Goal: Task Accomplishment & Management: Use online tool/utility

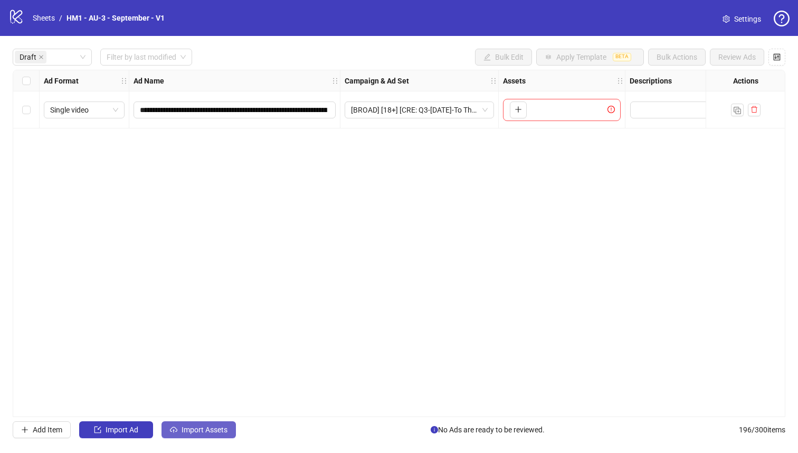
click at [205, 428] on span "Import Assets" at bounding box center [205, 429] width 46 height 8
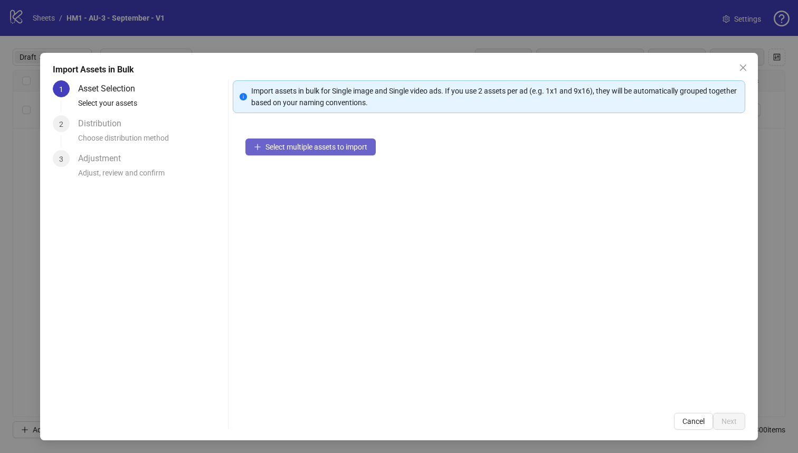
click at [337, 146] on span "Select multiple assets to import" at bounding box center [317, 147] width 102 height 8
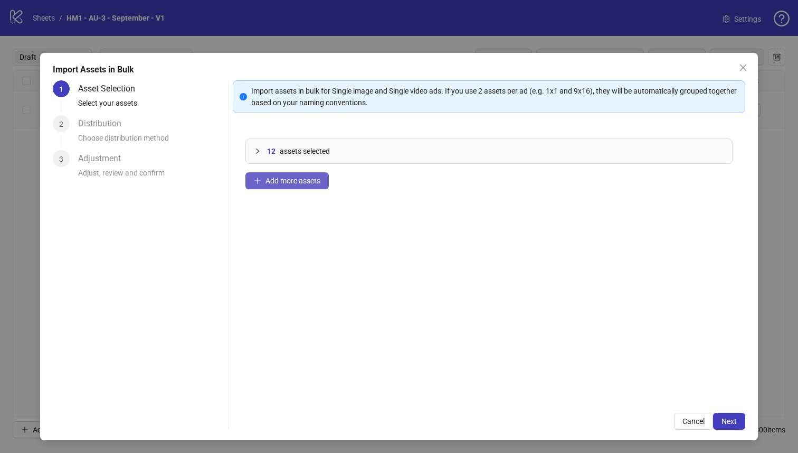
click at [296, 176] on span "Add more assets" at bounding box center [293, 180] width 55 height 8
click at [728, 429] on button "Next" at bounding box center [729, 420] width 32 height 17
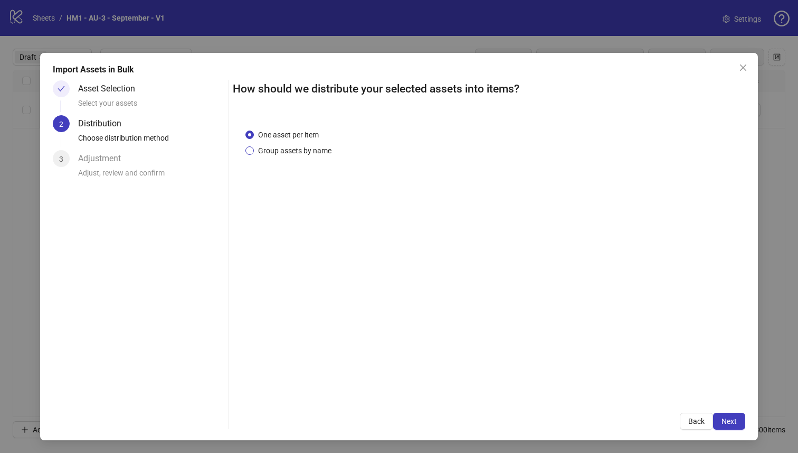
click at [294, 154] on span "Group assets by name" at bounding box center [295, 151] width 82 height 12
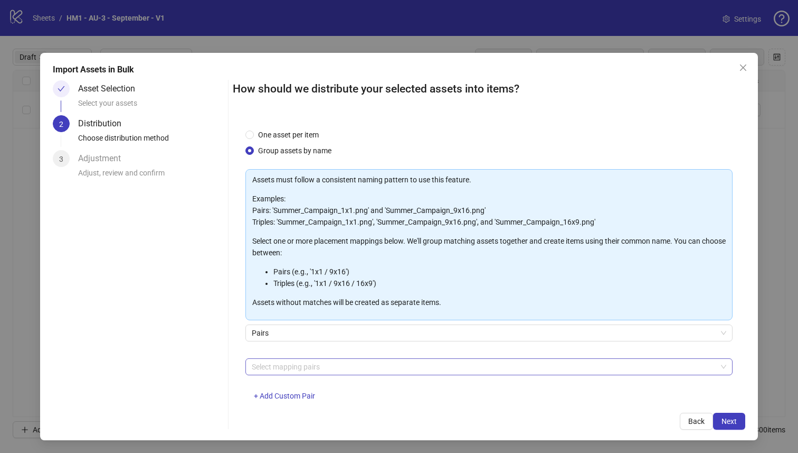
click at [310, 371] on div at bounding box center [484, 366] width 473 height 15
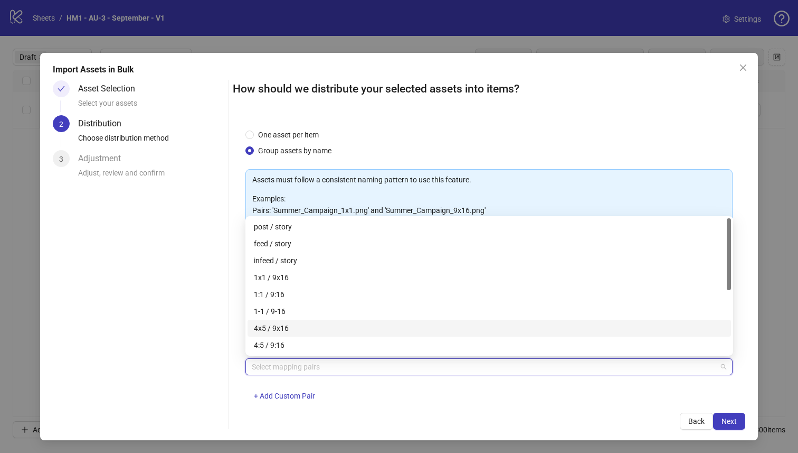
click at [318, 332] on div "4x5 / 9x16" at bounding box center [489, 328] width 471 height 12
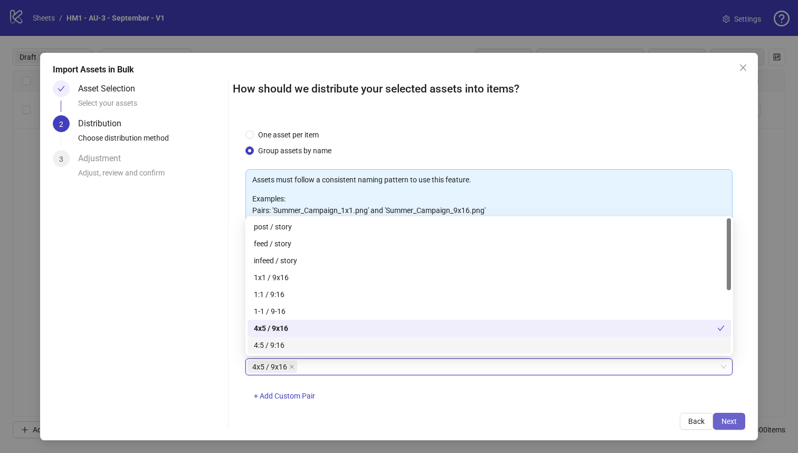
click at [733, 420] on span "Next" at bounding box center [729, 421] width 15 height 8
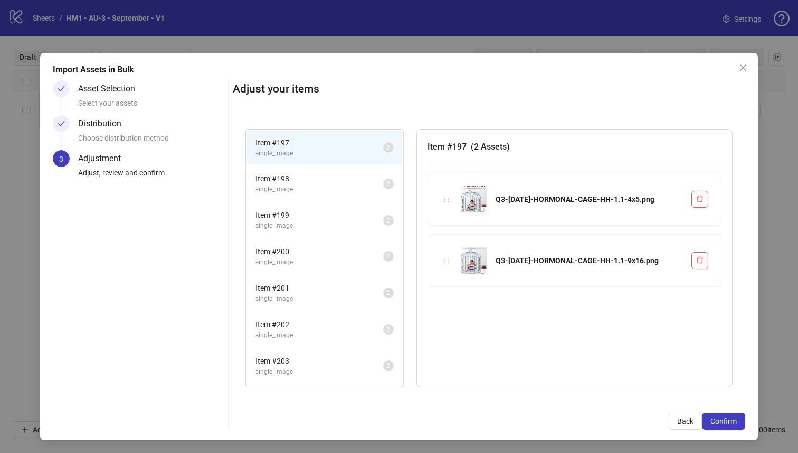
click at [733, 420] on span "Confirm" at bounding box center [724, 421] width 26 height 8
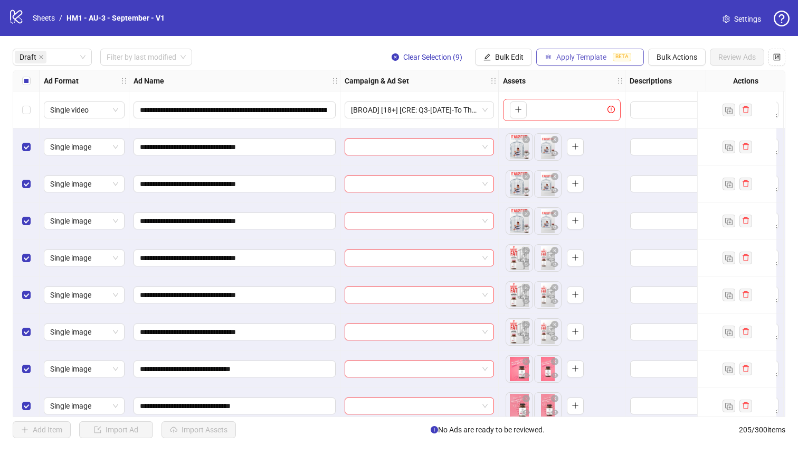
click at [568, 54] on span "Apply Template" at bounding box center [582, 57] width 50 height 8
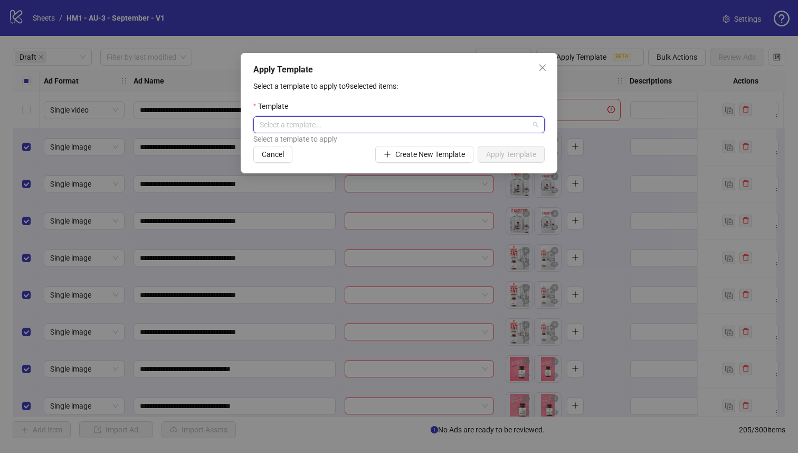
click at [451, 126] on input "search" at bounding box center [394, 125] width 269 height 16
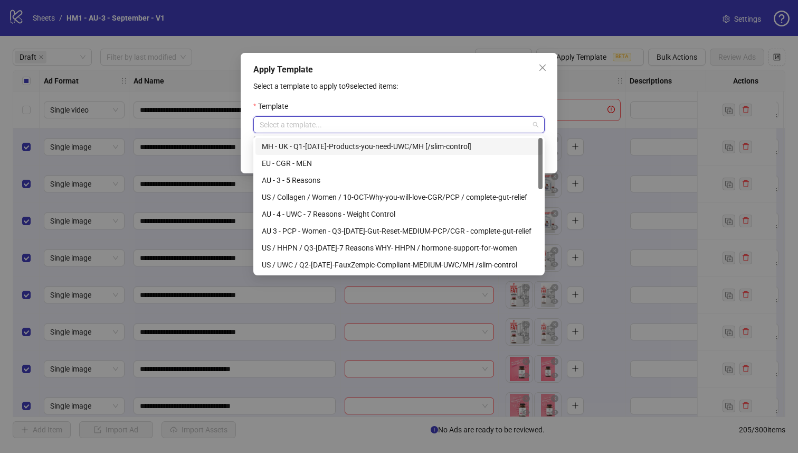
click at [397, 124] on input "search" at bounding box center [394, 125] width 269 height 16
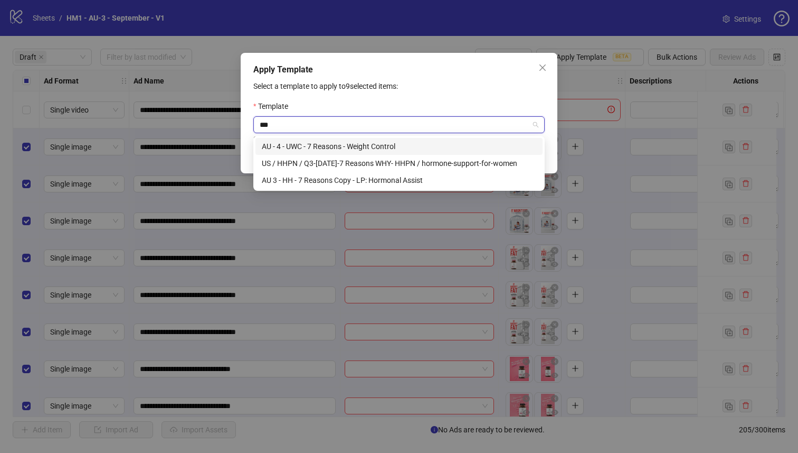
type input "****"
click at [404, 176] on div "AU 3 - HH - 7 Reasons Copy - LP: Hormonal Assist" at bounding box center [399, 180] width 275 height 12
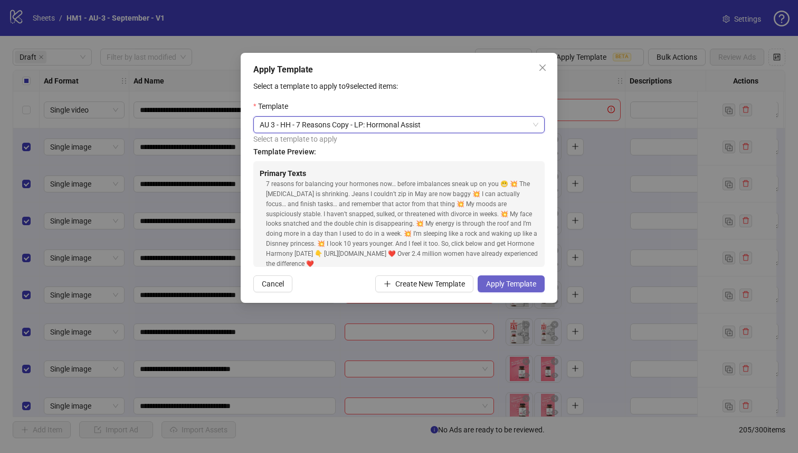
click at [512, 279] on span "Apply Template" at bounding box center [511, 283] width 50 height 8
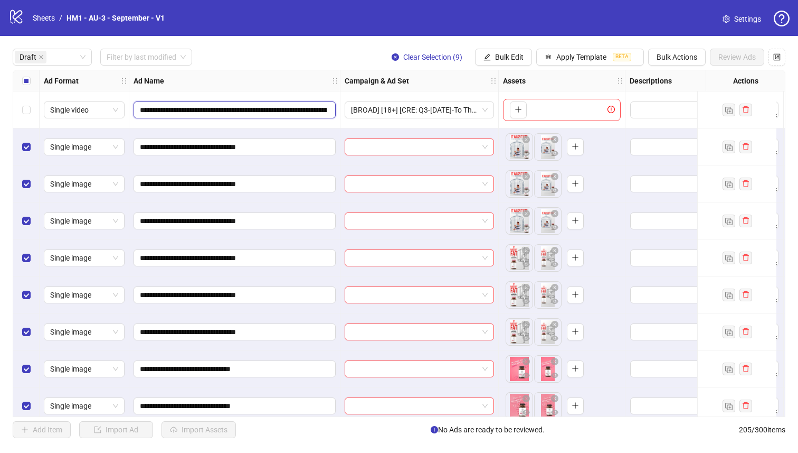
click at [232, 111] on input "**********" at bounding box center [233, 110] width 187 height 12
drag, startPoint x: 232, startPoint y: 111, endPoint x: 323, endPoint y: 110, distance: 91.4
click at [323, 110] on input "**********" at bounding box center [233, 110] width 187 height 12
drag, startPoint x: 235, startPoint y: 112, endPoint x: 395, endPoint y: 113, distance: 160.0
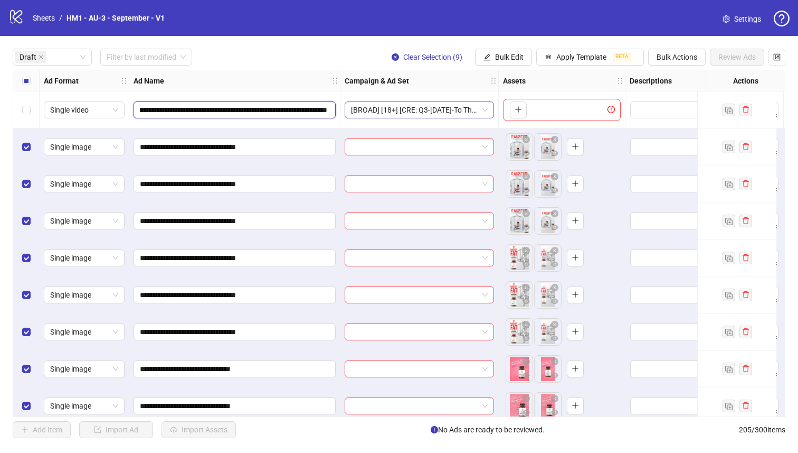
click at [517, 60] on span "Bulk Edit" at bounding box center [509, 57] width 29 height 8
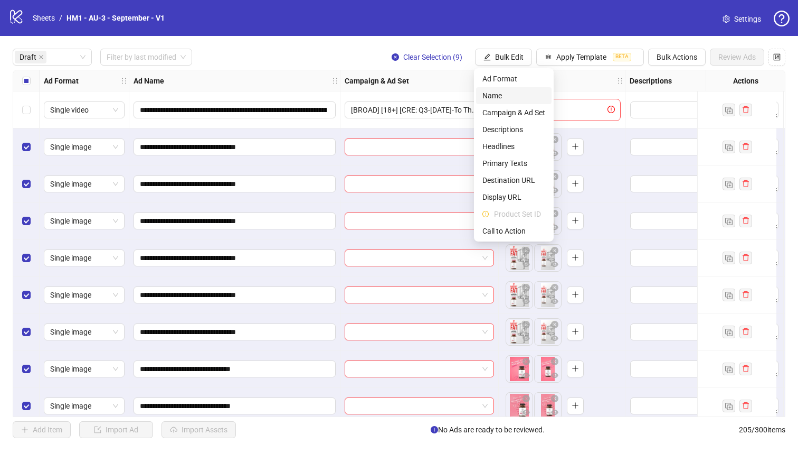
click at [500, 97] on span "Name" at bounding box center [514, 96] width 63 height 12
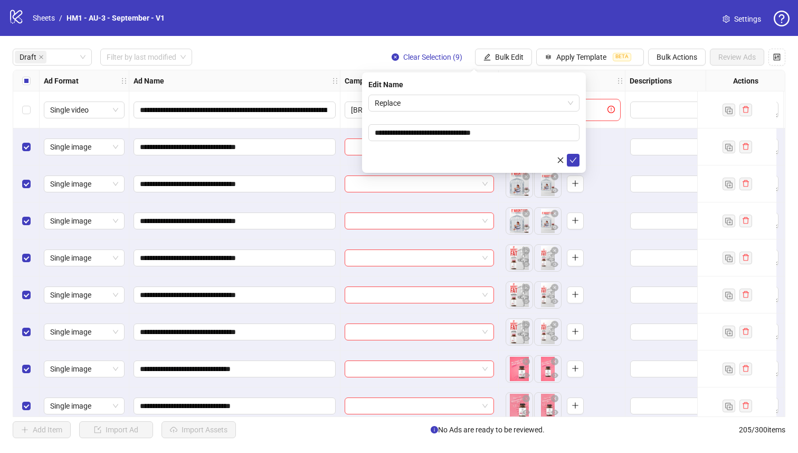
click at [464, 112] on form "**********" at bounding box center [474, 131] width 211 height 72
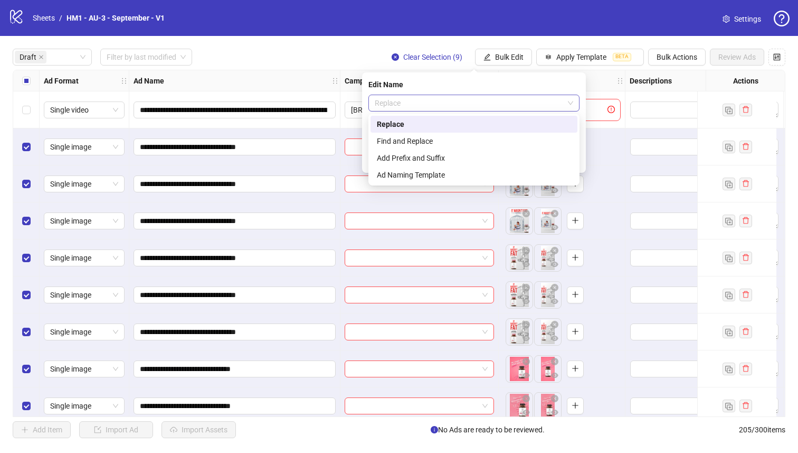
click at [464, 103] on span "Replace" at bounding box center [474, 103] width 199 height 16
click at [461, 155] on div "Add Prefix and Suffix" at bounding box center [474, 158] width 194 height 12
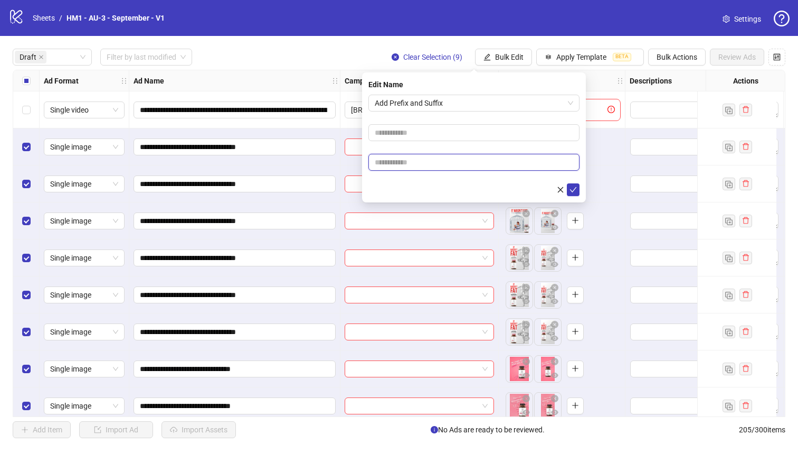
click at [454, 168] on input "text" at bounding box center [474, 162] width 211 height 17
paste input "**********"
type input "**********"
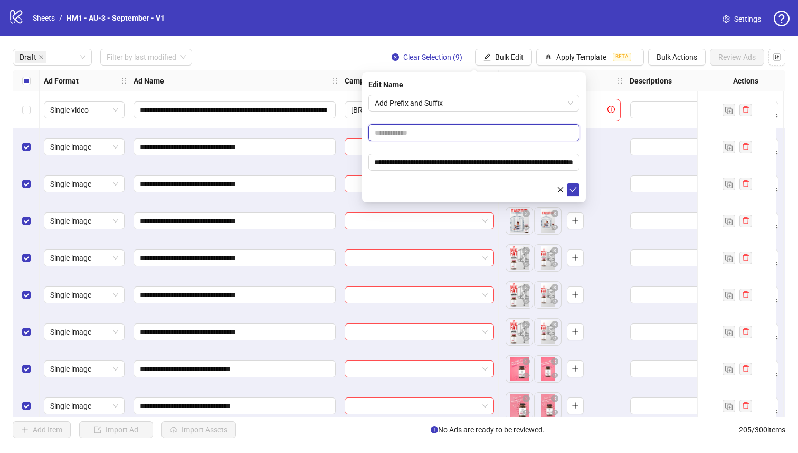
scroll to position [0, 0]
click at [456, 138] on input "text" at bounding box center [474, 132] width 211 height 17
type input "**********"
click at [573, 190] on icon "check" at bounding box center [573, 189] width 7 height 5
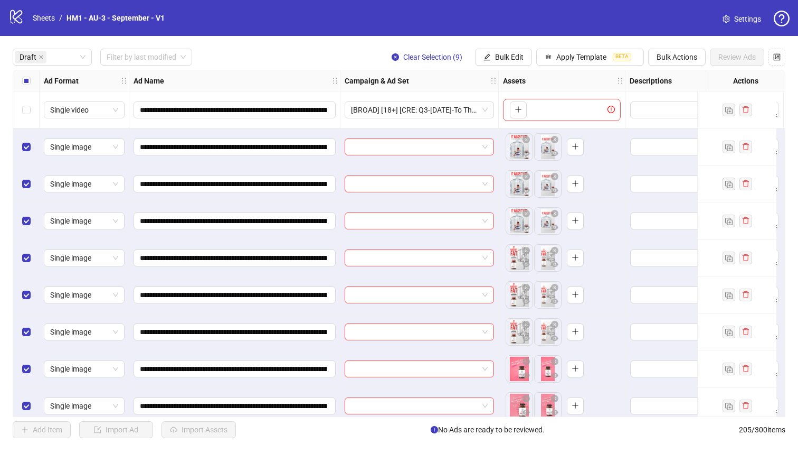
click at [23, 85] on label "Select all rows" at bounding box center [26, 81] width 8 height 12
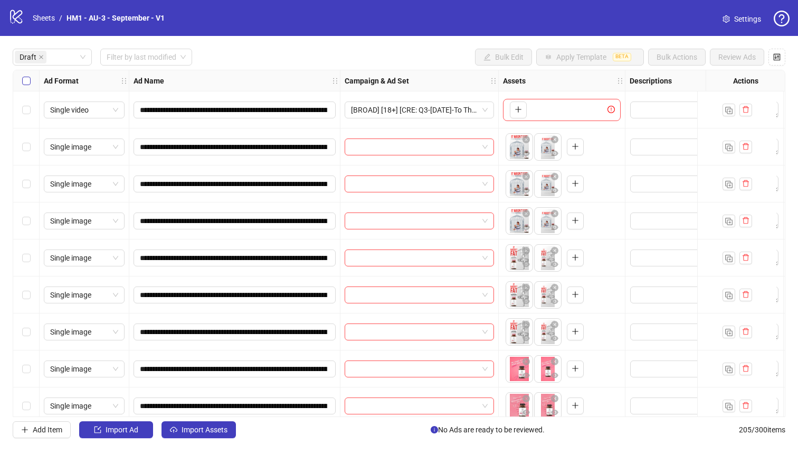
click at [23, 85] on label "Select all rows" at bounding box center [26, 81] width 8 height 12
click at [31, 259] on div "Select row 5" at bounding box center [26, 257] width 26 height 37
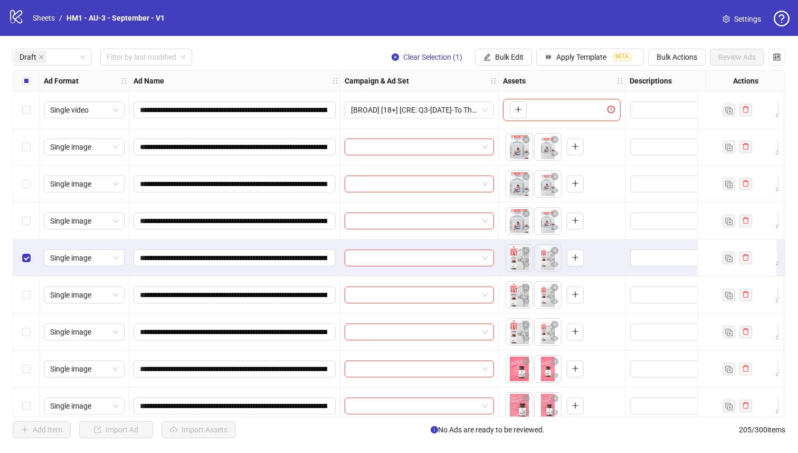
click at [32, 221] on div "Select row 4" at bounding box center [26, 220] width 26 height 37
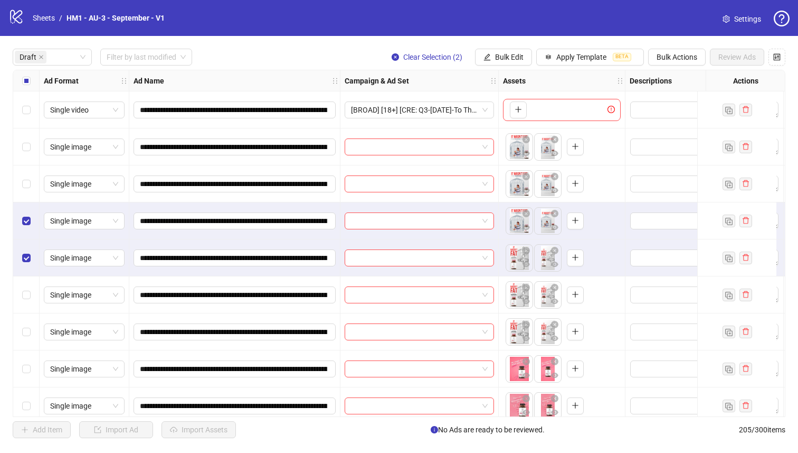
click at [32, 197] on div "Select row 3" at bounding box center [26, 183] width 26 height 37
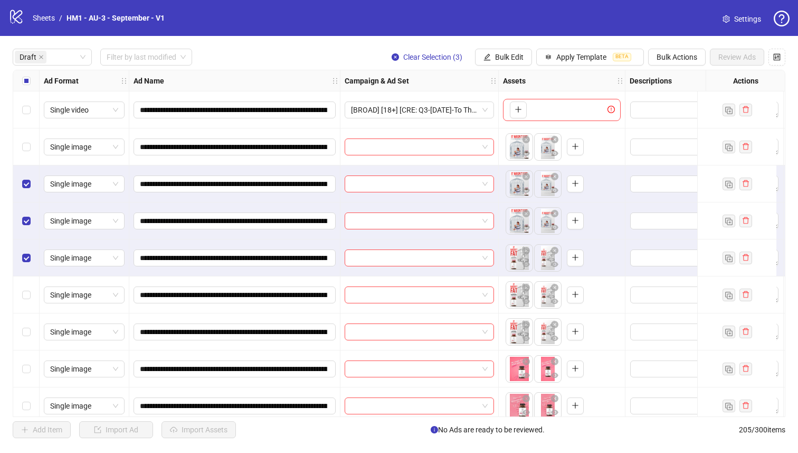
click at [33, 146] on div "Select row 2" at bounding box center [26, 146] width 26 height 37
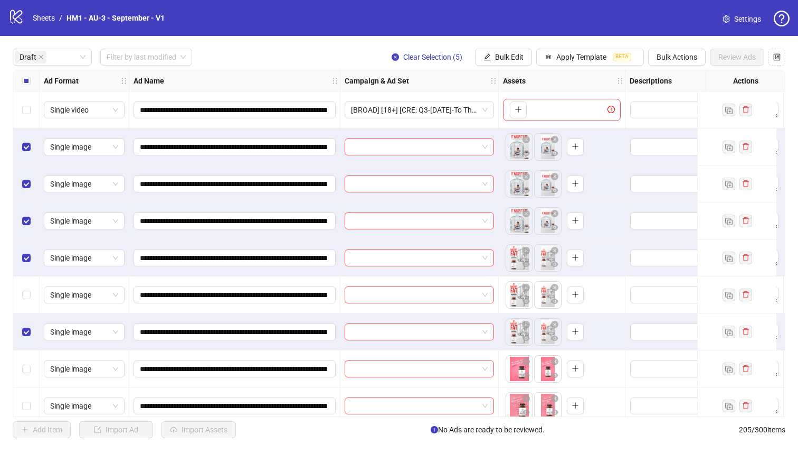
click at [32, 299] on div "Select row 6" at bounding box center [26, 294] width 26 height 37
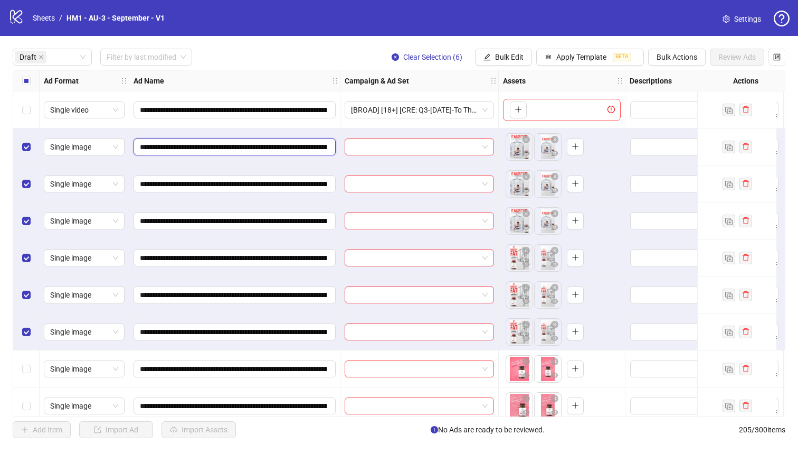
drag, startPoint x: 266, startPoint y: 147, endPoint x: 318, endPoint y: 152, distance: 52.0
click at [318, 152] on input "**********" at bounding box center [233, 147] width 187 height 12
click at [261, 144] on input "**********" at bounding box center [233, 147] width 187 height 12
click at [498, 57] on span "Bulk Edit" at bounding box center [509, 57] width 29 height 8
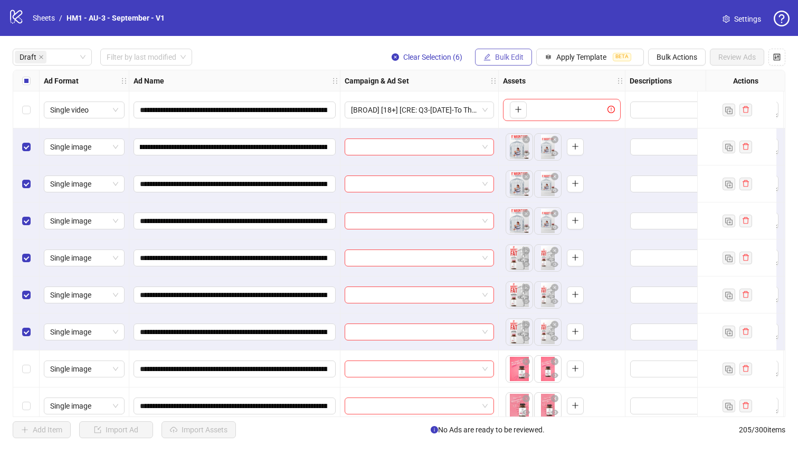
scroll to position [0, 0]
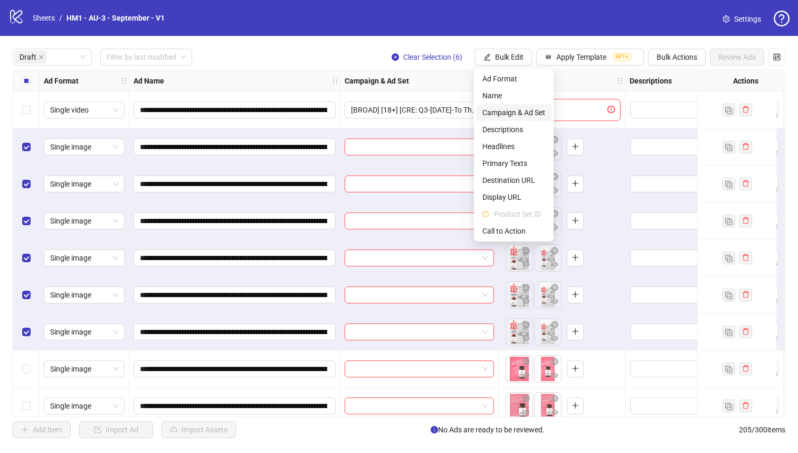
click at [510, 115] on span "Campaign & Ad Set" at bounding box center [514, 113] width 63 height 12
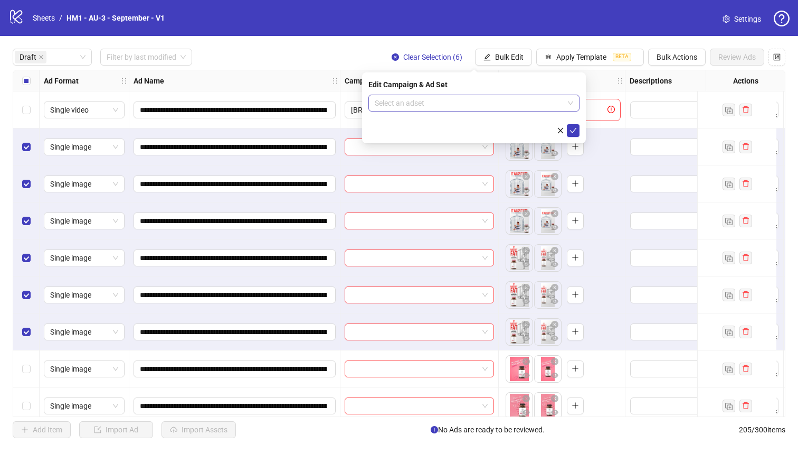
click at [489, 110] on input "search" at bounding box center [469, 103] width 189 height 16
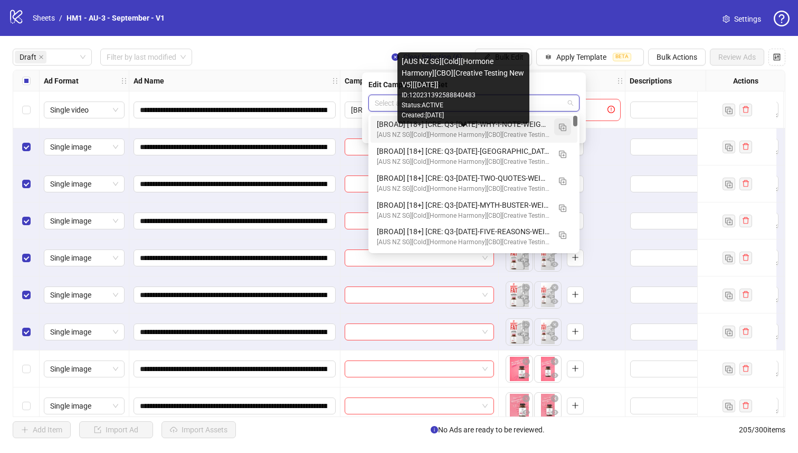
click at [568, 127] on button "button" at bounding box center [562, 126] width 17 height 17
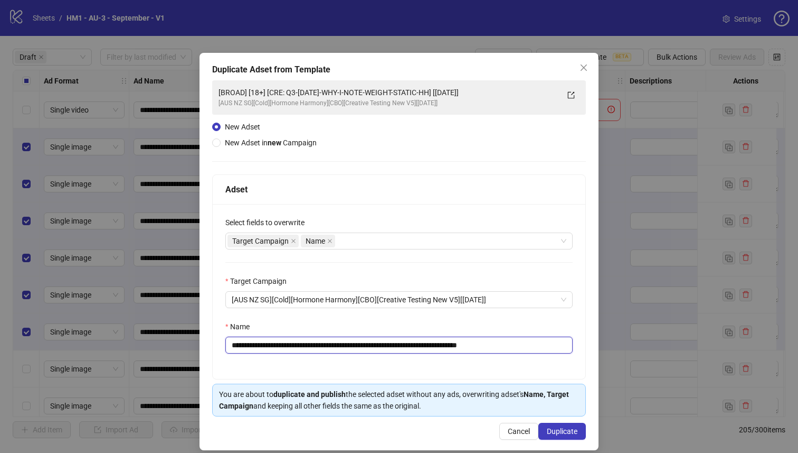
drag, startPoint x: 465, startPoint y: 346, endPoint x: 301, endPoint y: 346, distance: 164.2
click at [301, 346] on input "**********" at bounding box center [398, 344] width 347 height 17
paste input "text"
type input "**********"
click at [573, 430] on span "Duplicate" at bounding box center [562, 431] width 31 height 8
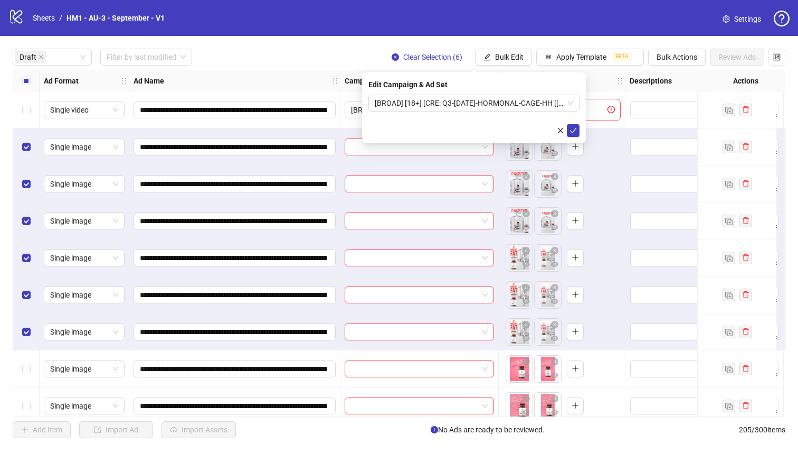
click at [470, 112] on form "[BROAD] [18+] [CRE: Q3-09-SEP-2025-HORMONAL-CAGE-HH [11 Sept 2025]" at bounding box center [474, 116] width 211 height 42
click at [471, 101] on span "[BROAD] [18+] [CRE: Q3-09-SEP-2025-HORMONAL-CAGE-HH [11 Sept 2025]" at bounding box center [474, 103] width 199 height 16
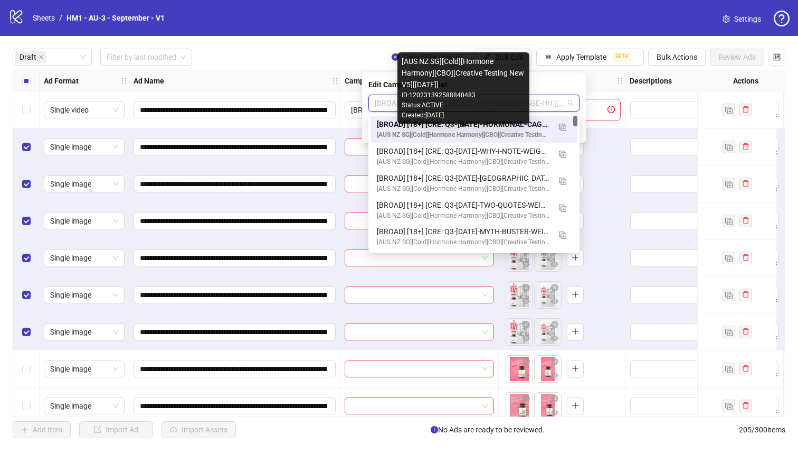
click at [473, 123] on div "[AUS NZ SG][Cold][Hormone Harmony][CBO][Creative Testing New V5][17 July 2025] …" at bounding box center [464, 87] width 132 height 71
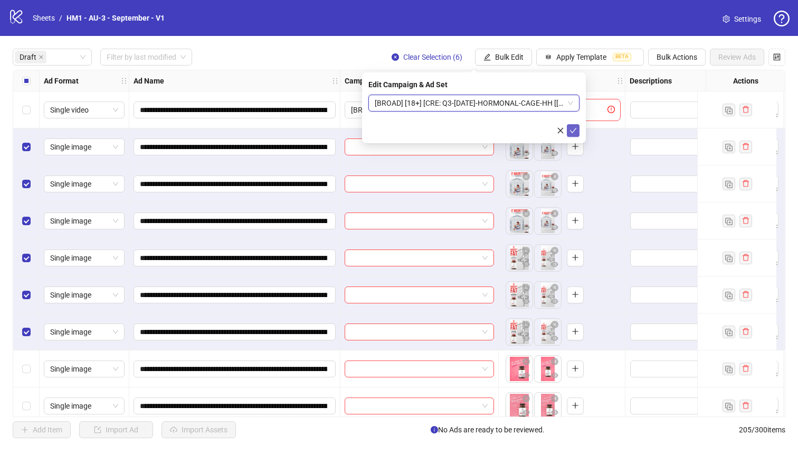
click at [573, 133] on icon "check" at bounding box center [573, 130] width 7 height 7
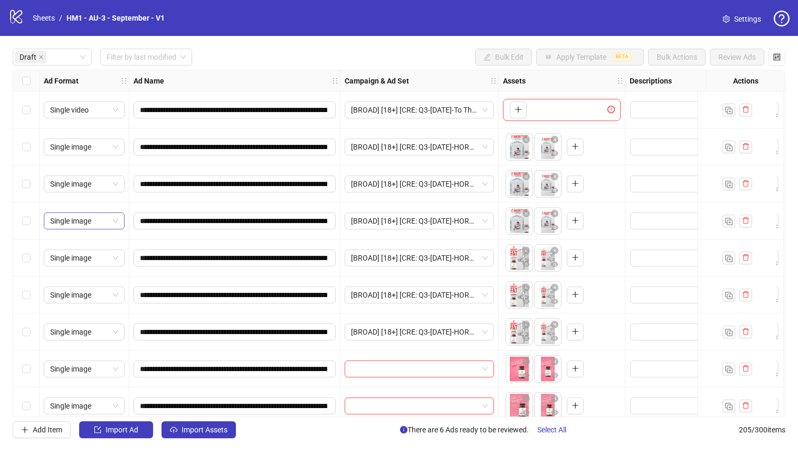
scroll to position [49, 0]
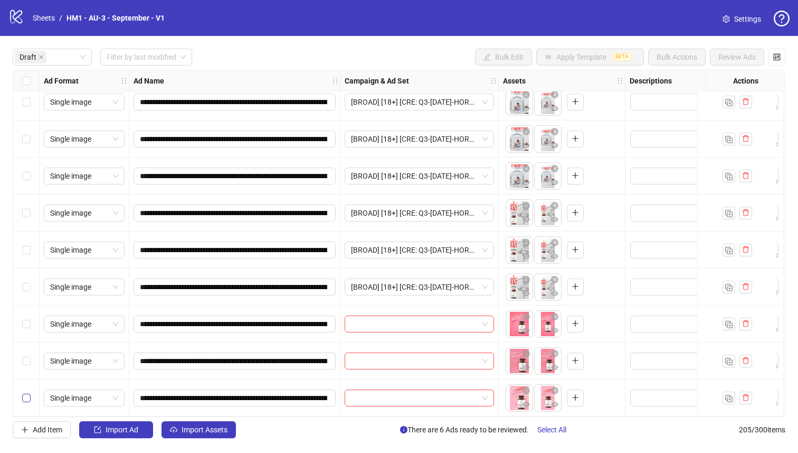
click at [24, 398] on label "Select row 10" at bounding box center [26, 398] width 8 height 12
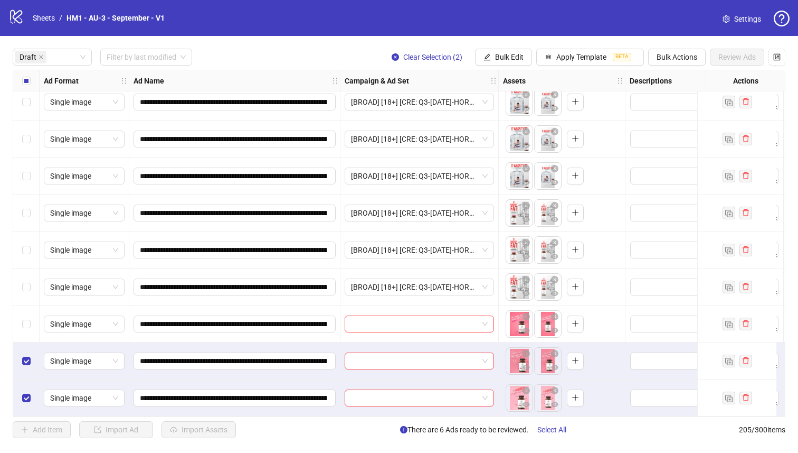
click at [30, 342] on div "Select row 9" at bounding box center [26, 360] width 26 height 37
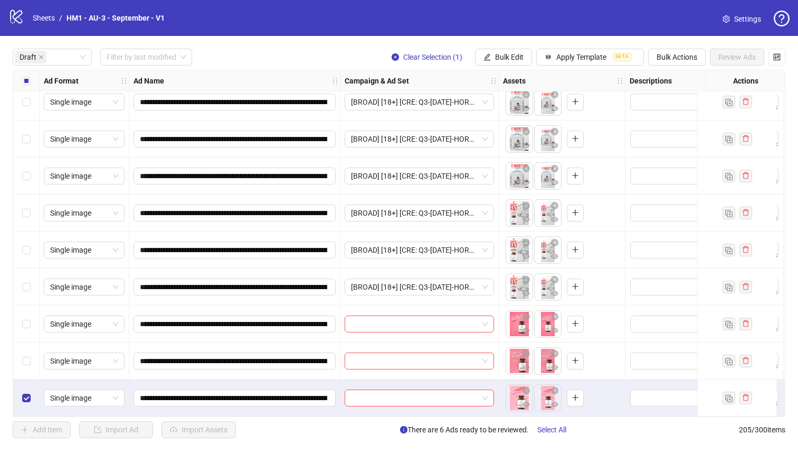
click at [37, 321] on div "Select row 8" at bounding box center [26, 323] width 26 height 37
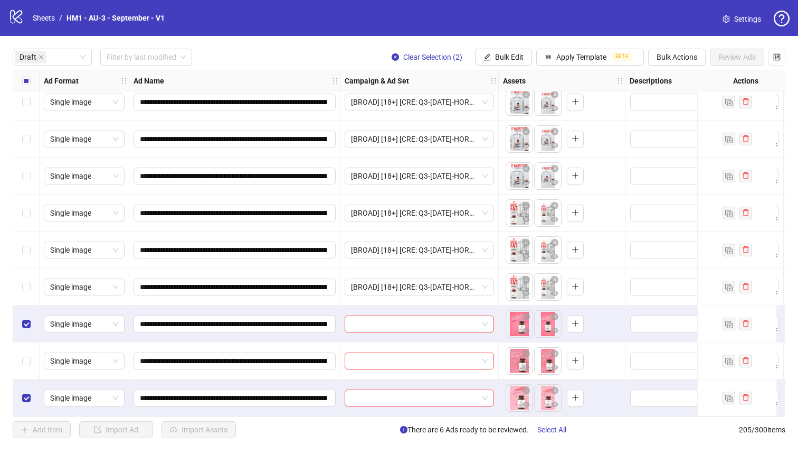
click at [18, 357] on div "Select row 9" at bounding box center [26, 360] width 26 height 37
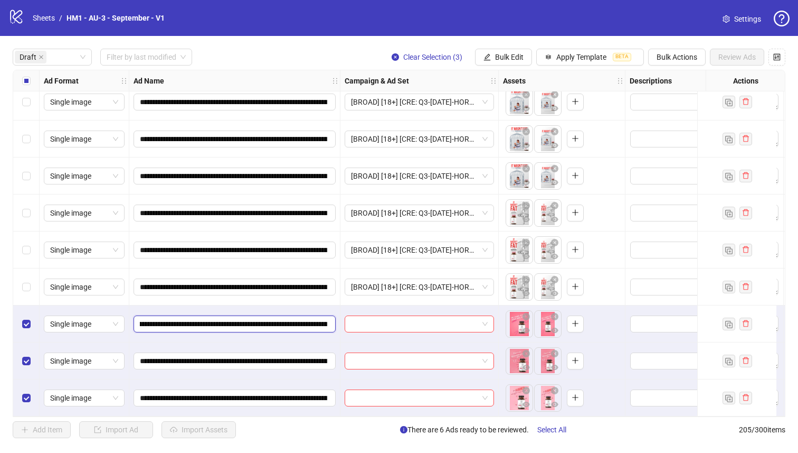
scroll to position [0, 110]
click at [261, 318] on input "**********" at bounding box center [233, 324] width 187 height 12
click at [502, 62] on button "Bulk Edit" at bounding box center [503, 57] width 57 height 17
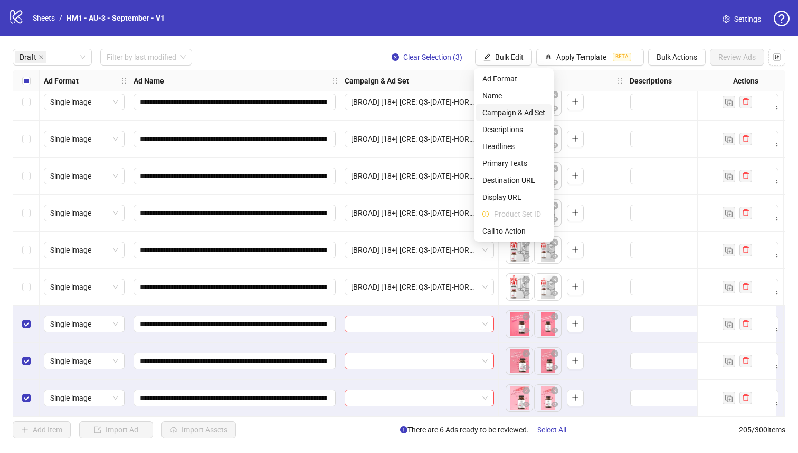
click at [507, 112] on span "Campaign & Ad Set" at bounding box center [514, 113] width 63 height 12
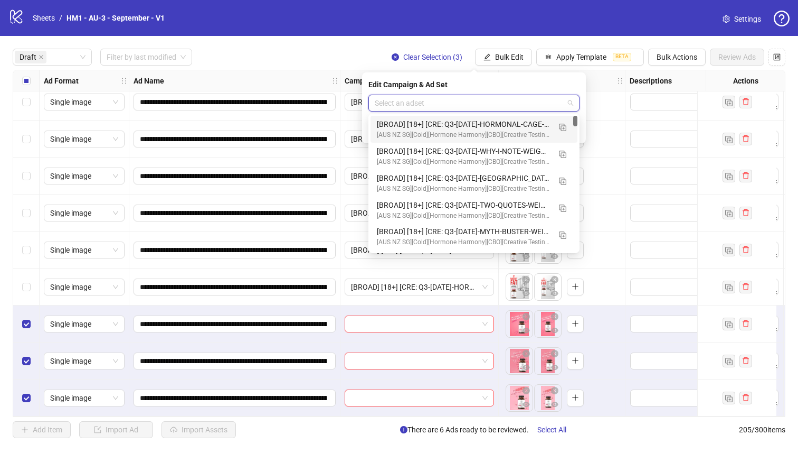
click at [502, 105] on input "search" at bounding box center [469, 103] width 189 height 16
click at [561, 127] on img "button" at bounding box center [562, 127] width 7 height 7
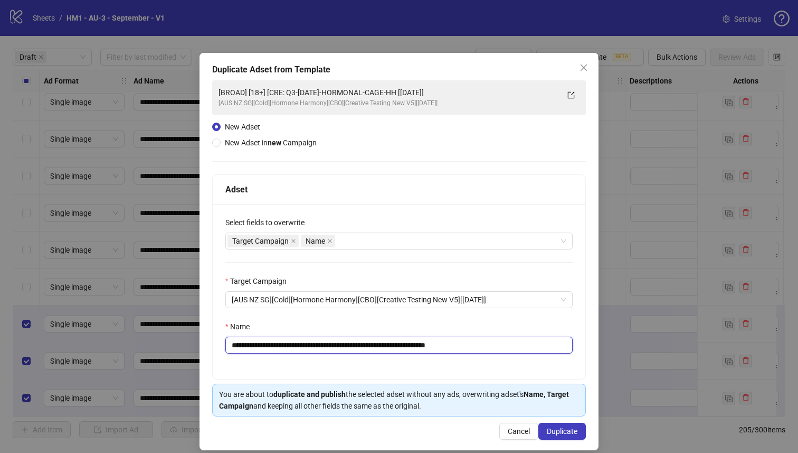
drag, startPoint x: 428, startPoint y: 345, endPoint x: 299, endPoint y: 347, distance: 128.9
click at [299, 347] on input "**********" at bounding box center [398, 344] width 347 height 17
paste input "text"
type input "**********"
click at [552, 421] on div "**********" at bounding box center [399, 251] width 399 height 397
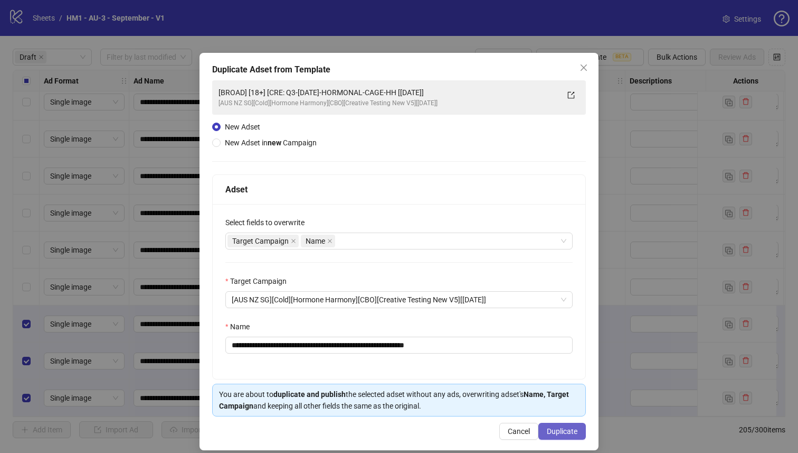
click at [554, 429] on span "Duplicate" at bounding box center [562, 431] width 31 height 8
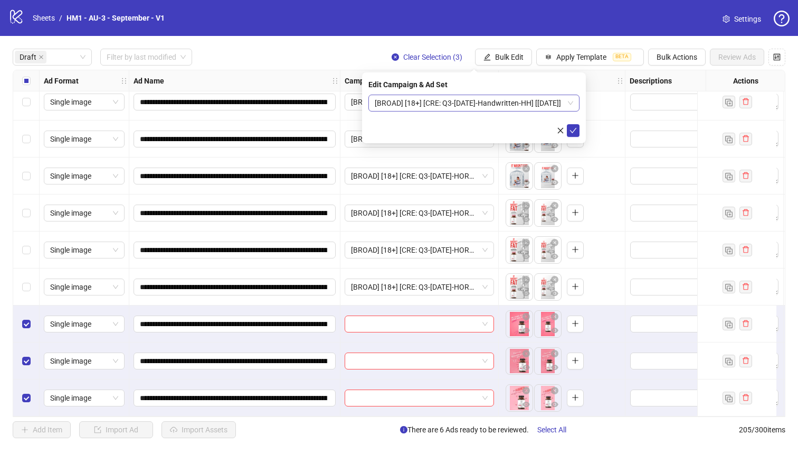
click at [484, 106] on span "[BROAD] [18+] [CRE: Q3-09-SEP-2025-Handwritten-HH] [11 Sept 2025]" at bounding box center [474, 103] width 199 height 16
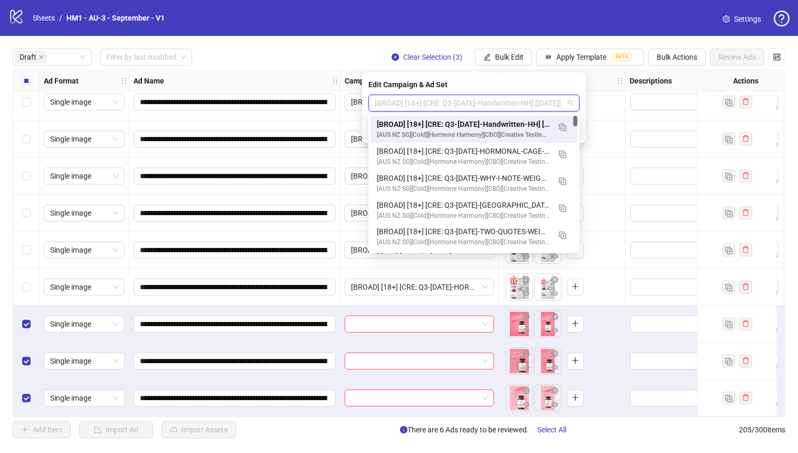
click at [489, 118] on div "[BROAD] [18+] [CRE: Q3-09-SEP-2025-Handwritten-HH] [11 Sept 2025]" at bounding box center [463, 124] width 173 height 12
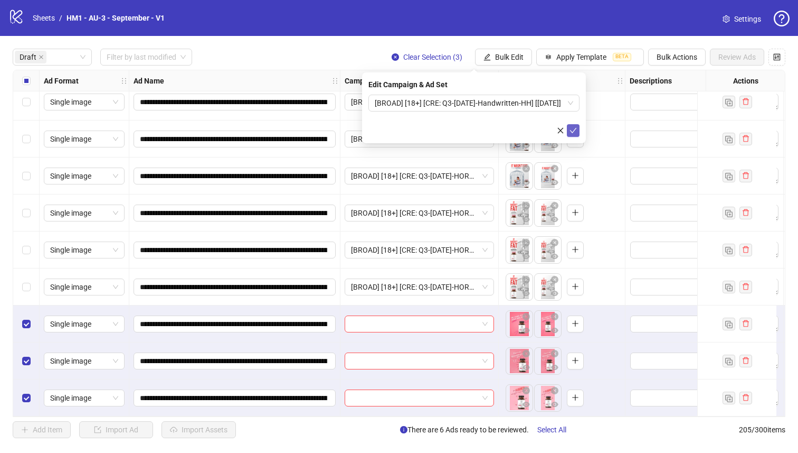
click at [576, 129] on icon "check" at bounding box center [573, 130] width 7 height 7
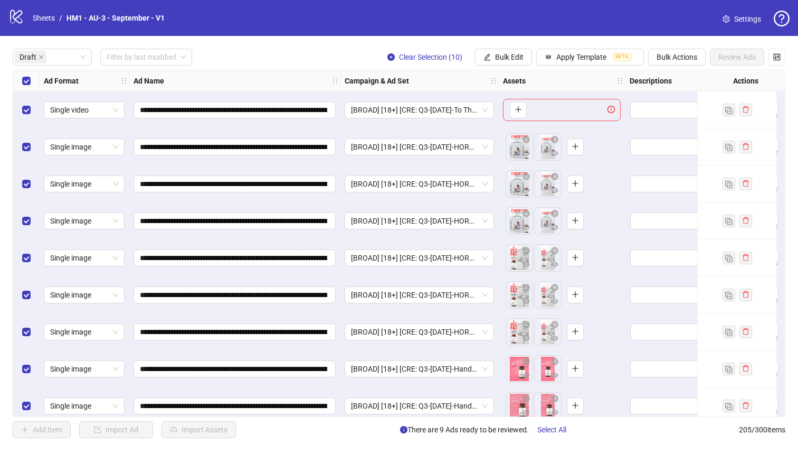
click at [21, 107] on div "Select row 1" at bounding box center [26, 109] width 26 height 37
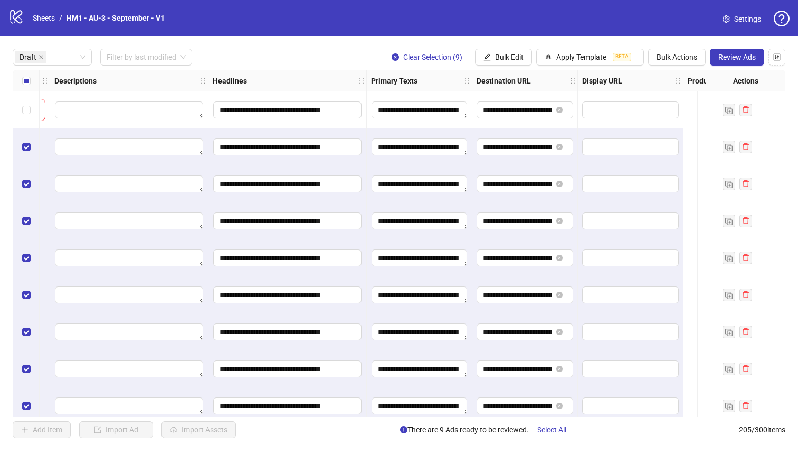
scroll to position [0, 729]
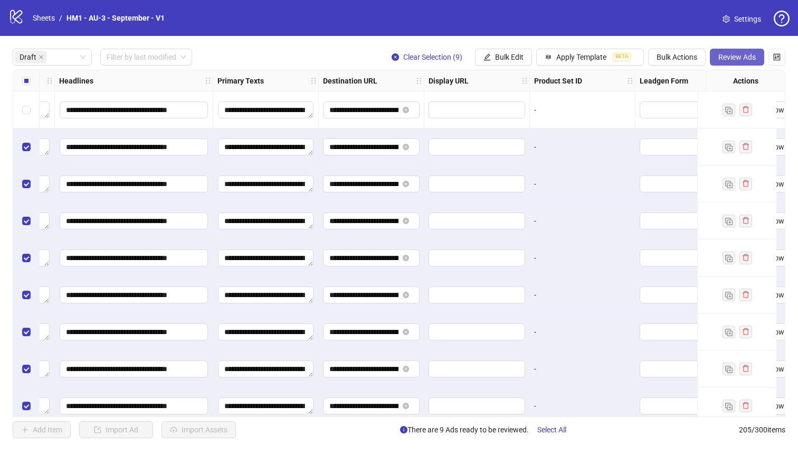
click at [713, 54] on button "Review Ads" at bounding box center [737, 57] width 54 height 17
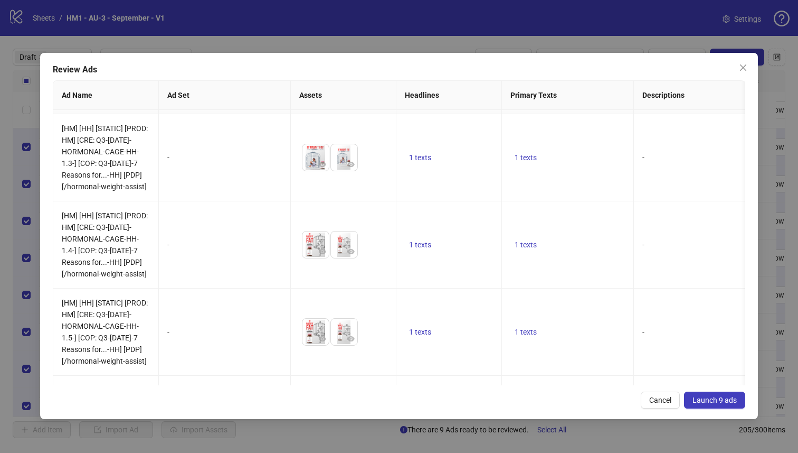
scroll to position [578, 0]
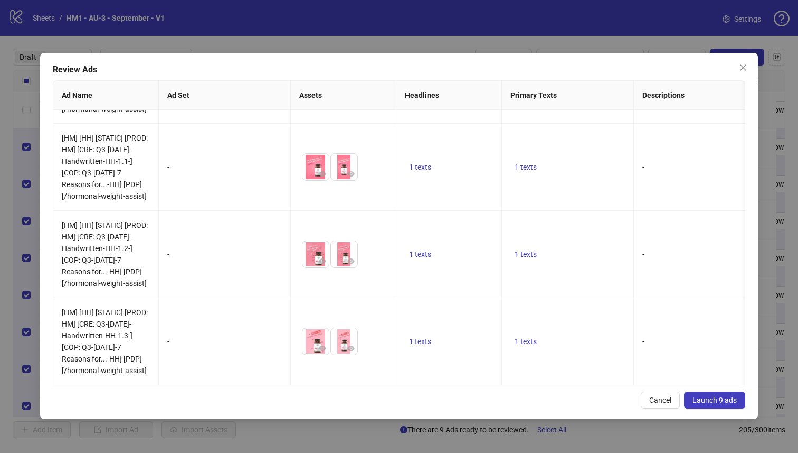
click at [734, 70] on div "Review Ads" at bounding box center [399, 69] width 693 height 13
click at [743, 69] on icon "close" at bounding box center [743, 67] width 8 height 8
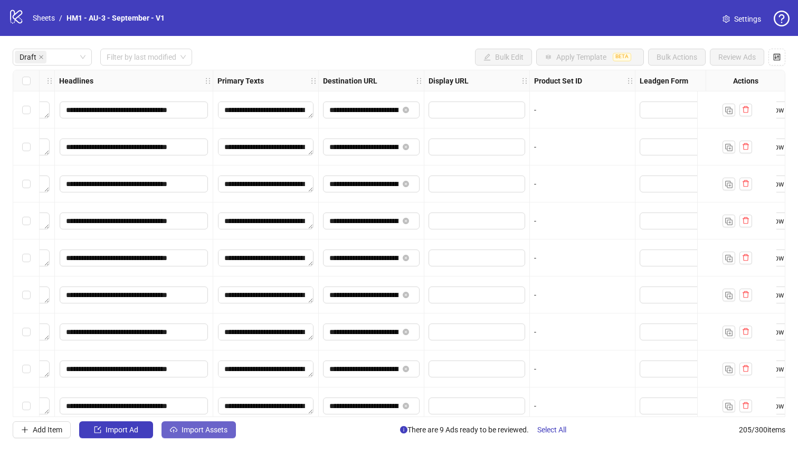
click at [208, 434] on span "Import Assets" at bounding box center [205, 429] width 46 height 8
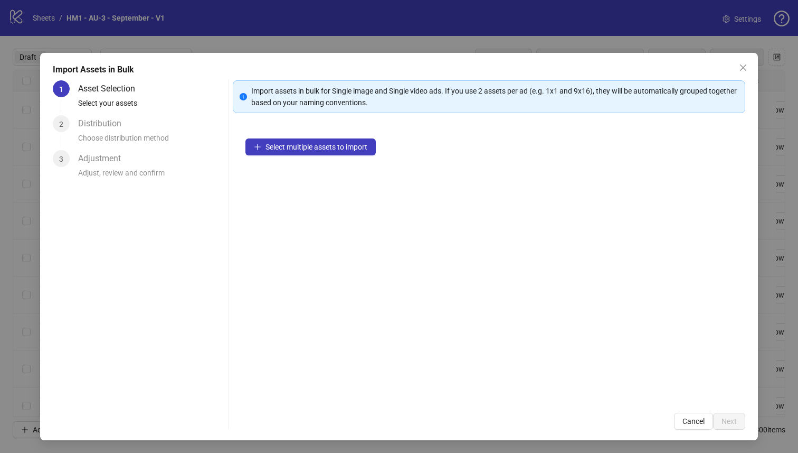
click at [318, 156] on div "Select multiple assets to import" at bounding box center [489, 263] width 513 height 274
click at [318, 148] on span "Select multiple assets to import" at bounding box center [317, 147] width 102 height 8
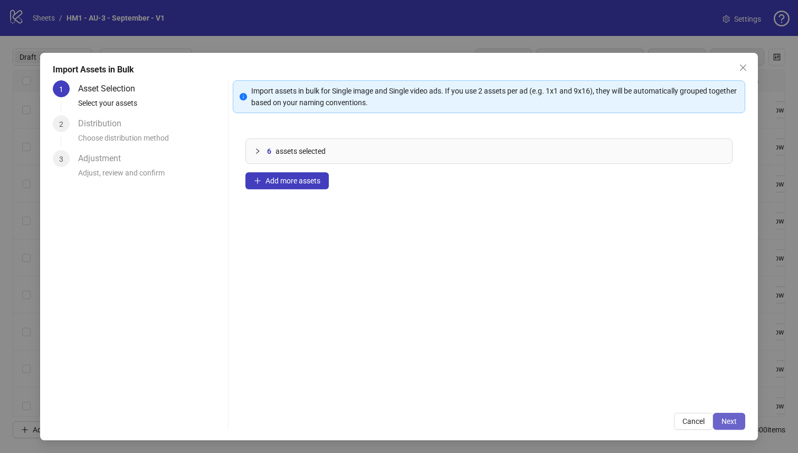
click at [729, 414] on button "Next" at bounding box center [729, 420] width 32 height 17
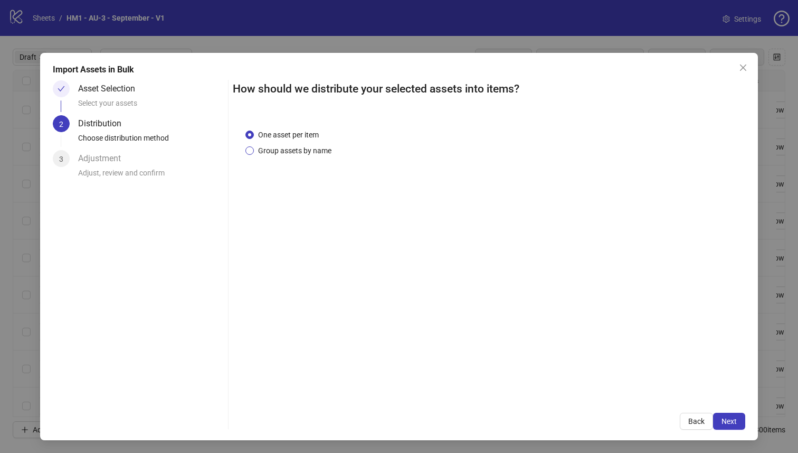
click at [304, 147] on span "Group assets by name" at bounding box center [295, 151] width 82 height 12
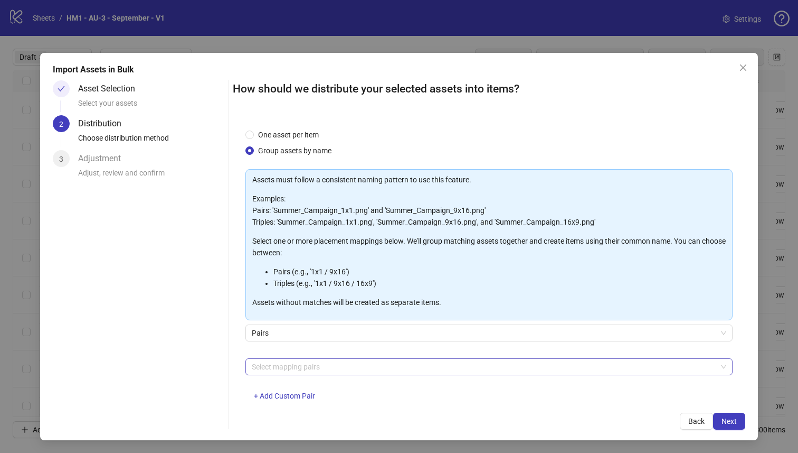
click at [343, 362] on div at bounding box center [484, 366] width 473 height 15
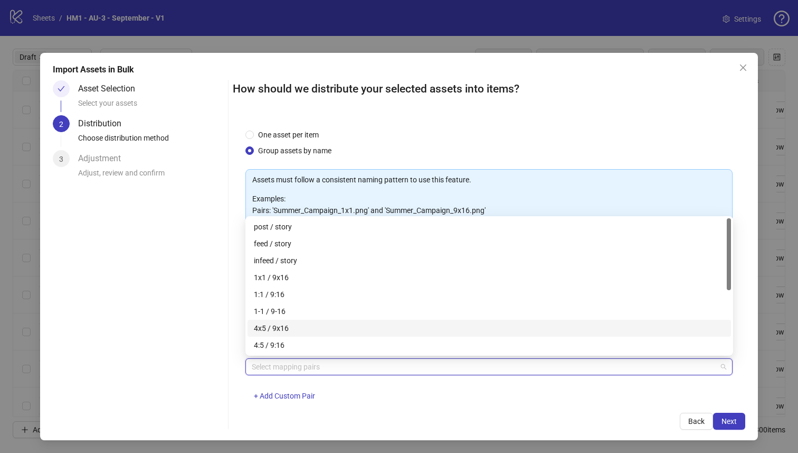
click at [340, 329] on div "4x5 / 9x16" at bounding box center [489, 328] width 471 height 12
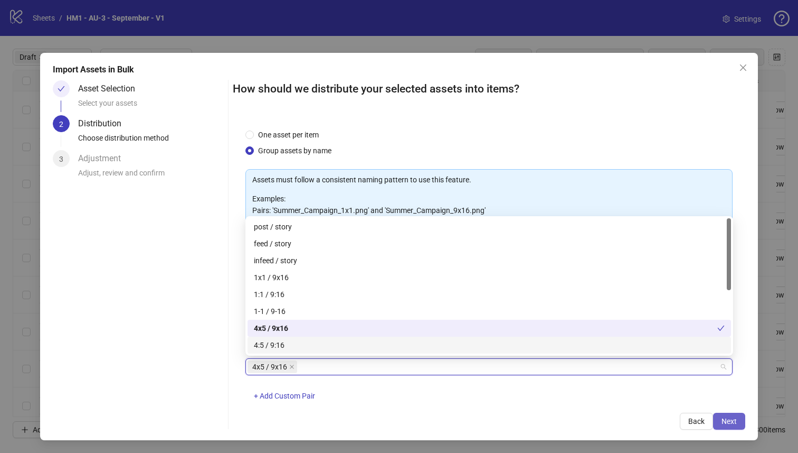
click at [731, 424] on span "Next" at bounding box center [729, 421] width 15 height 8
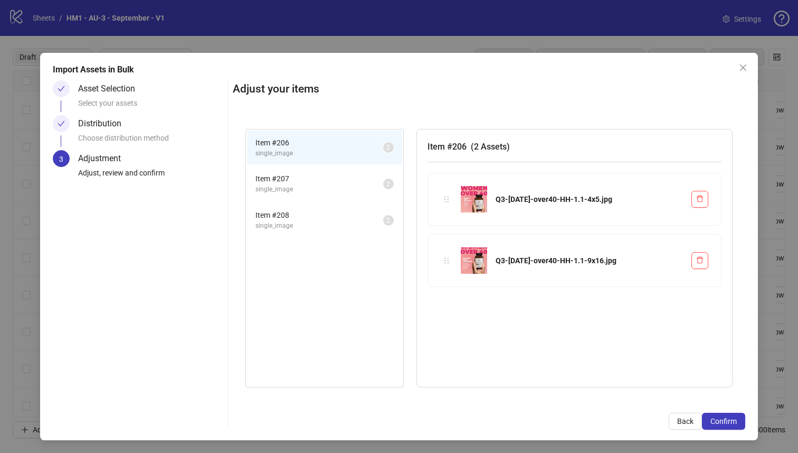
click at [731, 424] on span "Confirm" at bounding box center [724, 421] width 26 height 8
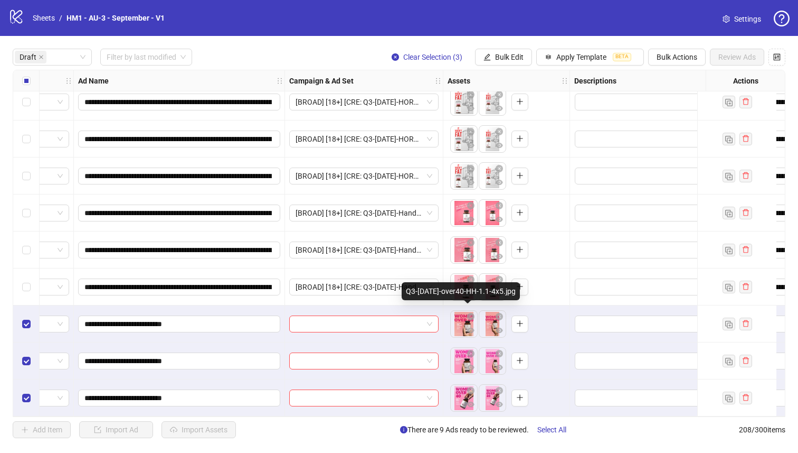
scroll to position [160, 0]
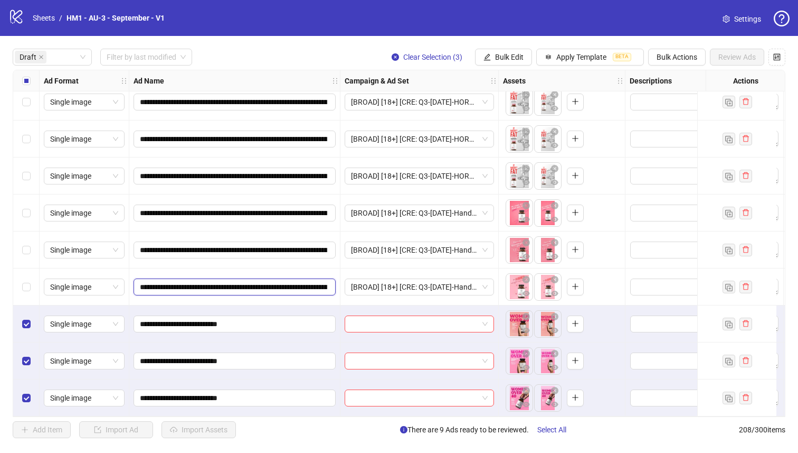
click at [208, 281] on input "**********" at bounding box center [233, 287] width 187 height 12
drag, startPoint x: 208, startPoint y: 278, endPoint x: 216, endPoint y: 279, distance: 8.1
click at [216, 281] on input "**********" at bounding box center [233, 287] width 187 height 12
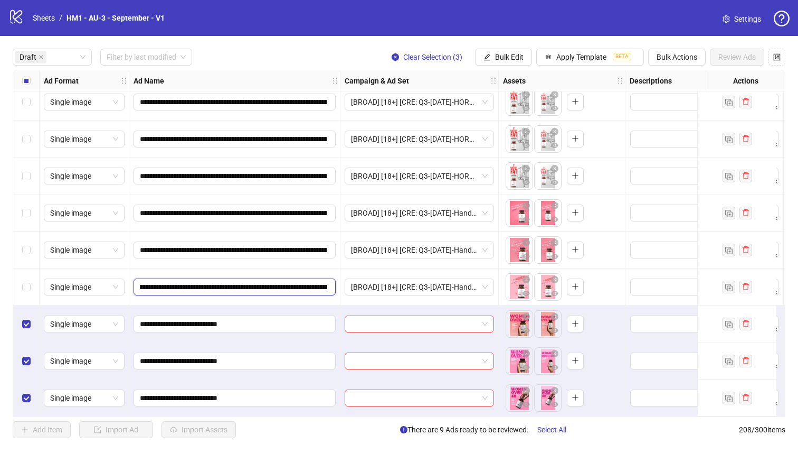
scroll to position [0, 310]
drag, startPoint x: 218, startPoint y: 283, endPoint x: 418, endPoint y: 296, distance: 200.0
click at [490, 64] on button "Bulk Edit" at bounding box center [503, 57] width 57 height 17
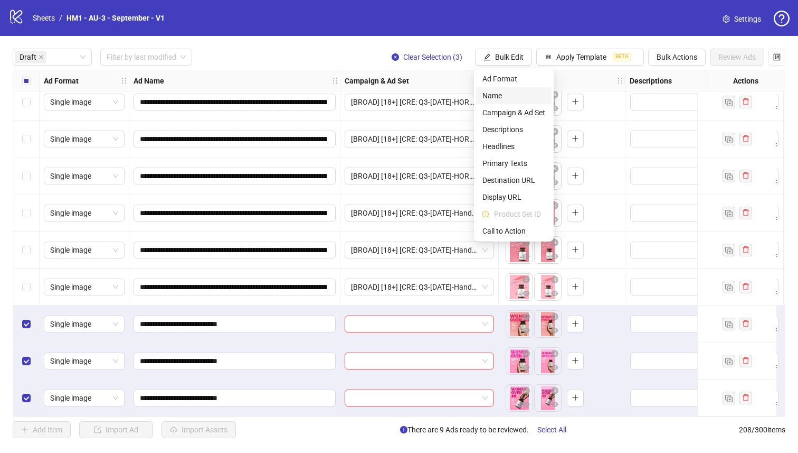
click at [492, 96] on span "Name" at bounding box center [514, 96] width 63 height 12
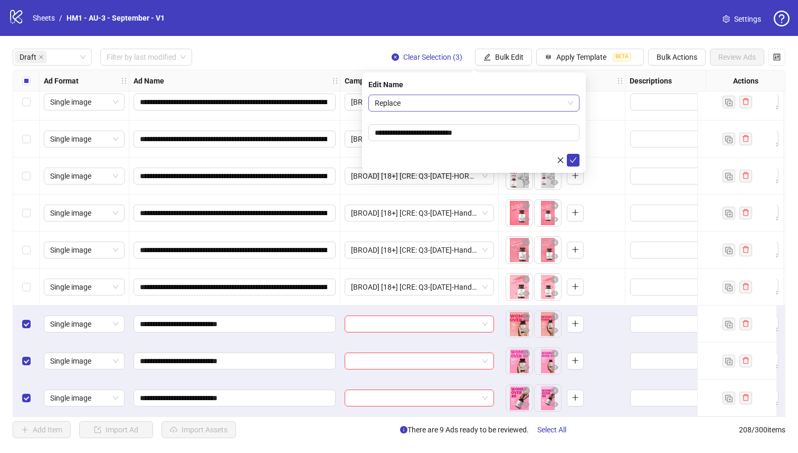
click at [474, 96] on span "Replace" at bounding box center [474, 103] width 199 height 16
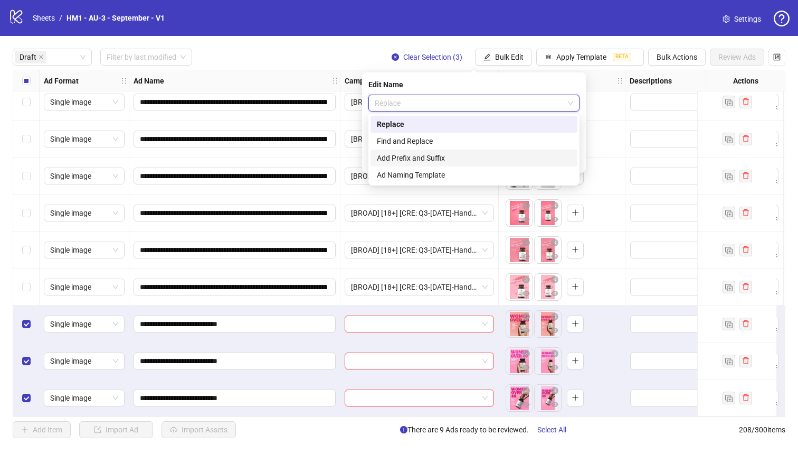
click at [466, 156] on div "Add Prefix and Suffix" at bounding box center [474, 158] width 194 height 12
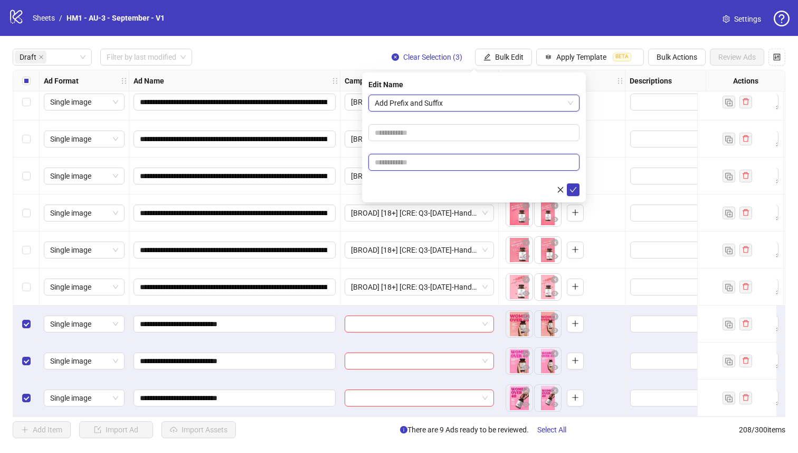
click at [460, 156] on input "text" at bounding box center [474, 162] width 211 height 17
paste input "**********"
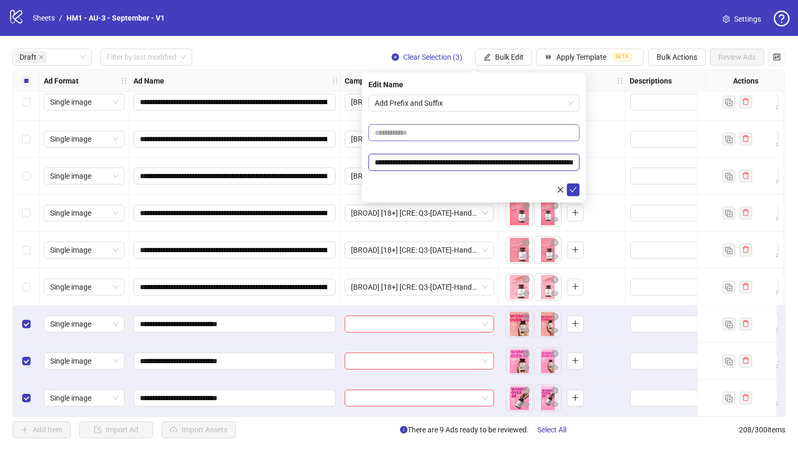
scroll to position [0, 53]
type input "**********"
click at [457, 136] on input "text" at bounding box center [474, 132] width 211 height 17
type input "**********"
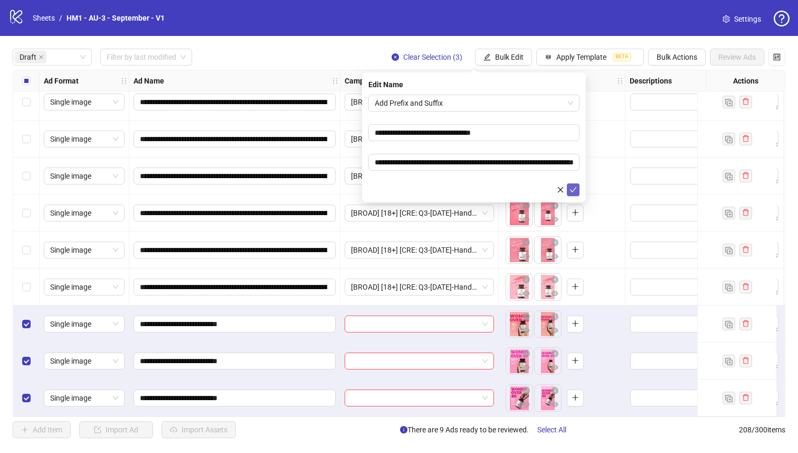
click at [573, 191] on icon "check" at bounding box center [573, 189] width 7 height 7
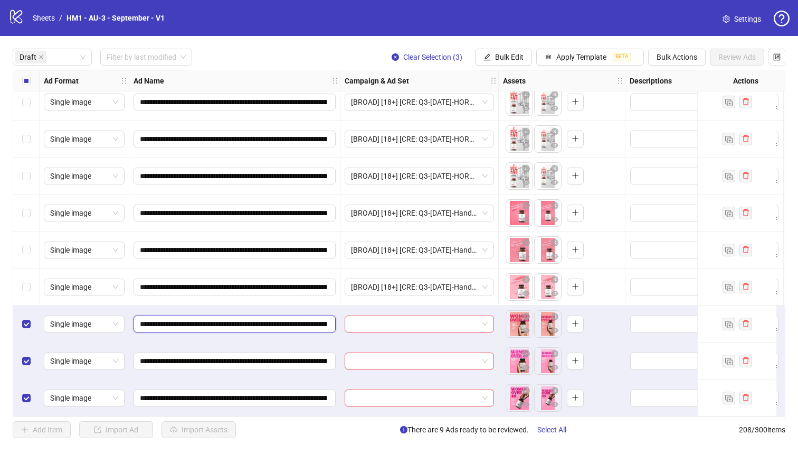
click at [261, 322] on input "**********" at bounding box center [233, 324] width 187 height 12
drag, startPoint x: 264, startPoint y: 321, endPoint x: 255, endPoint y: 315, distance: 11.1
click at [255, 318] on input "**********" at bounding box center [233, 324] width 187 height 12
click at [503, 60] on span "Bulk Edit" at bounding box center [509, 57] width 29 height 8
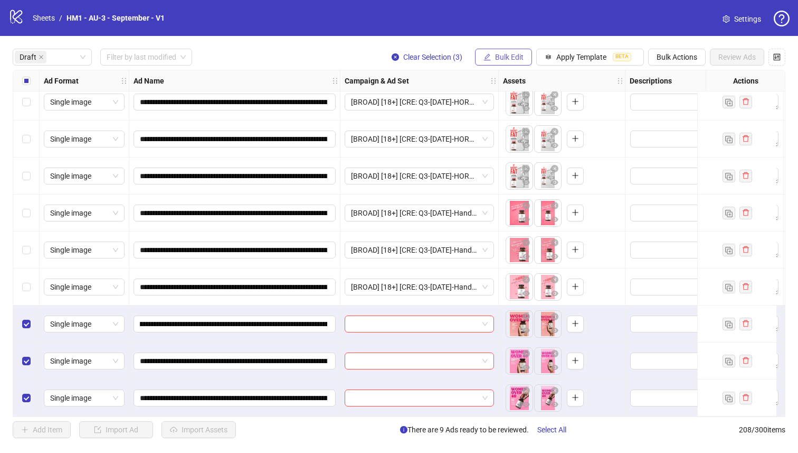
scroll to position [0, 0]
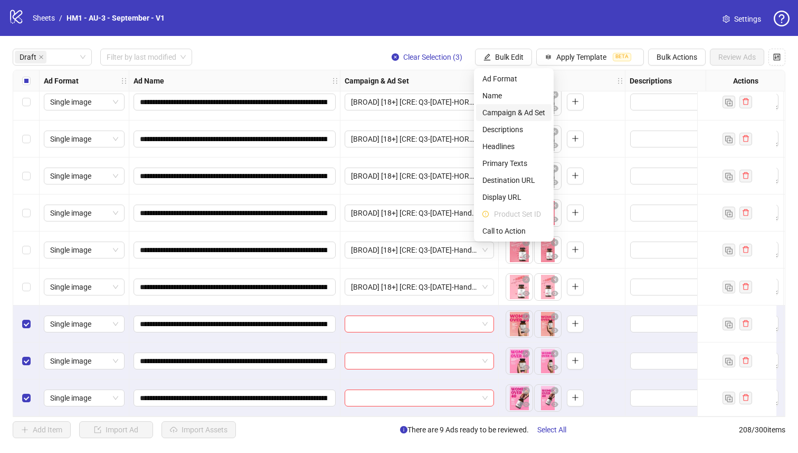
click at [524, 115] on span "Campaign & Ad Set" at bounding box center [514, 113] width 63 height 12
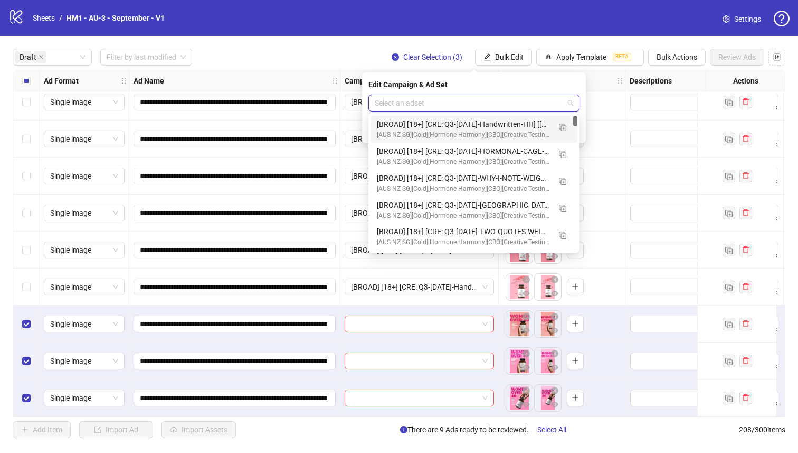
click at [515, 107] on input "search" at bounding box center [469, 103] width 189 height 16
click at [562, 128] on img "button" at bounding box center [562, 127] width 7 height 7
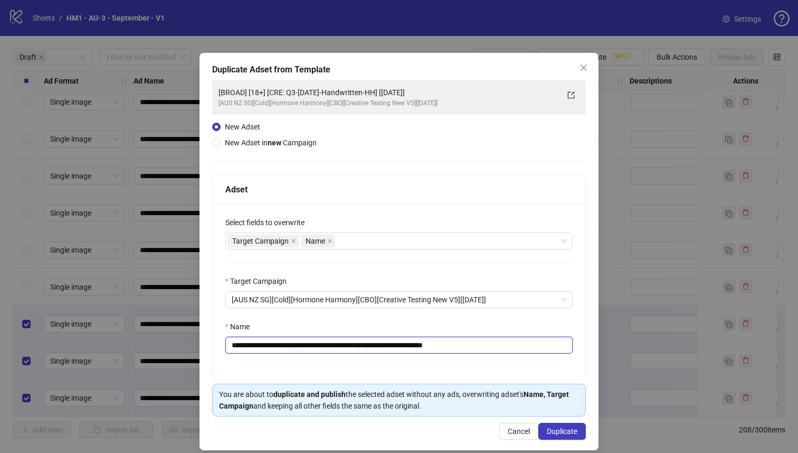
drag, startPoint x: 409, startPoint y: 345, endPoint x: 302, endPoint y: 347, distance: 107.2
click at [302, 347] on input "**********" at bounding box center [398, 344] width 347 height 17
paste input "**********"
type input "**********"
click at [575, 431] on span "Duplicate" at bounding box center [562, 431] width 31 height 8
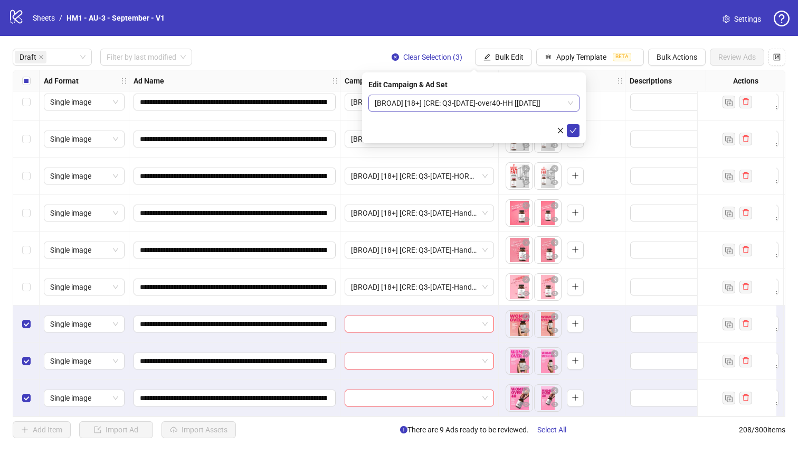
click at [493, 102] on span "[BROAD] [18+] [CRE: Q3-09-SEP-2025-over40-HH [11 Sept 2025]" at bounding box center [474, 103] width 199 height 16
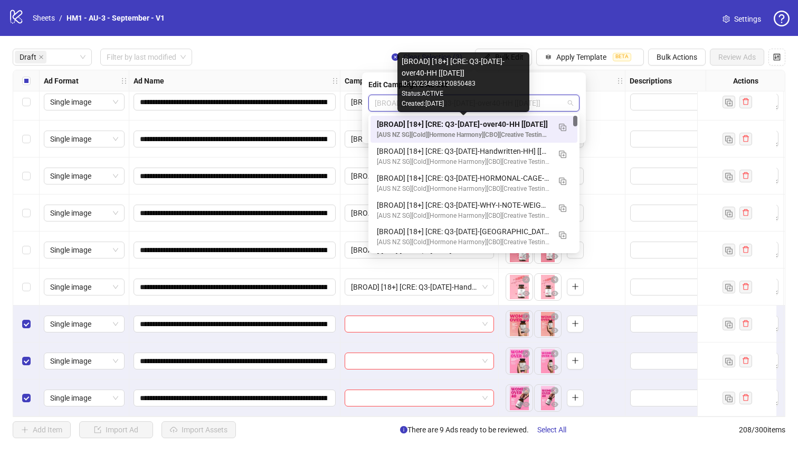
click at [498, 122] on div "[BROAD] [18+] [CRE: Q3-09-SEP-2025-over40-HH [11 Sept 2025]" at bounding box center [463, 124] width 173 height 12
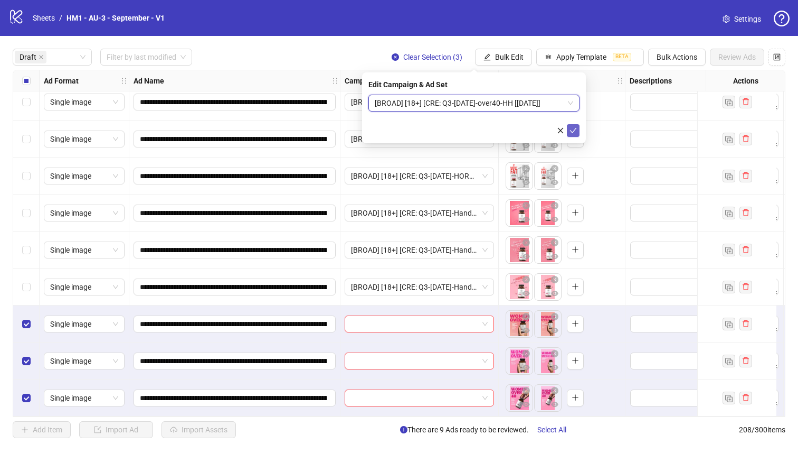
click at [574, 133] on icon "check" at bounding box center [573, 130] width 7 height 7
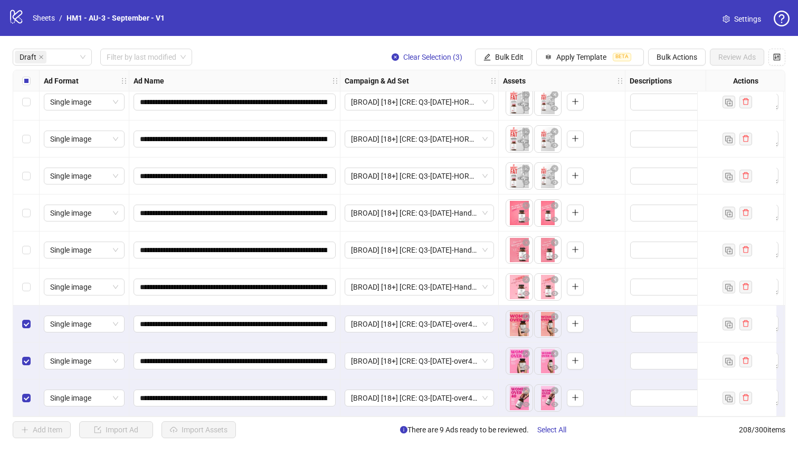
click at [31, 323] on div "Select row 11" at bounding box center [26, 323] width 26 height 37
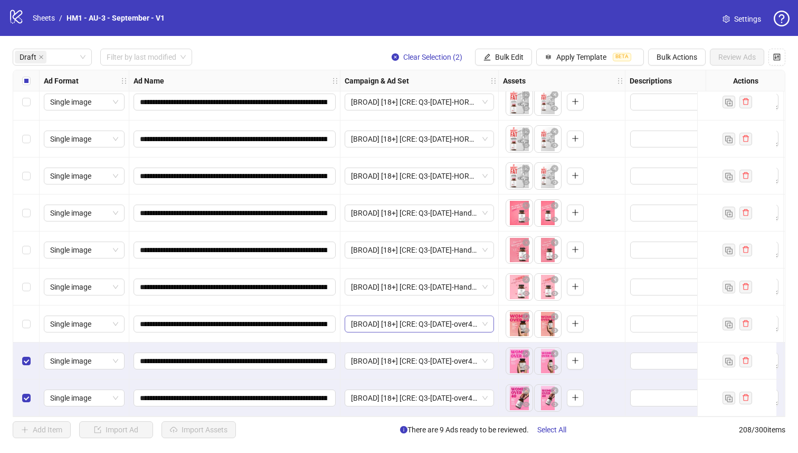
click at [457, 316] on span "[BROAD] [18+] [CRE: Q3-09-SEP-2025-over40-HH [11 Sept 2025]" at bounding box center [419, 324] width 137 height 16
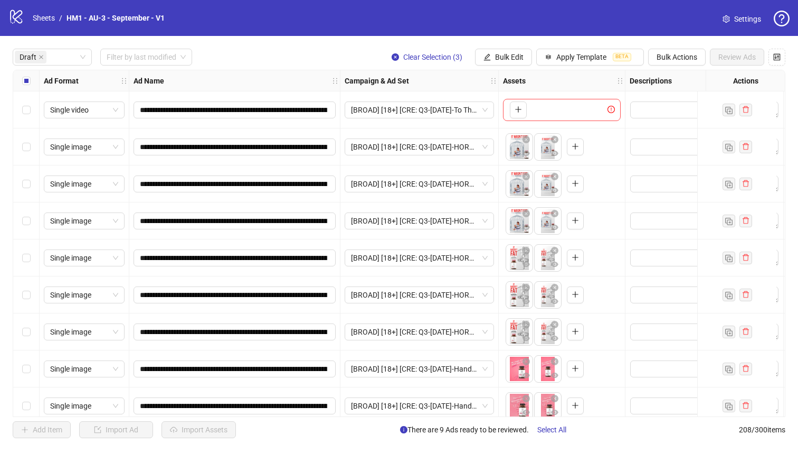
click at [22, 86] on label "Select all rows" at bounding box center [26, 81] width 8 height 12
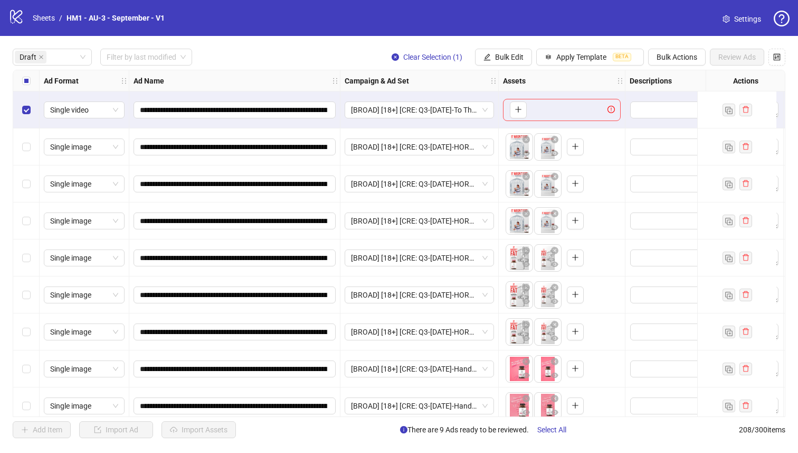
click at [28, 88] on div "Select all rows" at bounding box center [26, 80] width 26 height 21
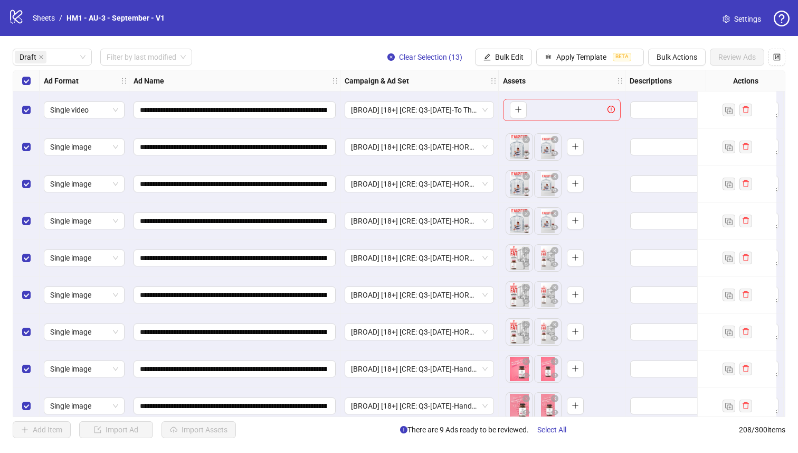
click at [27, 103] on div "Select row 1" at bounding box center [26, 109] width 26 height 37
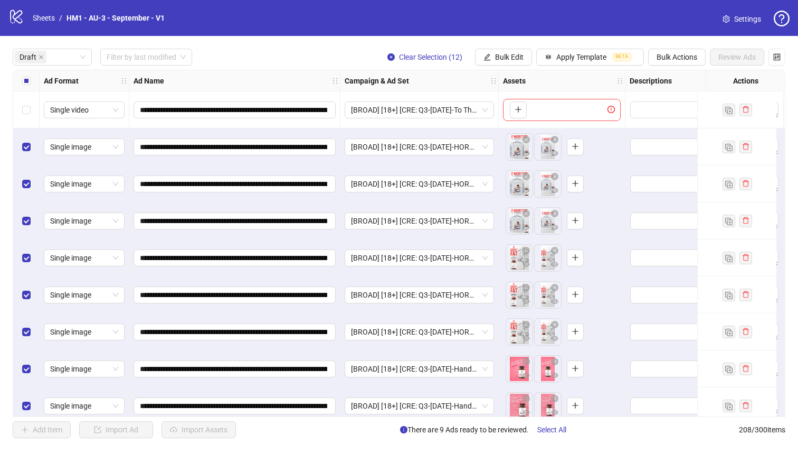
click at [20, 79] on div "Select all rows" at bounding box center [26, 80] width 26 height 21
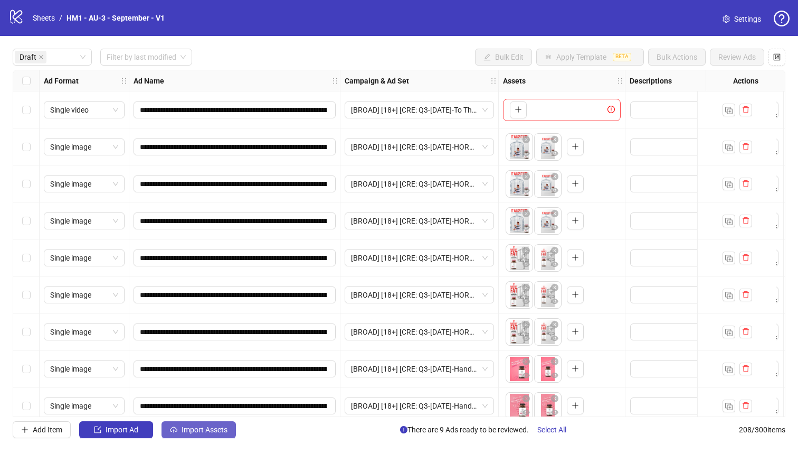
click at [175, 430] on icon "cloud-upload" at bounding box center [173, 429] width 7 height 7
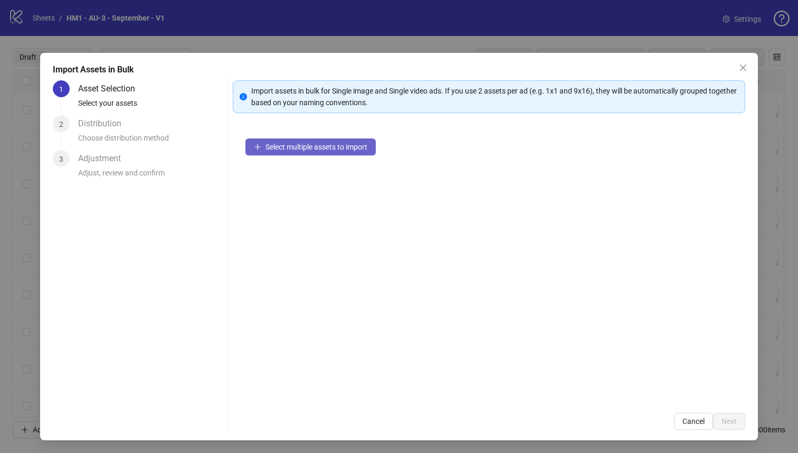
click at [274, 144] on span "Select multiple assets to import" at bounding box center [317, 147] width 102 height 8
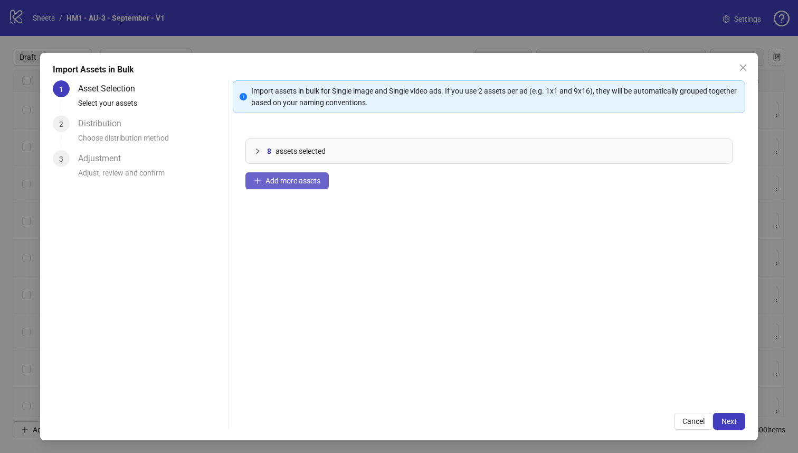
click at [303, 173] on button "Add more assets" at bounding box center [287, 180] width 83 height 17
click at [745, 420] on button "Next" at bounding box center [729, 420] width 32 height 17
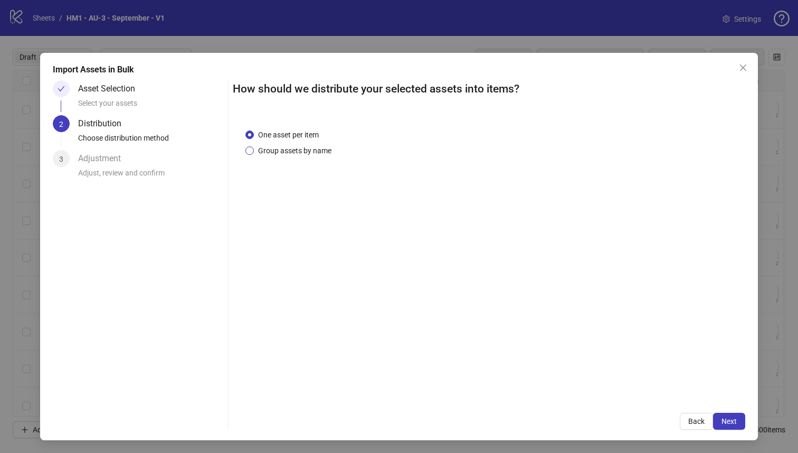
click at [300, 150] on span "Group assets by name" at bounding box center [295, 151] width 82 height 12
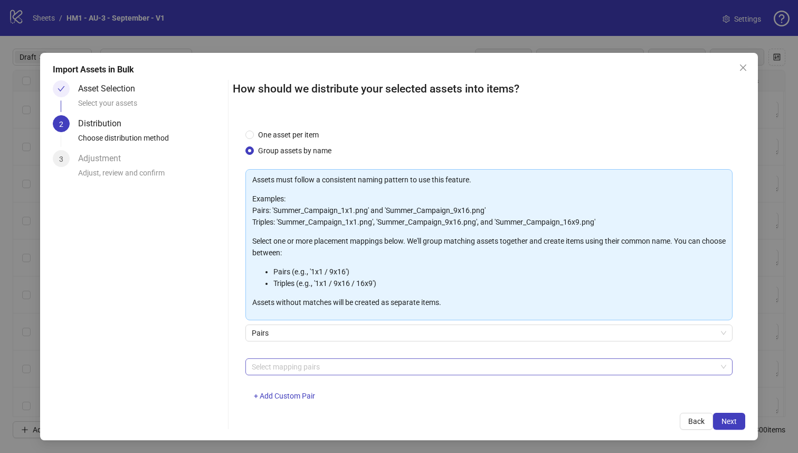
click at [302, 360] on div at bounding box center [484, 366] width 473 height 15
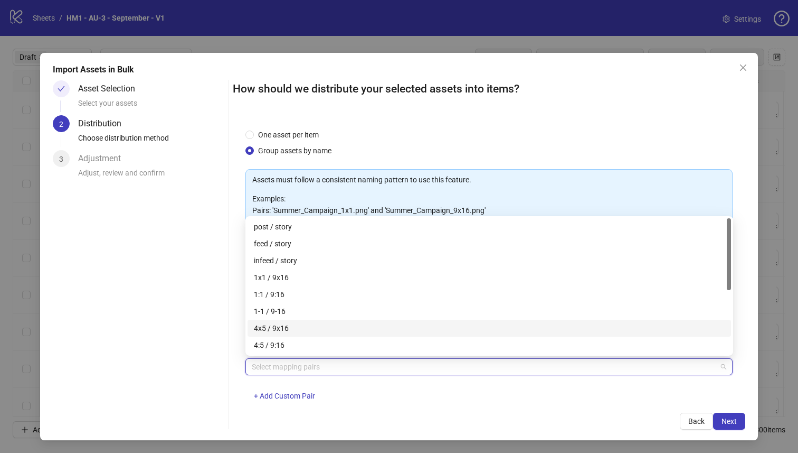
click at [299, 331] on div "4x5 / 9x16" at bounding box center [489, 328] width 471 height 12
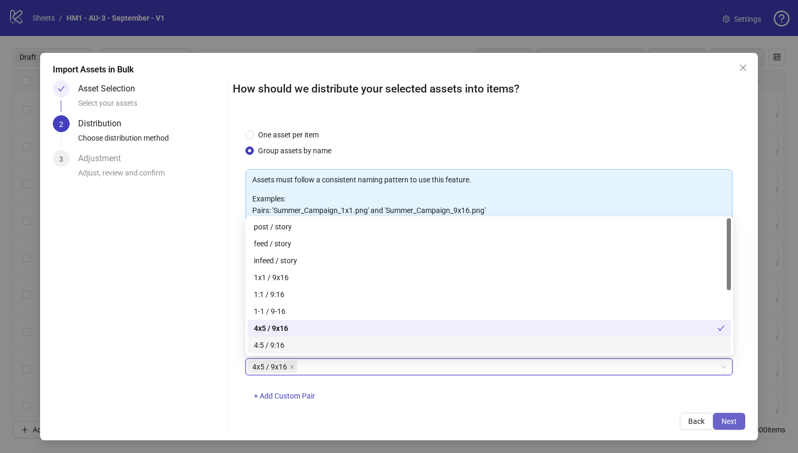
click at [728, 426] on button "Next" at bounding box center [729, 420] width 32 height 17
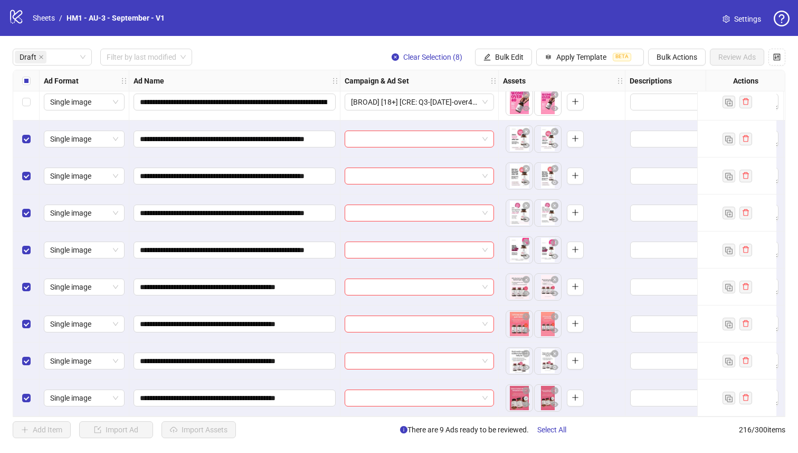
scroll to position [345, 0]
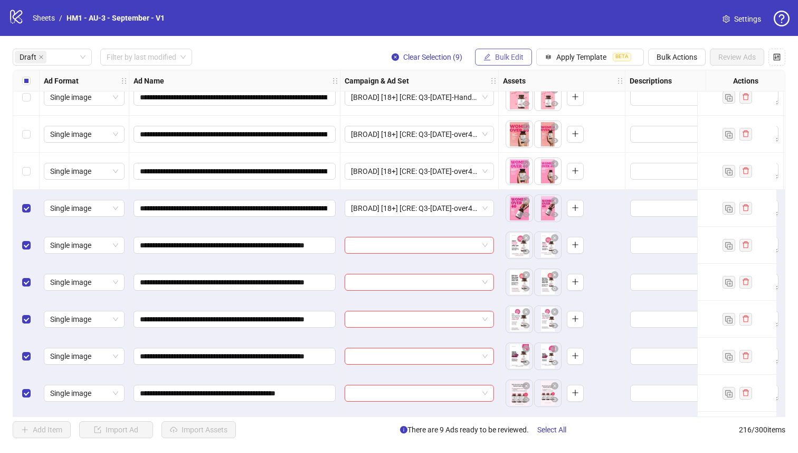
click at [511, 56] on span "Bulk Edit" at bounding box center [509, 57] width 29 height 8
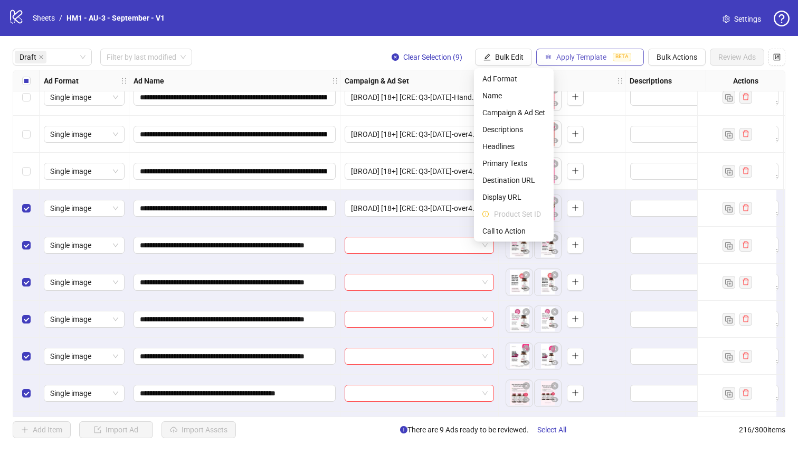
click at [573, 54] on span "Apply Template" at bounding box center [582, 57] width 50 height 8
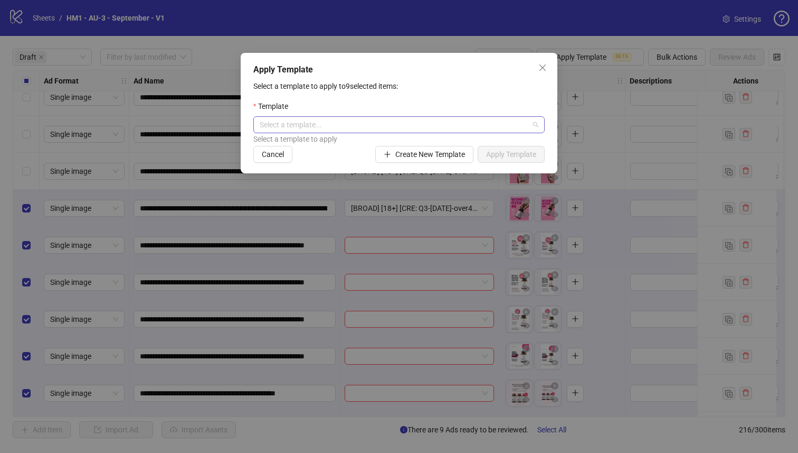
click at [409, 125] on input "search" at bounding box center [394, 125] width 269 height 16
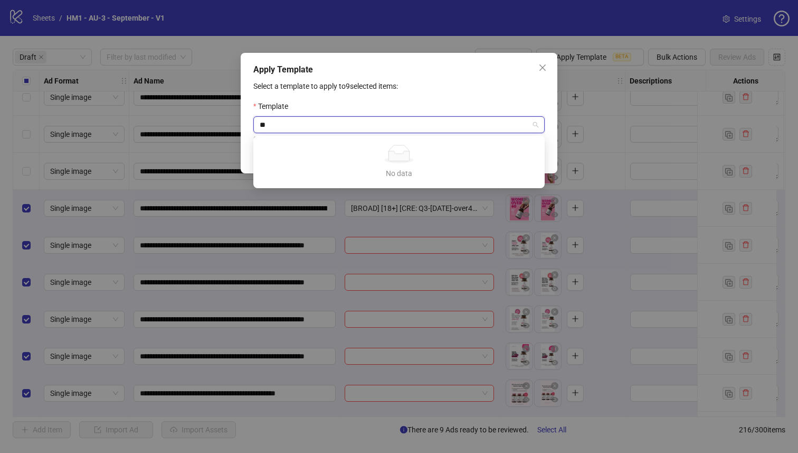
type input "*"
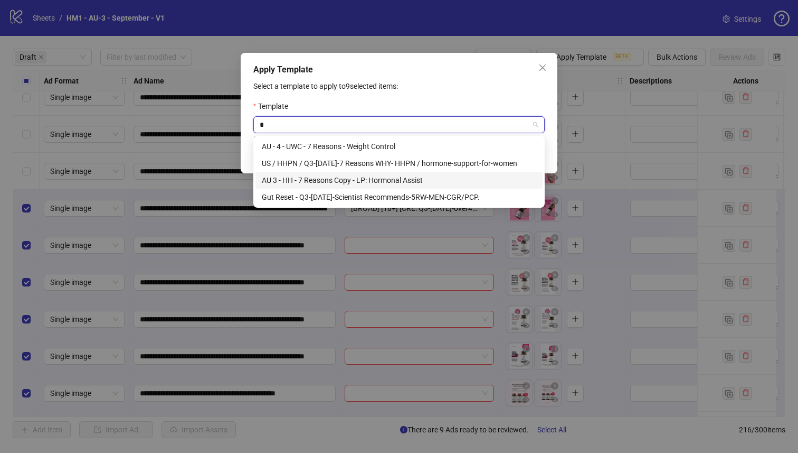
click at [396, 181] on div "AU 3 - HH - 7 Reasons Copy - LP: Hormonal Assist" at bounding box center [399, 180] width 275 height 12
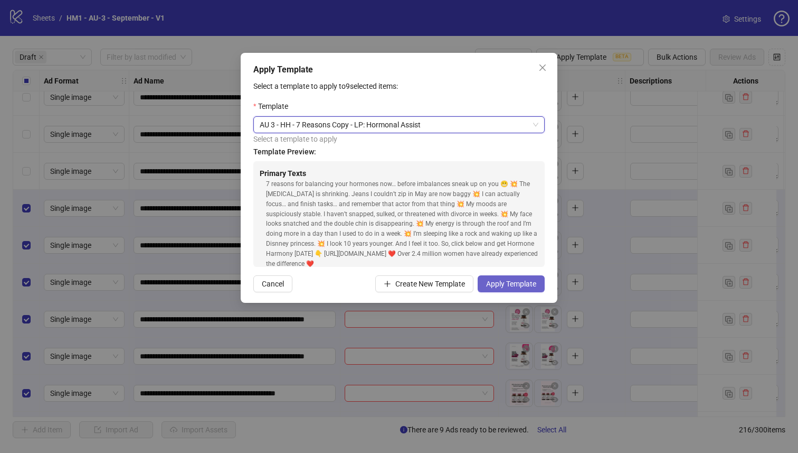
click at [514, 285] on span "Apply Template" at bounding box center [511, 283] width 50 height 8
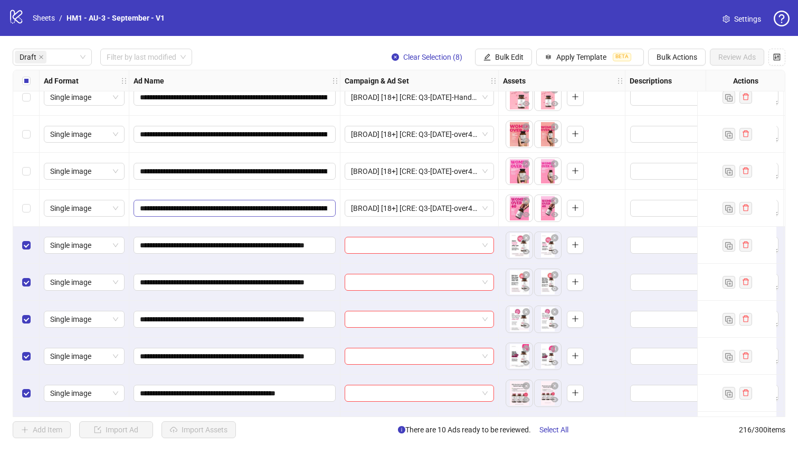
click at [200, 214] on span "**********" at bounding box center [235, 208] width 202 height 17
click at [203, 205] on input "**********" at bounding box center [233, 208] width 187 height 12
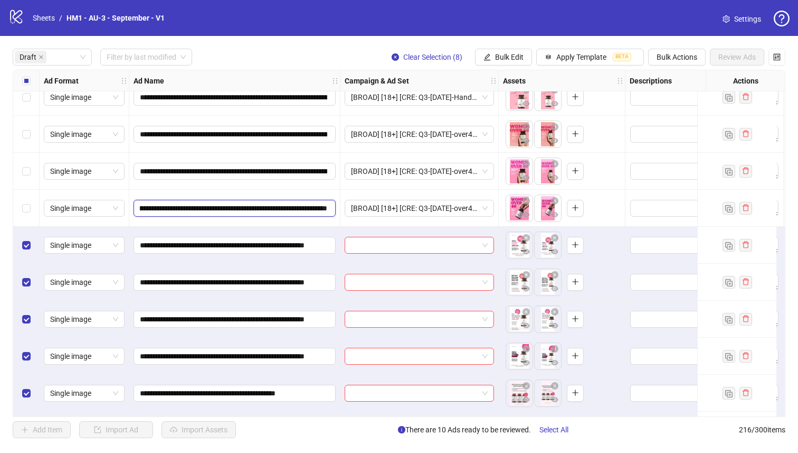
scroll to position [0, 177]
drag, startPoint x: 203, startPoint y: 205, endPoint x: 193, endPoint y: 208, distance: 10.3
click at [193, 208] on input "**********" at bounding box center [233, 208] width 187 height 12
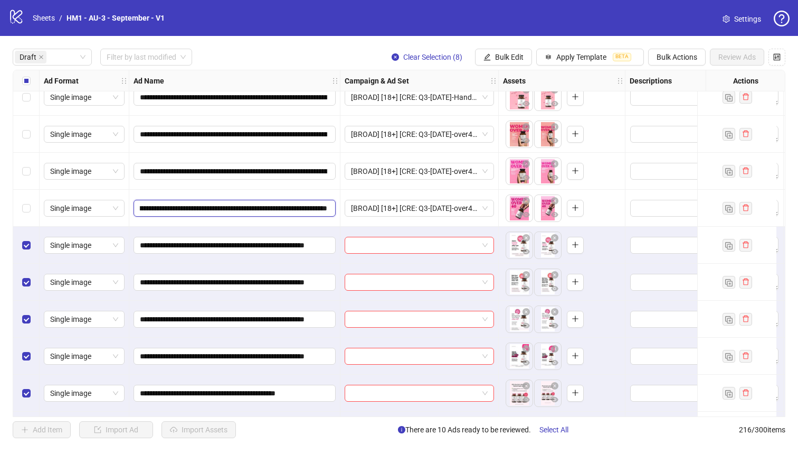
drag, startPoint x: 190, startPoint y: 210, endPoint x: 426, endPoint y: 223, distance: 236.4
click at [514, 51] on button "Bulk Edit" at bounding box center [503, 57] width 57 height 17
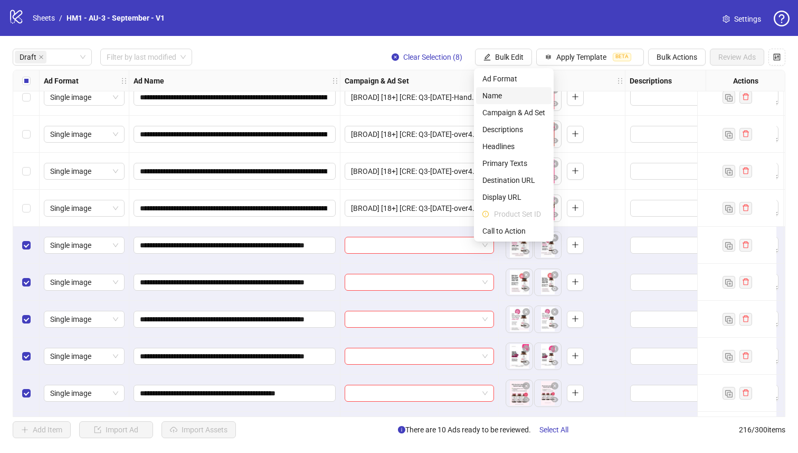
click at [507, 90] on span "Name" at bounding box center [514, 96] width 63 height 12
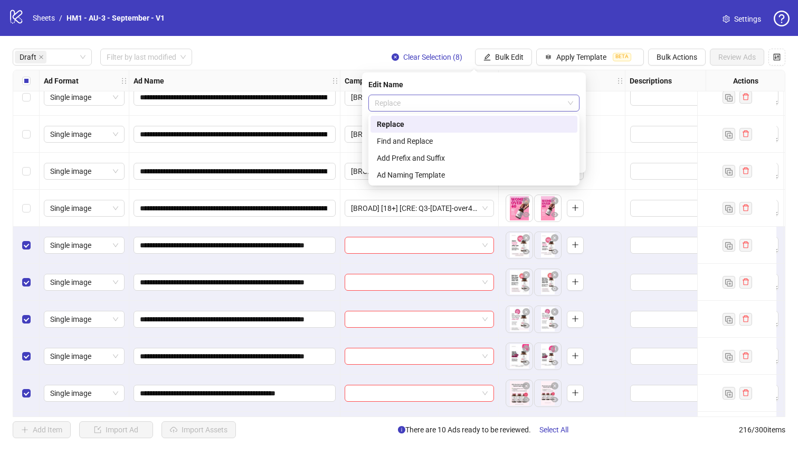
click at [497, 97] on span "Replace" at bounding box center [474, 103] width 199 height 16
click at [467, 163] on div "Add Prefix and Suffix" at bounding box center [474, 158] width 194 height 12
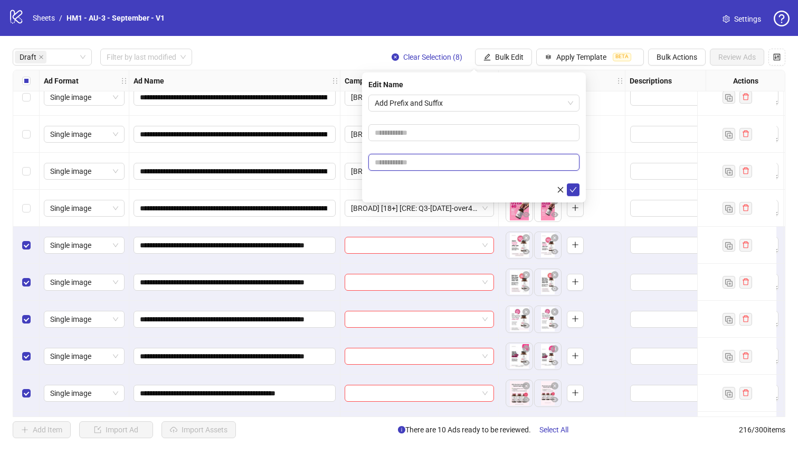
click at [465, 169] on input "text" at bounding box center [474, 162] width 211 height 17
paste input "**********"
type input "**********"
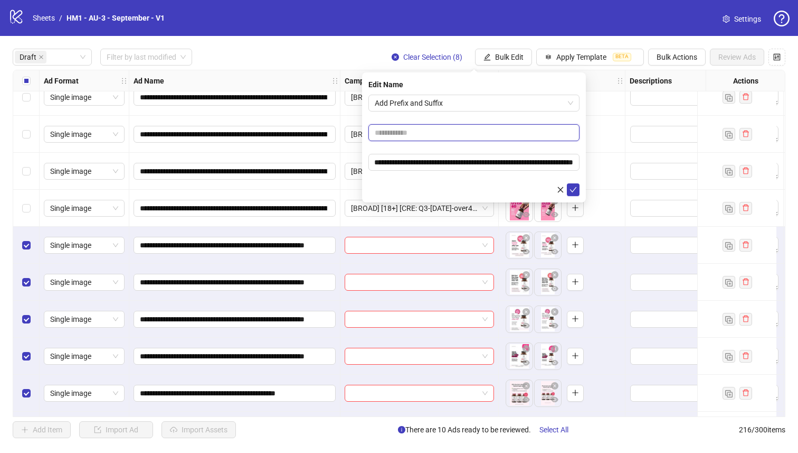
scroll to position [0, 0]
click at [462, 130] on input "text" at bounding box center [474, 132] width 211 height 17
type input "**********"
click at [574, 190] on icon "check" at bounding box center [573, 189] width 7 height 7
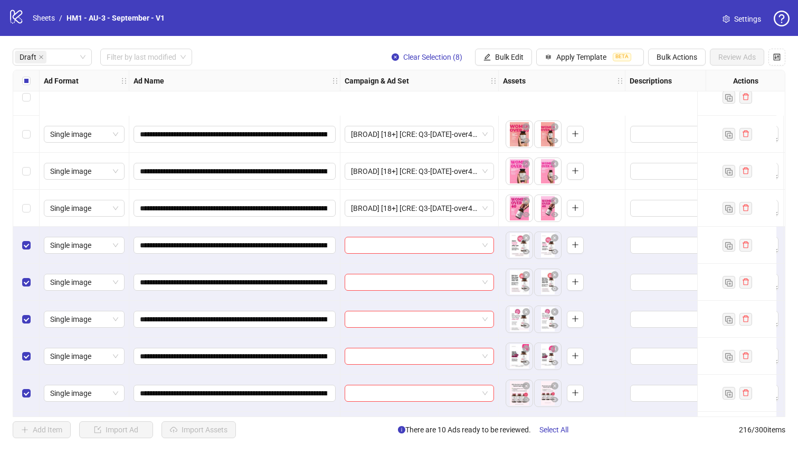
scroll to position [456, 0]
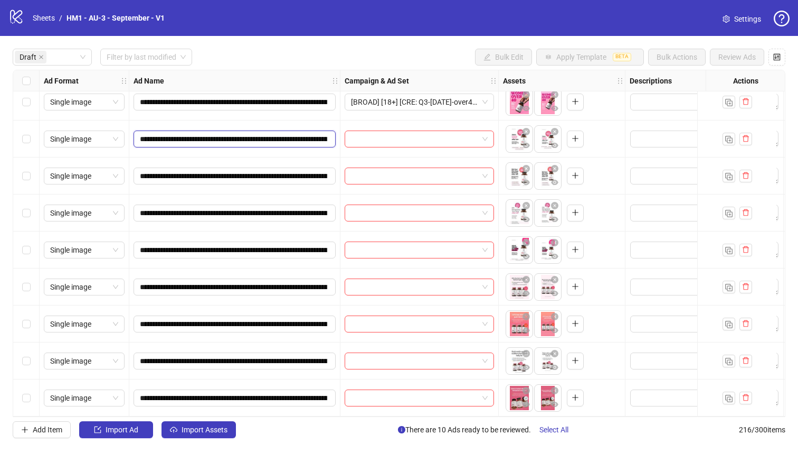
drag, startPoint x: 262, startPoint y: 136, endPoint x: 294, endPoint y: 134, distance: 31.7
click at [294, 134] on input "**********" at bounding box center [233, 139] width 187 height 12
drag, startPoint x: 264, startPoint y: 135, endPoint x: 290, endPoint y: 133, distance: 26.5
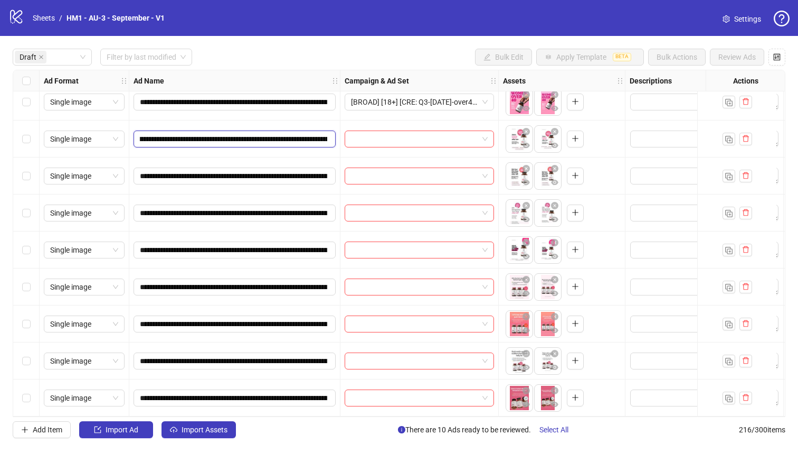
click at [290, 133] on input "**********" at bounding box center [233, 139] width 187 height 12
click at [32, 247] on div "Select row 17" at bounding box center [26, 249] width 26 height 37
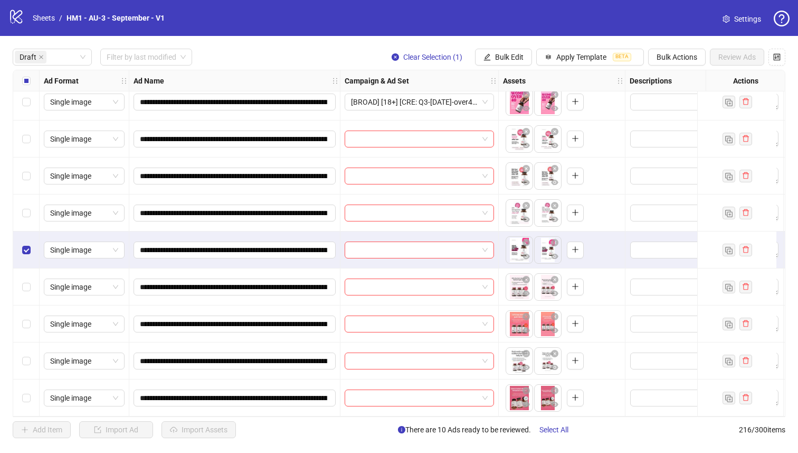
click at [32, 212] on div "Select row 16" at bounding box center [26, 212] width 26 height 37
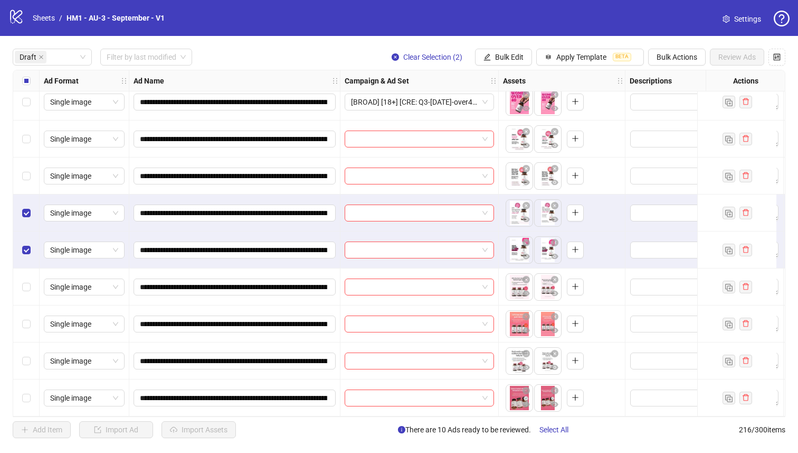
click at [32, 170] on div "Select row 15" at bounding box center [26, 175] width 26 height 37
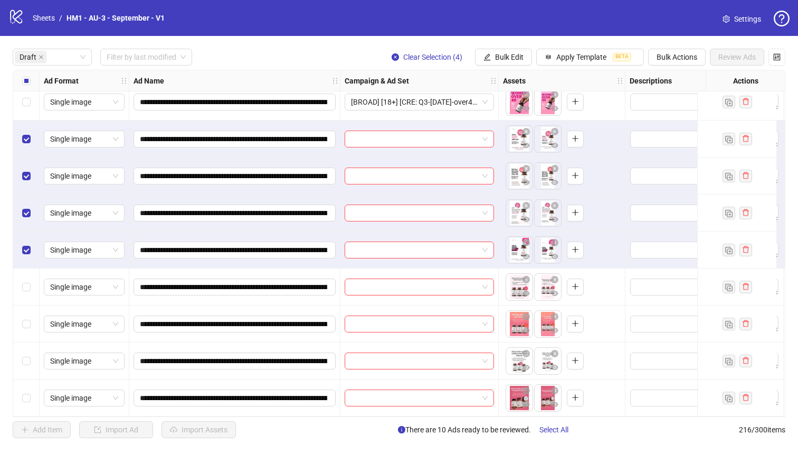
scroll to position [422, 0]
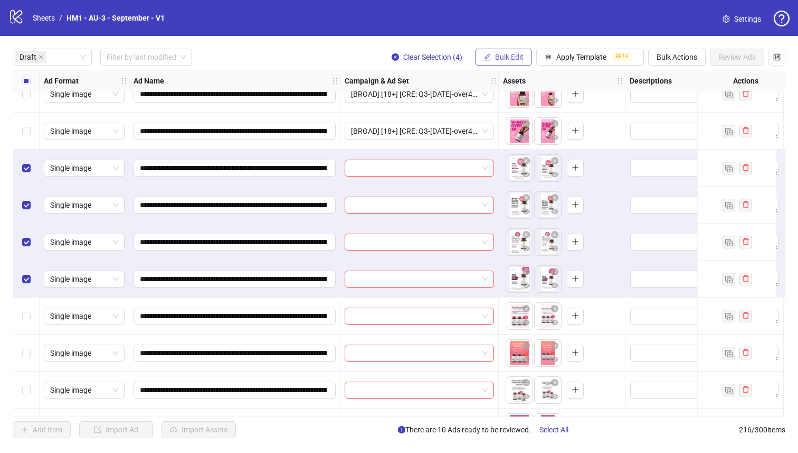
click at [511, 58] on span "Bulk Edit" at bounding box center [509, 57] width 29 height 8
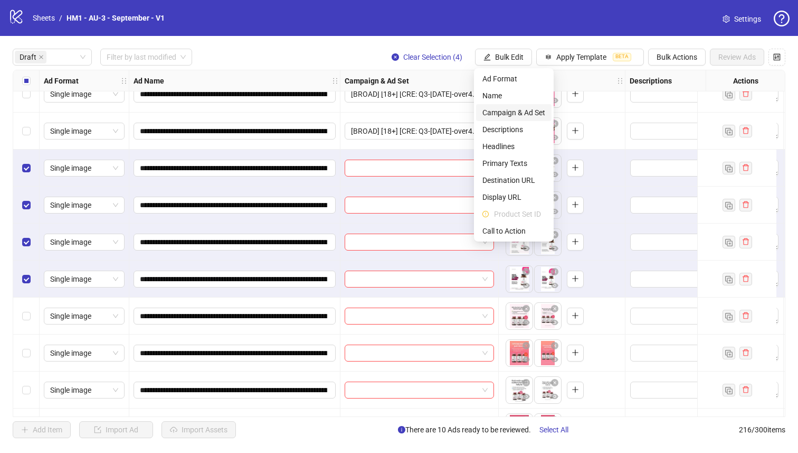
click at [533, 111] on span "Campaign & Ad Set" at bounding box center [514, 113] width 63 height 12
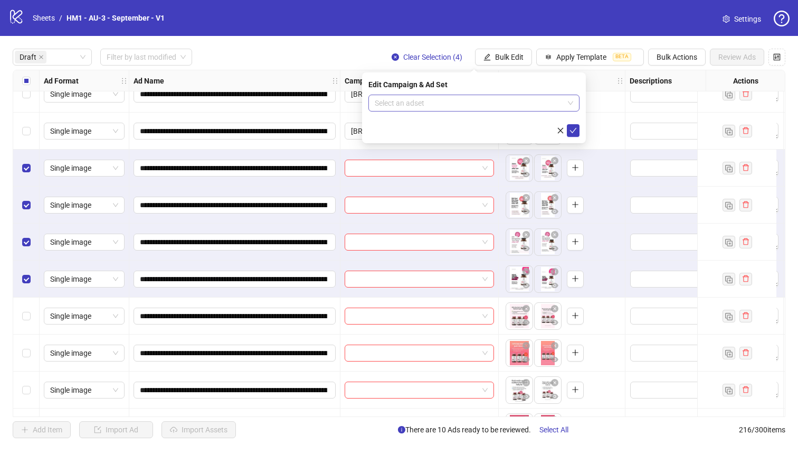
click at [512, 100] on input "search" at bounding box center [469, 103] width 189 height 16
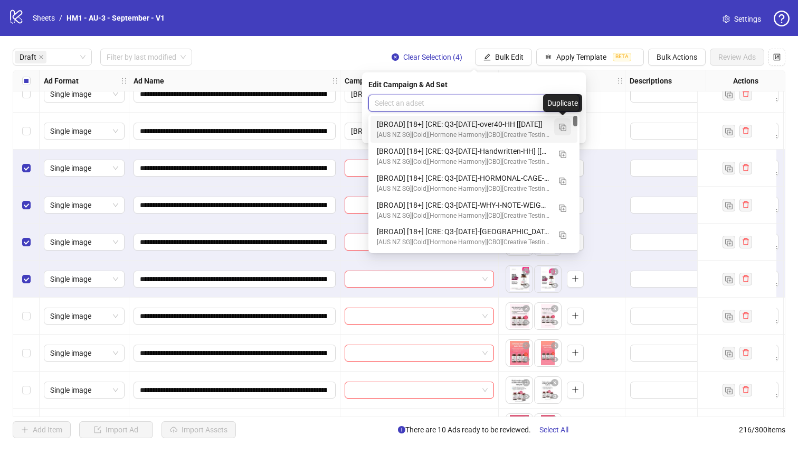
click at [561, 127] on img "button" at bounding box center [562, 127] width 7 height 7
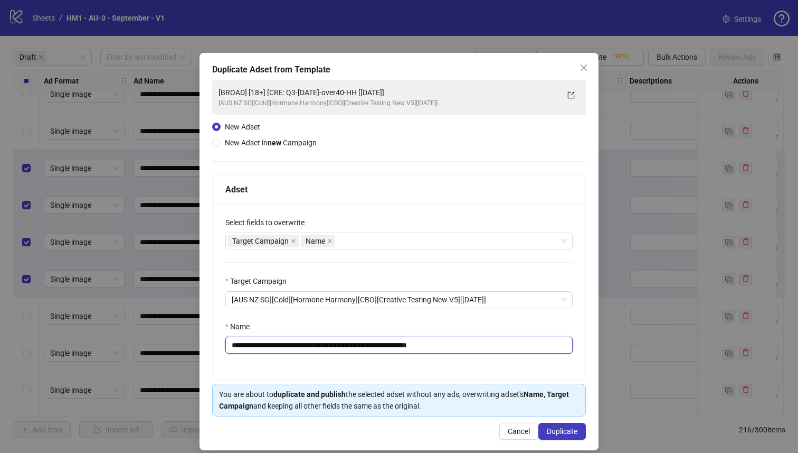
drag, startPoint x: 390, startPoint y: 347, endPoint x: 300, endPoint y: 351, distance: 89.3
click at [300, 351] on input "**********" at bounding box center [398, 344] width 347 height 17
paste input "**********"
type input "**********"
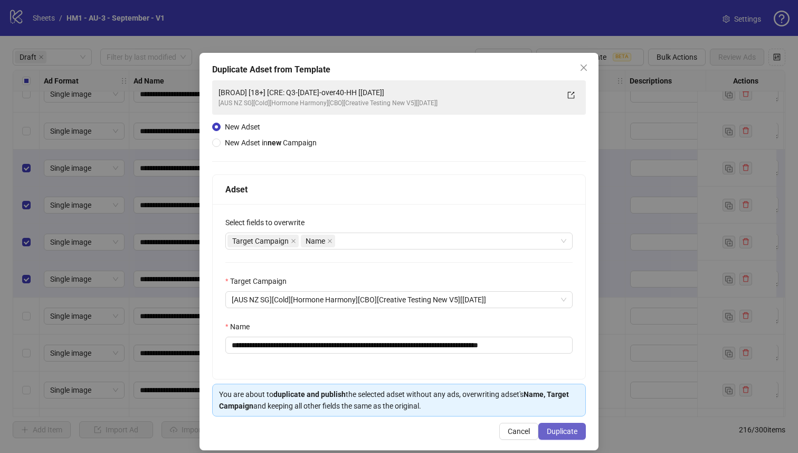
scroll to position [0, 0]
click at [575, 424] on button "Duplicate" at bounding box center [563, 430] width 48 height 17
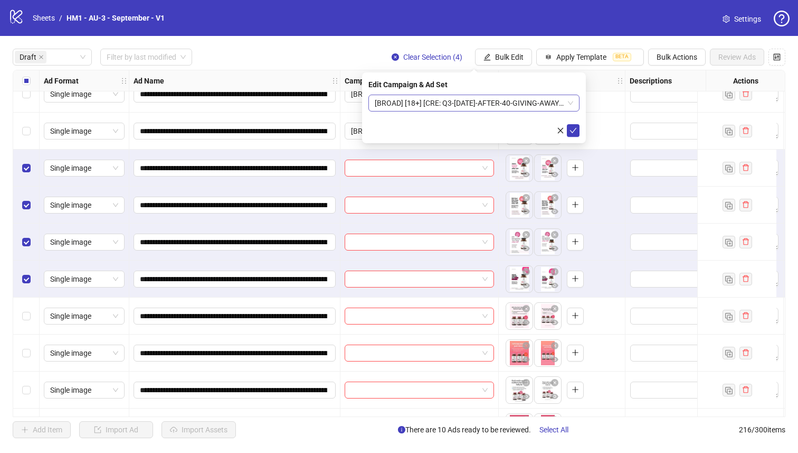
click at [514, 104] on span "[BROAD] [18+] [CRE: Q3-09-SEP-2025-AFTER-40-GIVING-AWAY-WEIGHT-PRODUCTHERO-HH] …" at bounding box center [474, 103] width 199 height 16
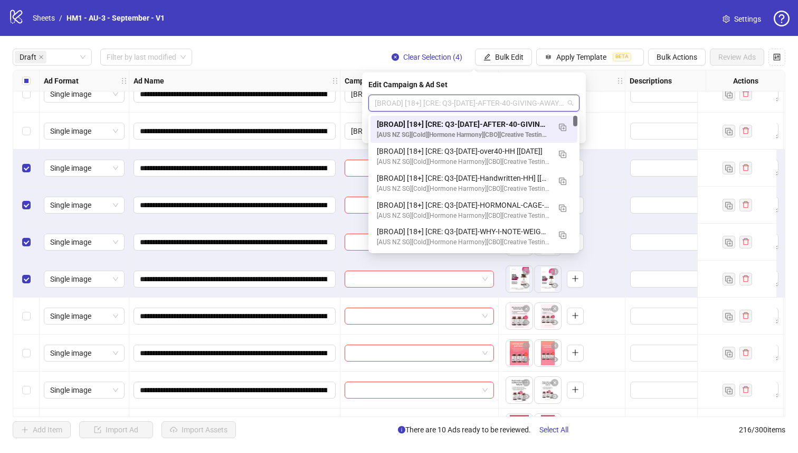
click at [513, 120] on div "[BROAD] [18+] [CRE: Q3-09-SEP-2025-AFTER-40-GIVING-AWAY-WEIGHT-PRODUCTHERO-HH] …" at bounding box center [463, 124] width 173 height 12
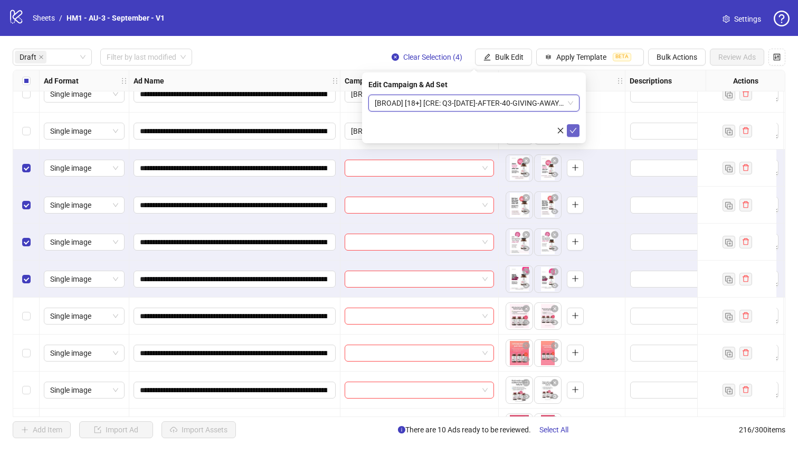
click at [570, 128] on icon "check" at bounding box center [573, 130] width 7 height 7
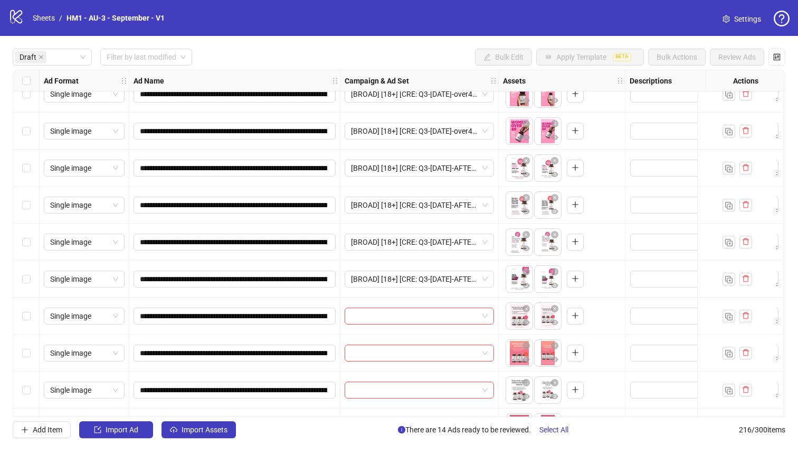
scroll to position [456, 0]
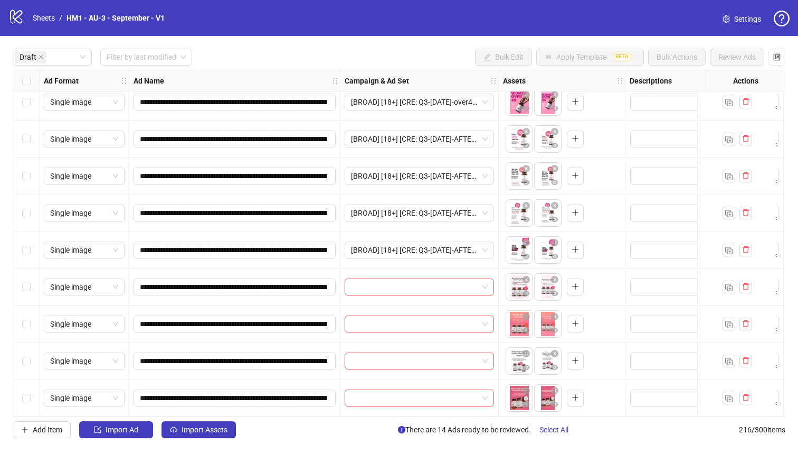
click at [35, 384] on div "Select row 21" at bounding box center [26, 397] width 26 height 37
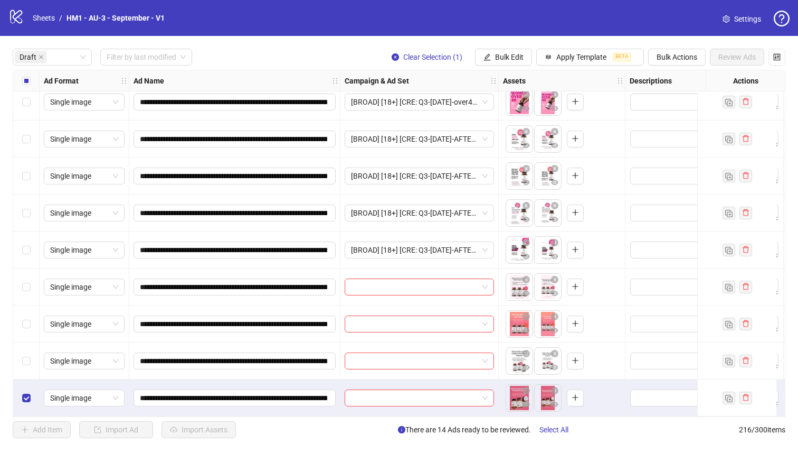
click at [35, 349] on div "Select row 20" at bounding box center [26, 360] width 26 height 37
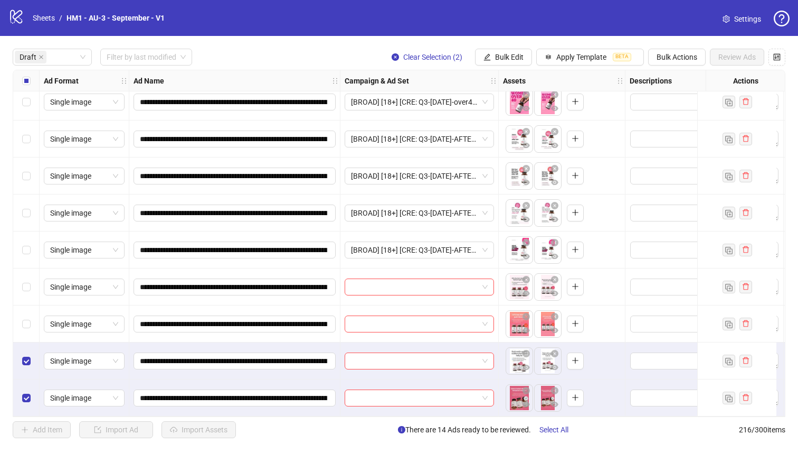
click at [33, 317] on div "Select row 19" at bounding box center [26, 323] width 26 height 37
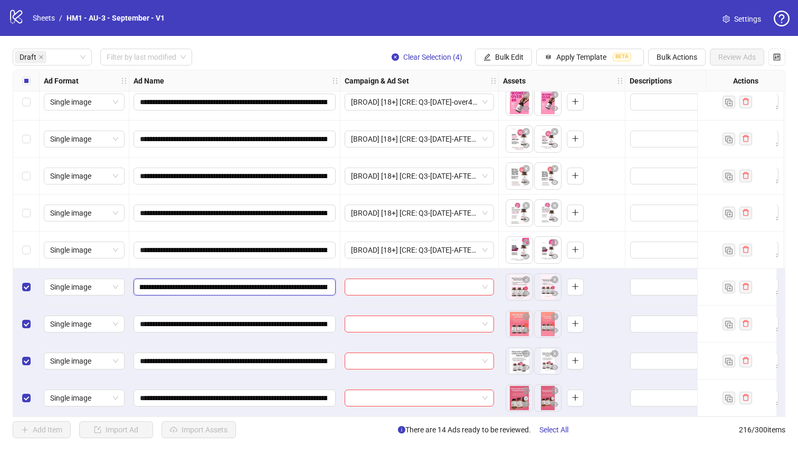
scroll to position [0, 133]
drag, startPoint x: 265, startPoint y: 282, endPoint x: 308, endPoint y: 285, distance: 43.4
click at [308, 285] on input "**********" at bounding box center [233, 287] width 187 height 12
click at [504, 54] on span "Bulk Edit" at bounding box center [509, 57] width 29 height 8
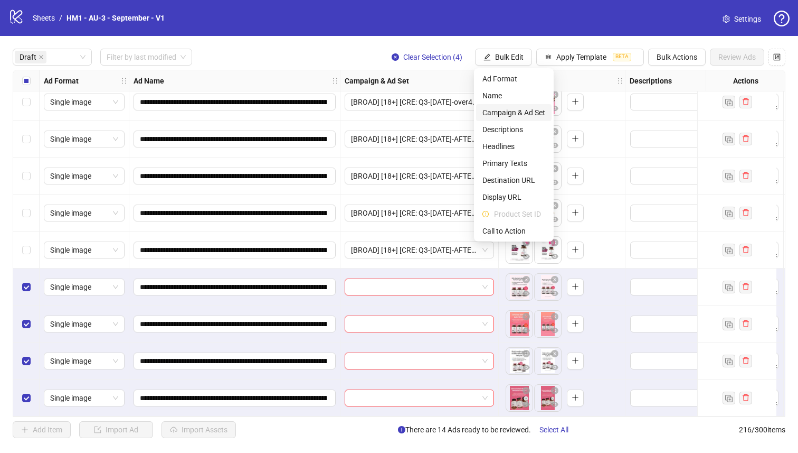
click at [511, 117] on span "Campaign & Ad Set" at bounding box center [514, 113] width 63 height 12
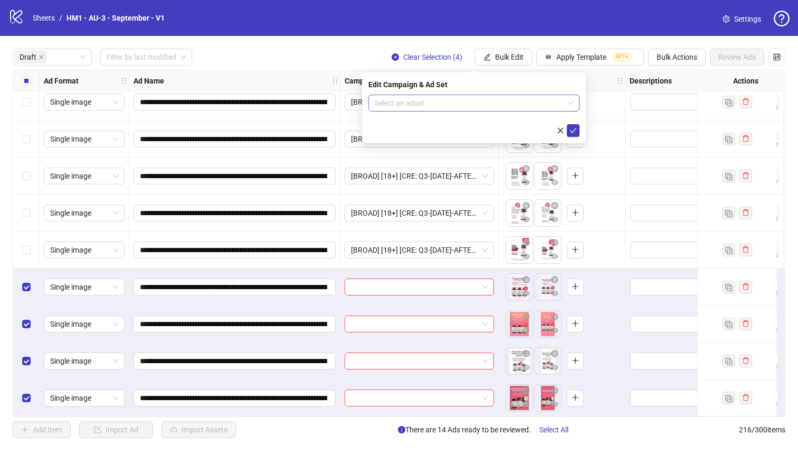
click at [504, 102] on input "search" at bounding box center [469, 103] width 189 height 16
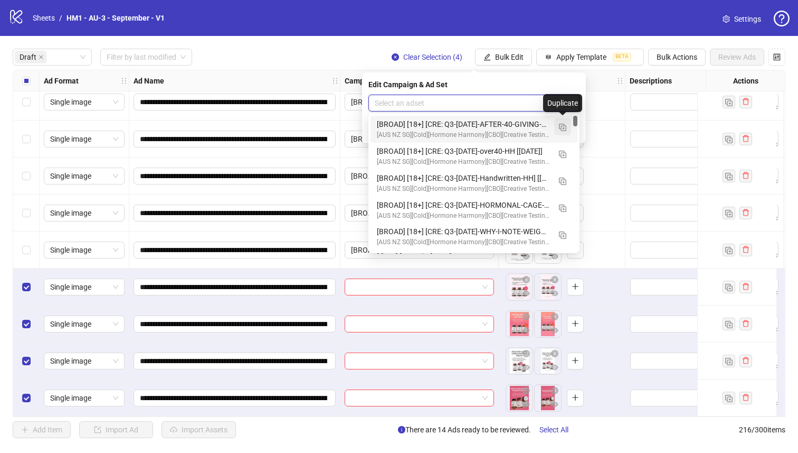
click at [566, 127] on img "button" at bounding box center [562, 127] width 7 height 7
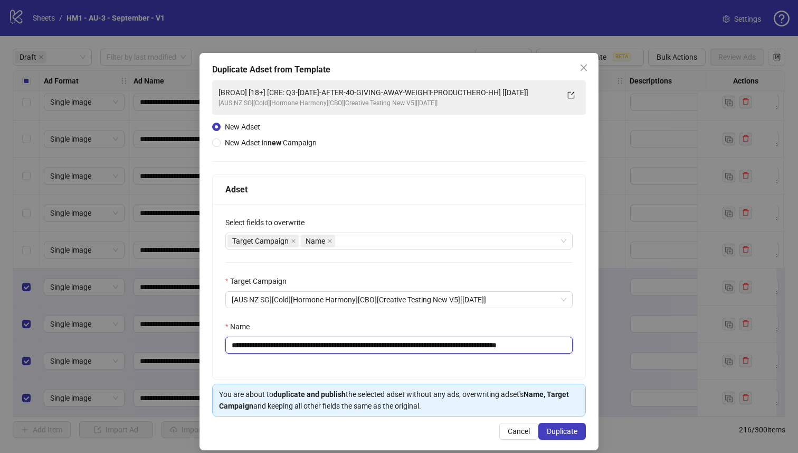
drag, startPoint x: 529, startPoint y: 344, endPoint x: 300, endPoint y: 346, distance: 229.2
click at [300, 346] on input "**********" at bounding box center [398, 344] width 347 height 17
paste input "text"
type input "**********"
click at [563, 428] on span "Duplicate" at bounding box center [562, 431] width 31 height 8
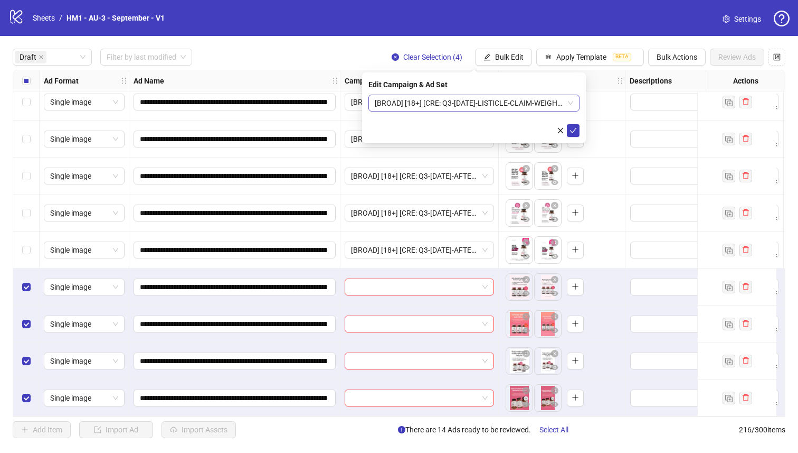
click at [501, 106] on span "[BROAD] [18+] [CRE: Q3-09-SEP-2025-LISTICLE-CLAIM-WEIGHT-STATIC-HH-] [11 Sept 2…" at bounding box center [474, 103] width 199 height 16
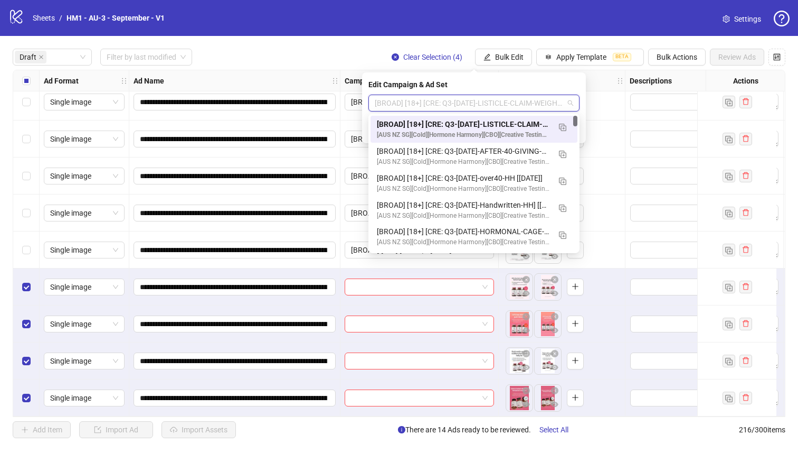
click at [500, 125] on div "[BROAD] [18+] [CRE: Q3-09-SEP-2025-LISTICLE-CLAIM-WEIGHT-STATIC-HH-] [11 Sept 2…" at bounding box center [463, 124] width 173 height 12
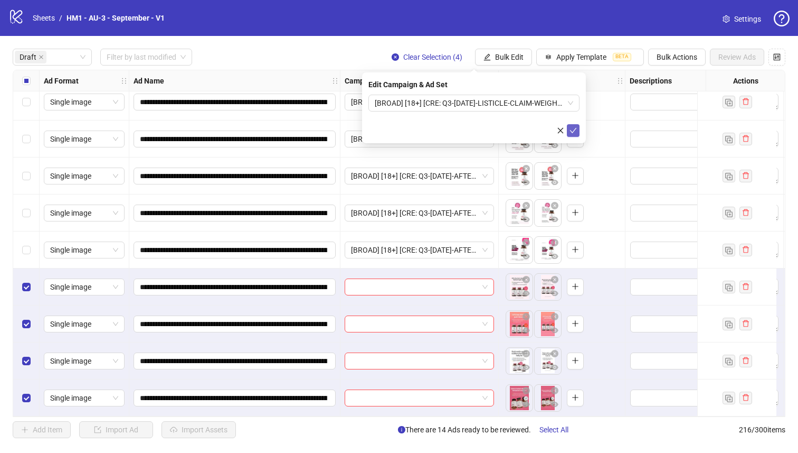
click at [572, 127] on icon "check" at bounding box center [573, 130] width 7 height 7
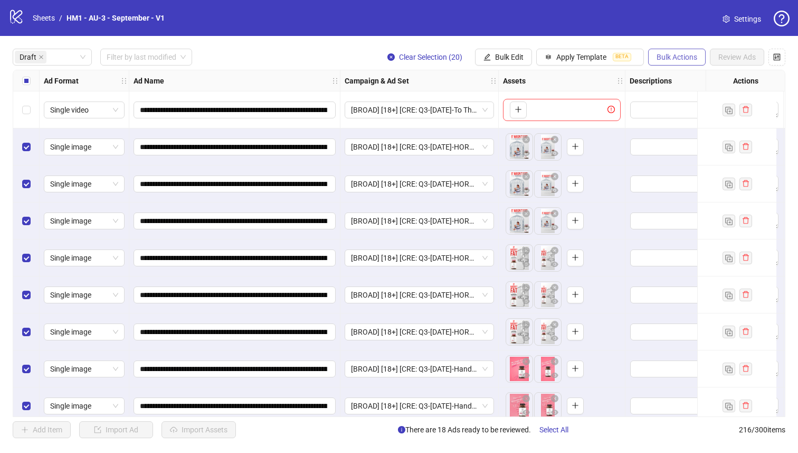
click at [676, 61] on button "Bulk Actions" at bounding box center [677, 57] width 58 height 17
click at [677, 113] on span "Duplicate with assets" at bounding box center [692, 113] width 72 height 12
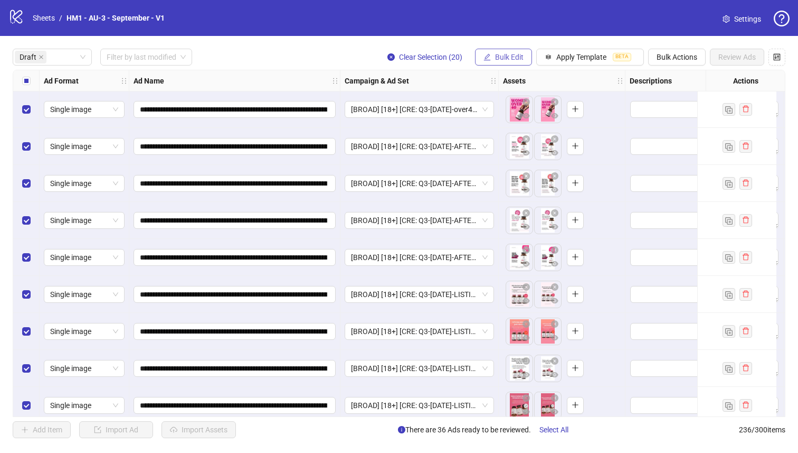
click at [503, 63] on button "Bulk Edit" at bounding box center [503, 57] width 57 height 17
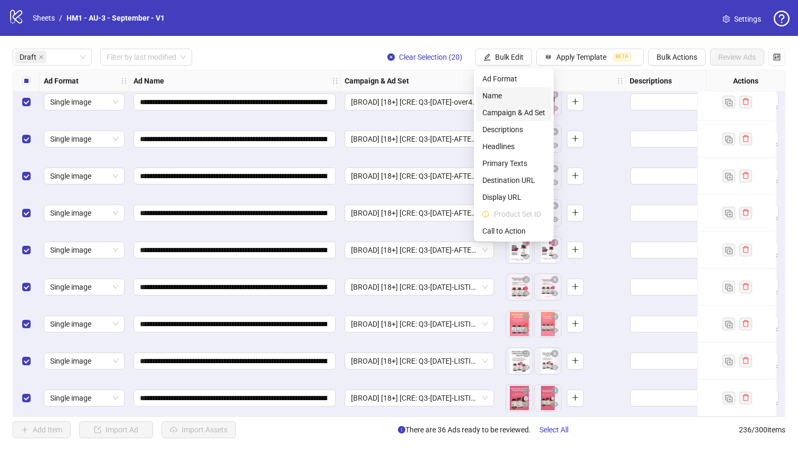
click at [521, 108] on span "Campaign & Ad Set" at bounding box center [514, 113] width 63 height 12
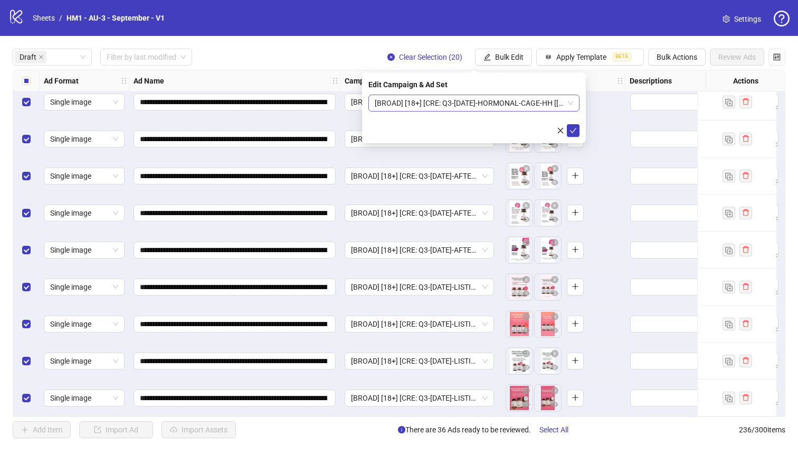
click at [501, 106] on span "[BROAD] [18+] [CRE: Q3-09-SEP-2025-HORMONAL-CAGE-HH [11 Sept 2025]" at bounding box center [474, 103] width 199 height 16
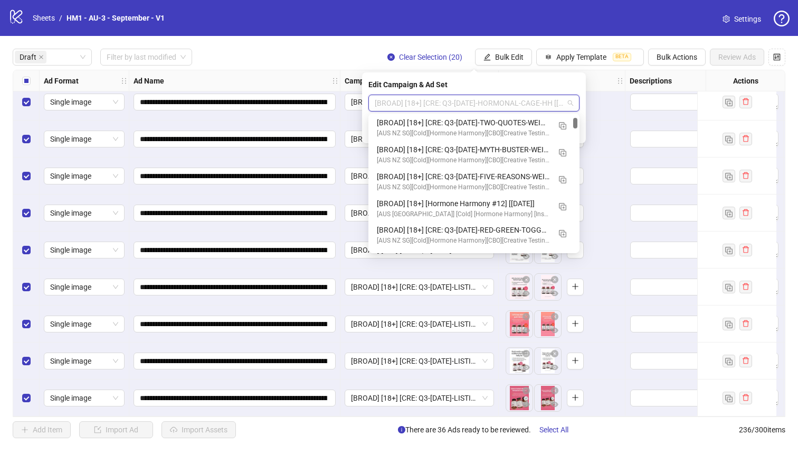
scroll to position [191, 0]
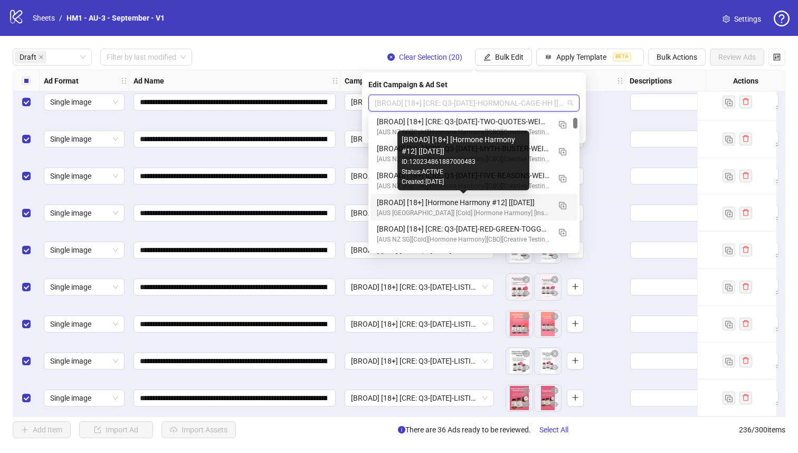
click at [513, 200] on div "[BROAD] [18+] [Hormone Harmony #12] [11 September 2025]" at bounding box center [463, 202] width 173 height 12
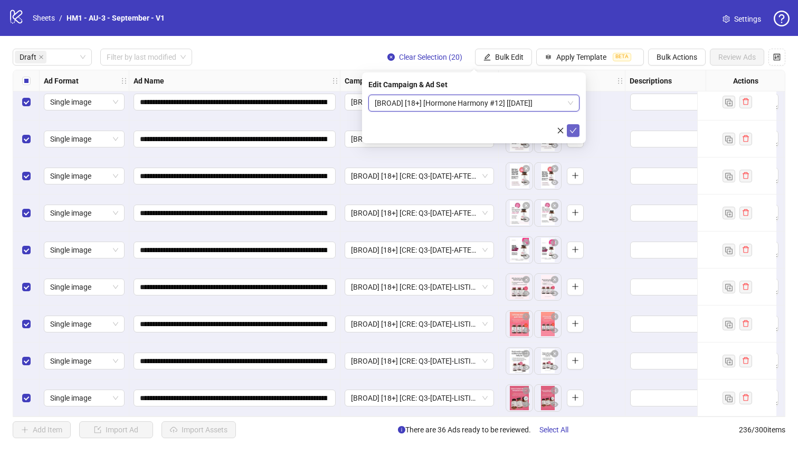
click at [573, 133] on icon "check" at bounding box center [573, 130] width 7 height 7
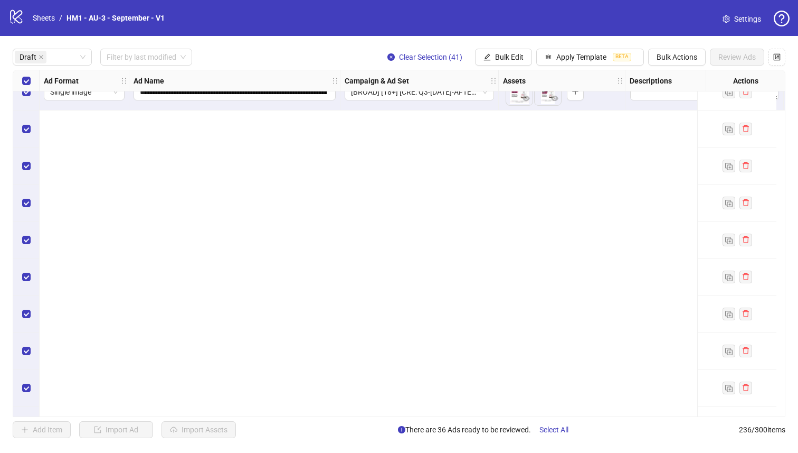
scroll to position [0, 0]
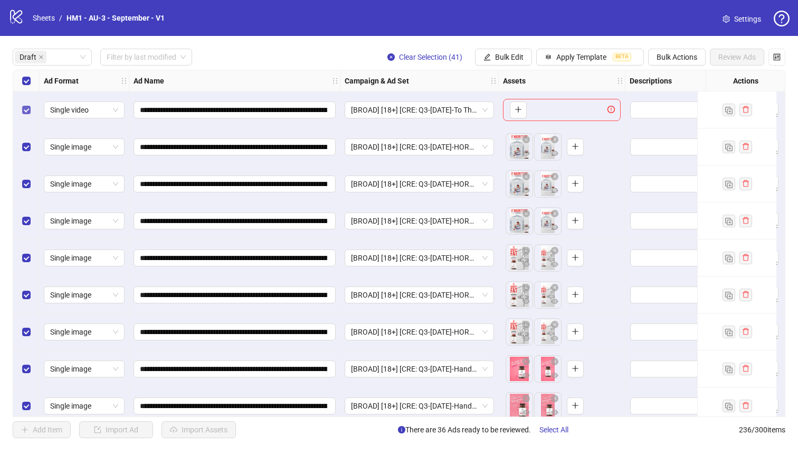
click at [23, 105] on label "Select row 1" at bounding box center [26, 110] width 8 height 12
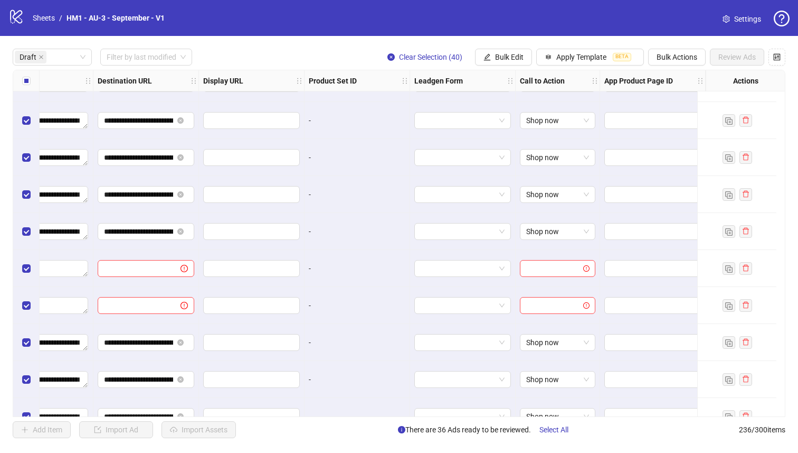
scroll to position [220, 963]
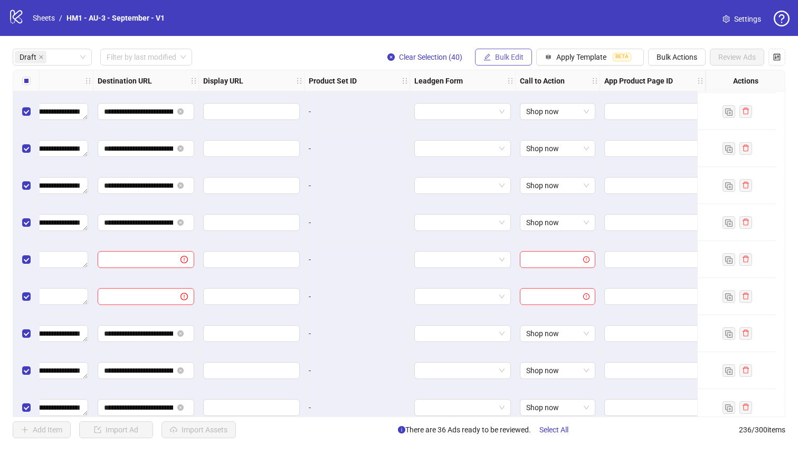
click at [495, 52] on button "Bulk Edit" at bounding box center [503, 57] width 57 height 17
click at [381, 310] on div "-" at bounding box center [358, 296] width 106 height 37
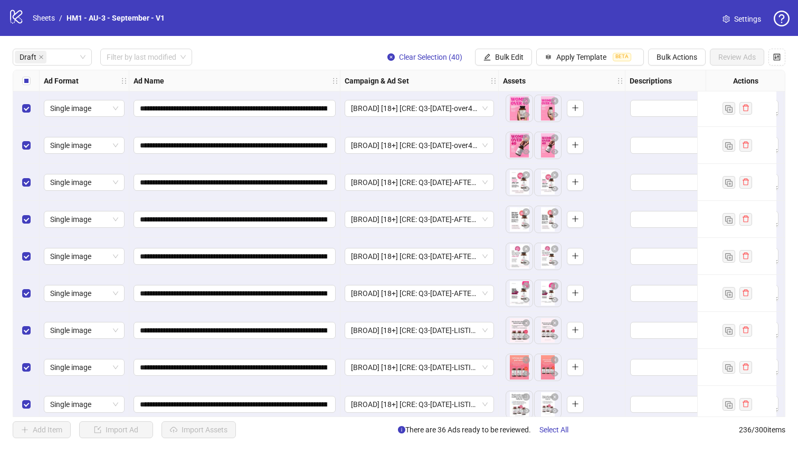
scroll to position [324, 0]
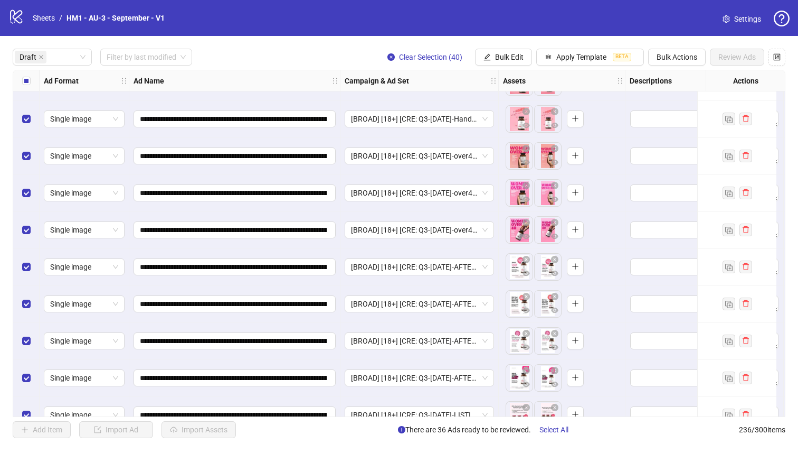
click at [20, 80] on div "Select all rows" at bounding box center [26, 80] width 26 height 21
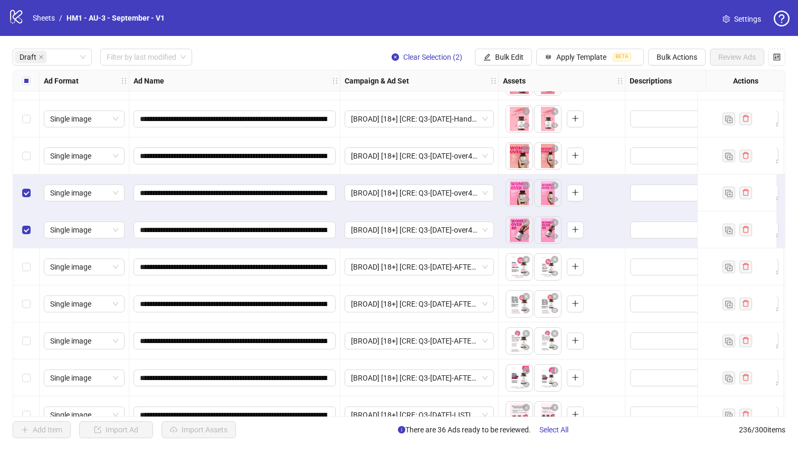
click at [24, 164] on div "Select row 11" at bounding box center [26, 155] width 26 height 37
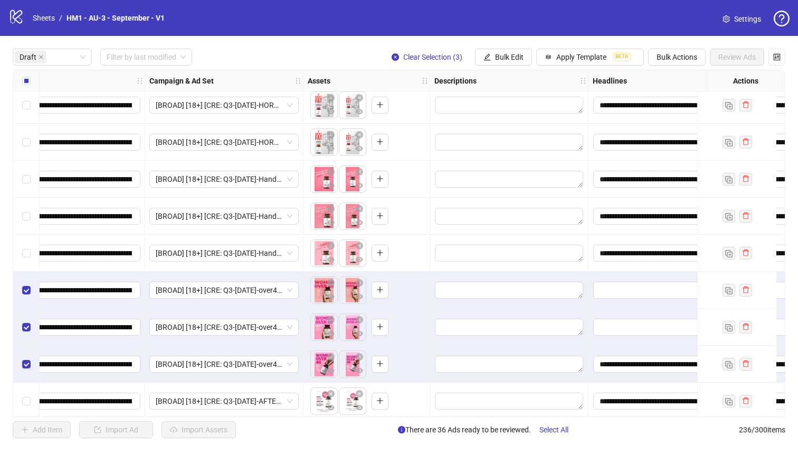
scroll to position [190, 0]
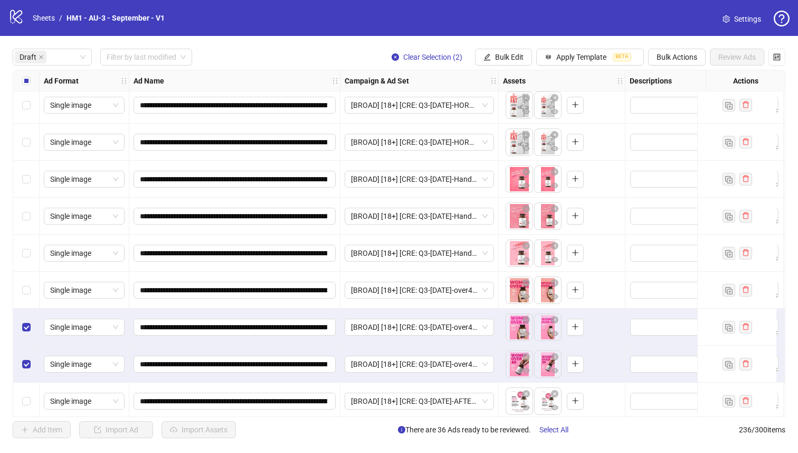
click at [29, 315] on div "Select row 12" at bounding box center [26, 326] width 26 height 37
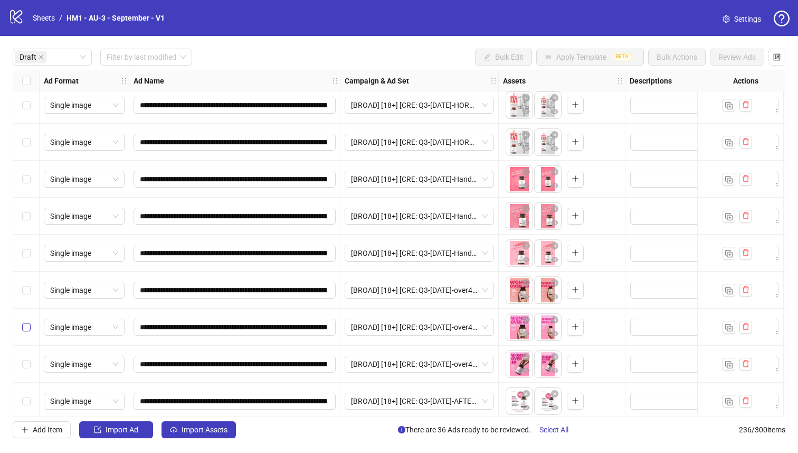
click at [25, 332] on label "Select row 12" at bounding box center [26, 327] width 8 height 12
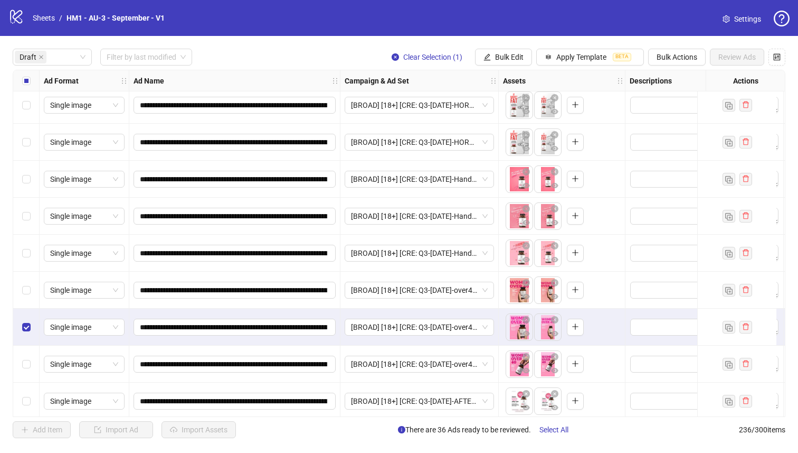
click at [25, 296] on div "Select row 11" at bounding box center [26, 289] width 26 height 37
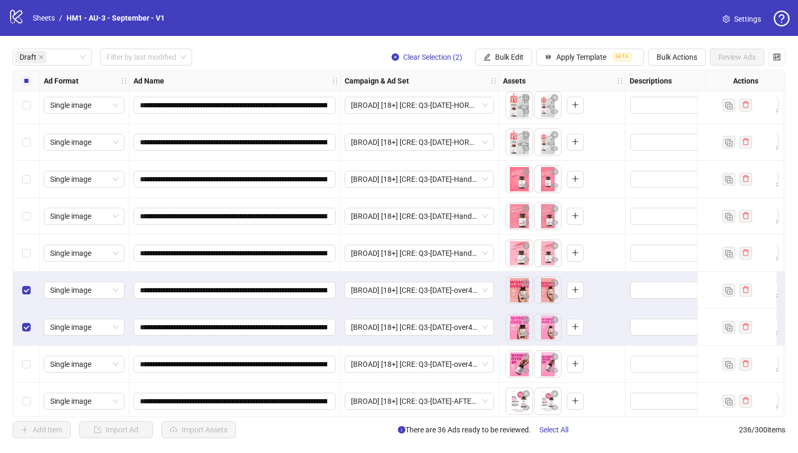
scroll to position [241, 0]
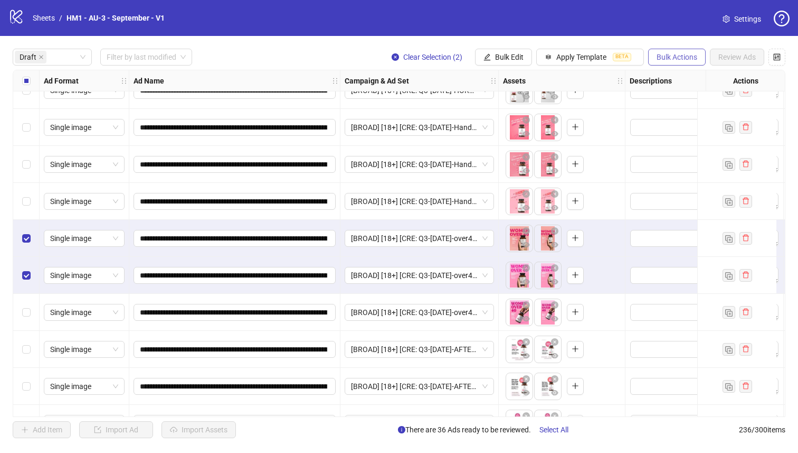
click at [677, 54] on span "Bulk Actions" at bounding box center [677, 57] width 41 height 8
click at [668, 78] on span "Delete" at bounding box center [692, 79] width 72 height 12
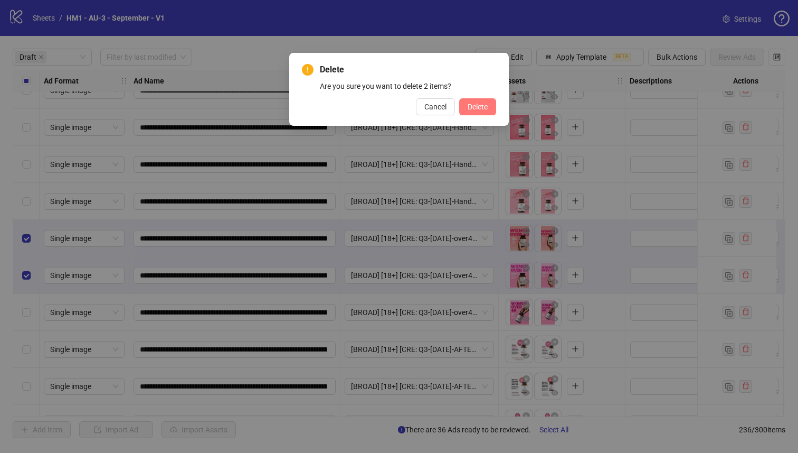
click at [479, 110] on span "Delete" at bounding box center [478, 106] width 20 height 8
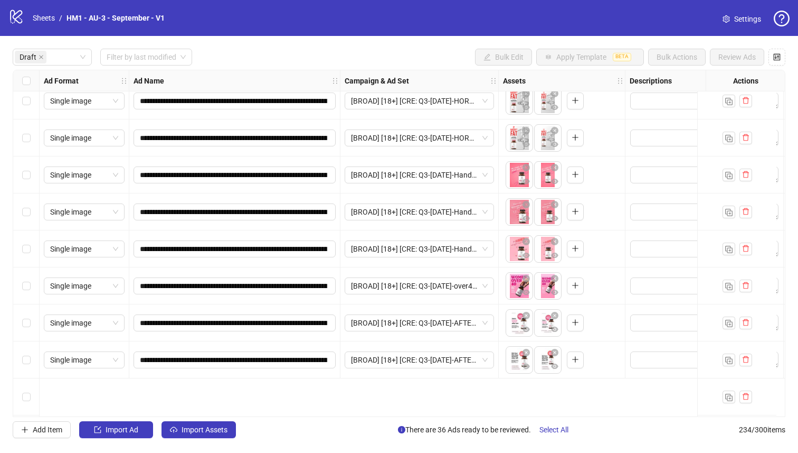
scroll to position [0, 0]
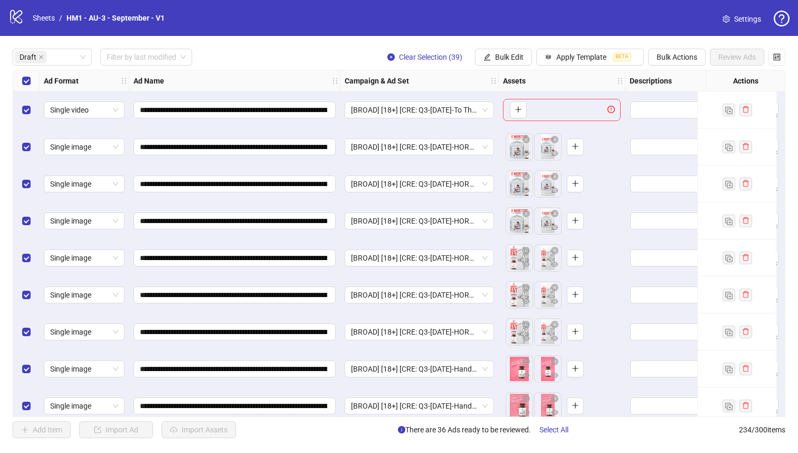
click at [28, 100] on div "Select row 1" at bounding box center [26, 109] width 26 height 37
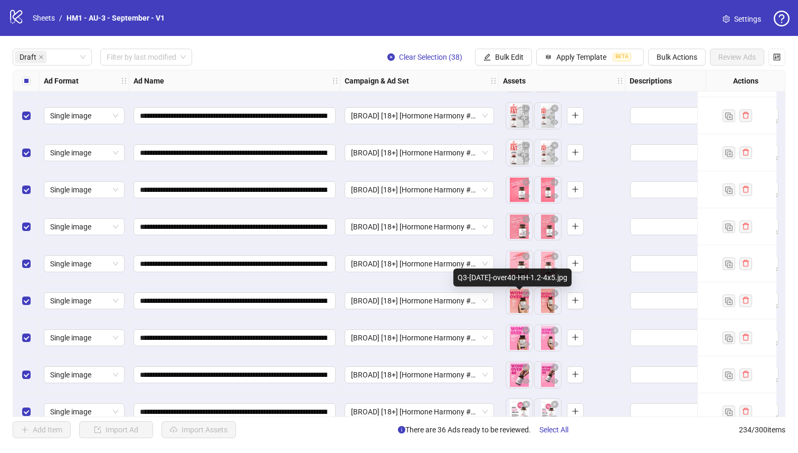
scroll to position [877, 0]
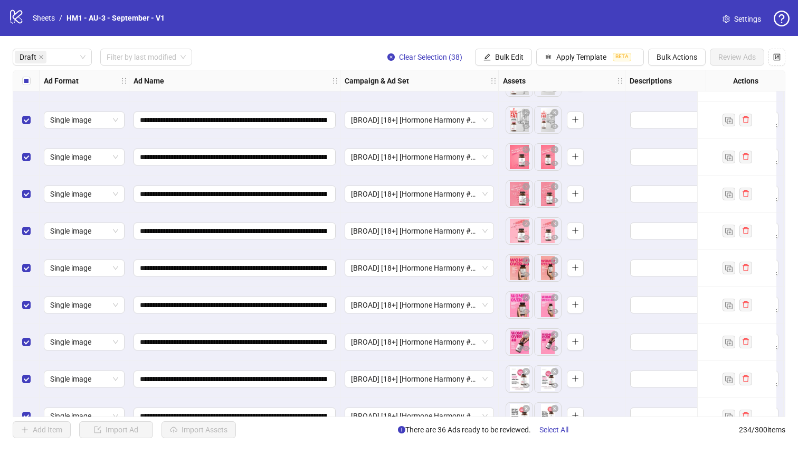
click at [25, 84] on label "Select all rows" at bounding box center [26, 81] width 8 height 12
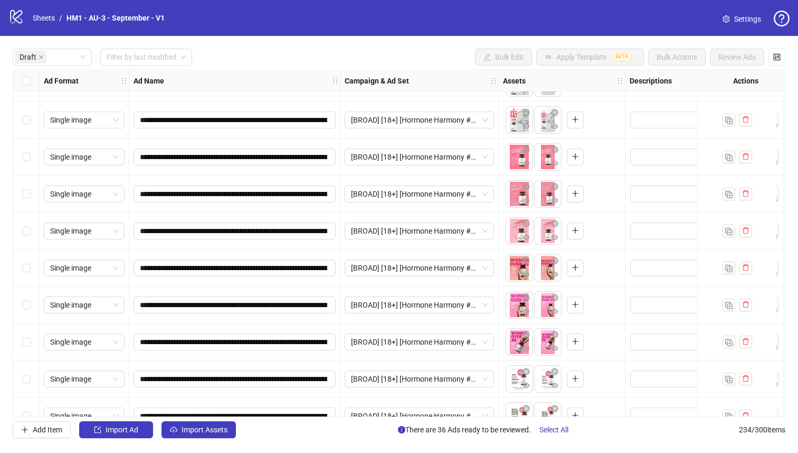
click at [30, 238] on div "Select row 28" at bounding box center [26, 230] width 26 height 37
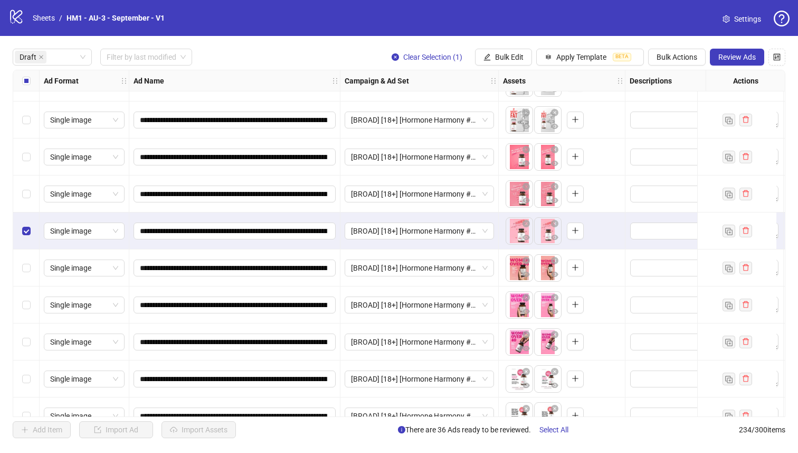
click at [28, 258] on div "Select row 29" at bounding box center [26, 267] width 26 height 37
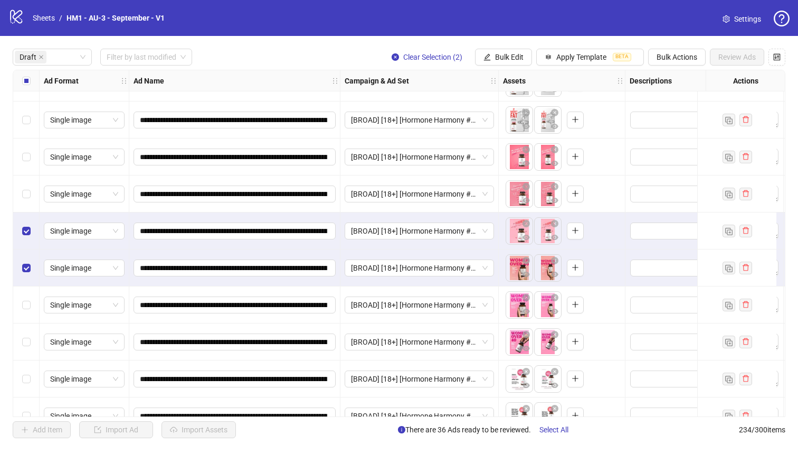
click at [30, 292] on div "Select row 30" at bounding box center [26, 304] width 26 height 37
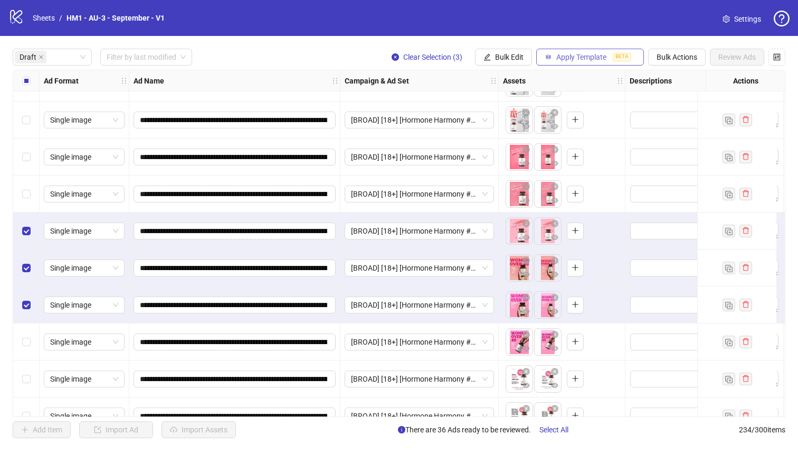
click at [597, 57] on span "Apply Template" at bounding box center [582, 57] width 50 height 8
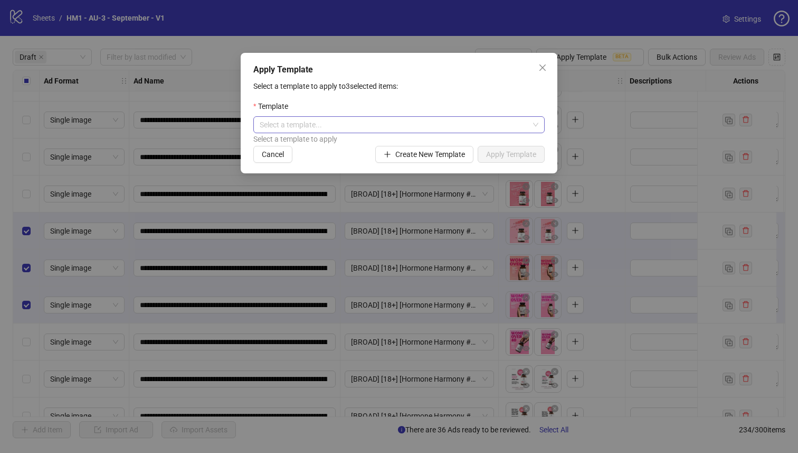
click at [460, 129] on input "search" at bounding box center [394, 125] width 269 height 16
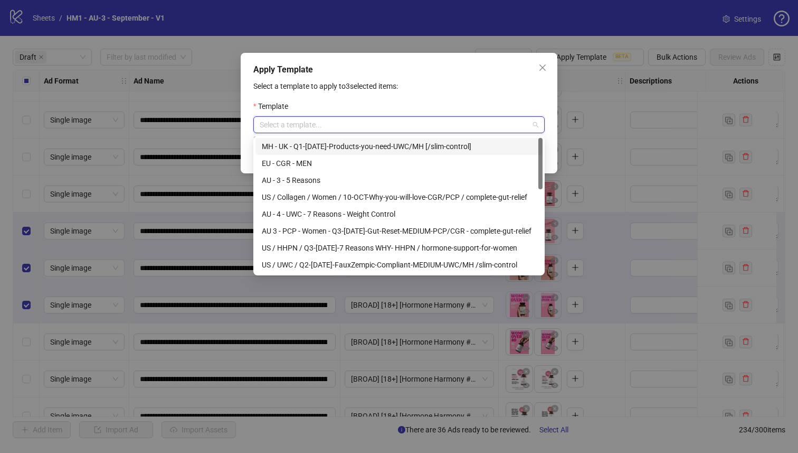
click at [408, 119] on input "search" at bounding box center [394, 125] width 269 height 16
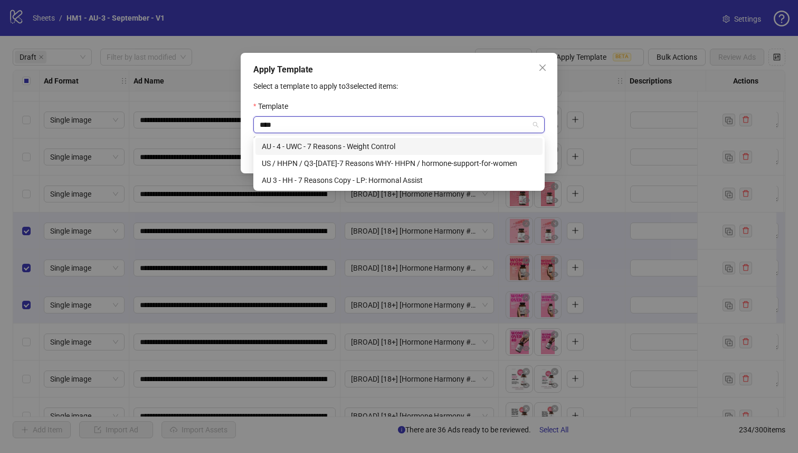
type input "*****"
click at [410, 180] on div "AU 3 - HH - 7 Reasons Copy - LP: Hormonal Assist" at bounding box center [399, 180] width 275 height 12
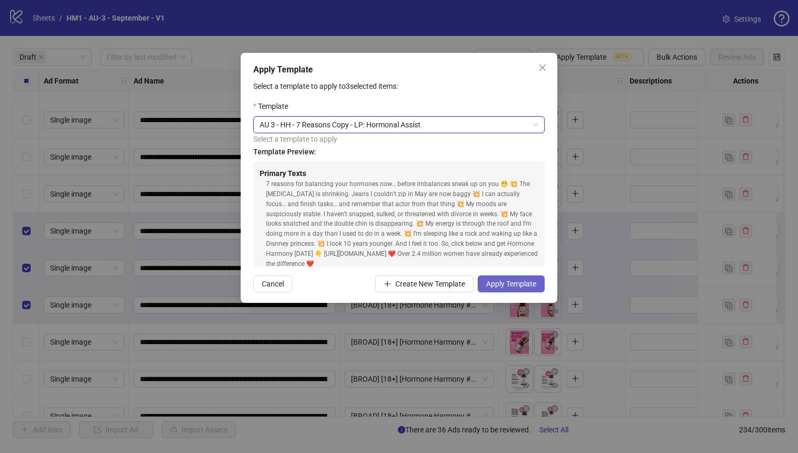
click at [505, 283] on span "Apply Template" at bounding box center [511, 283] width 50 height 8
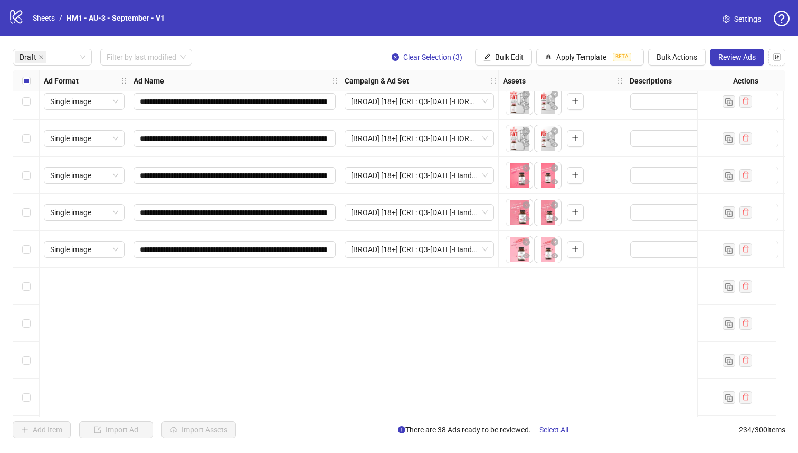
scroll to position [0, 0]
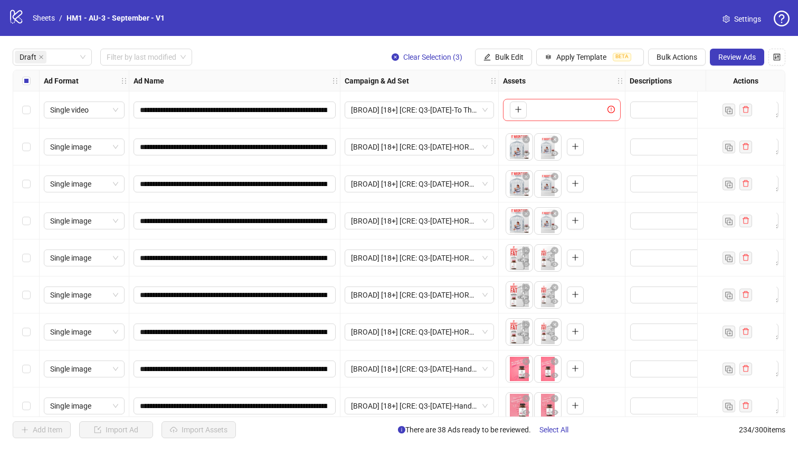
click at [23, 74] on div "Select all rows" at bounding box center [26, 80] width 26 height 21
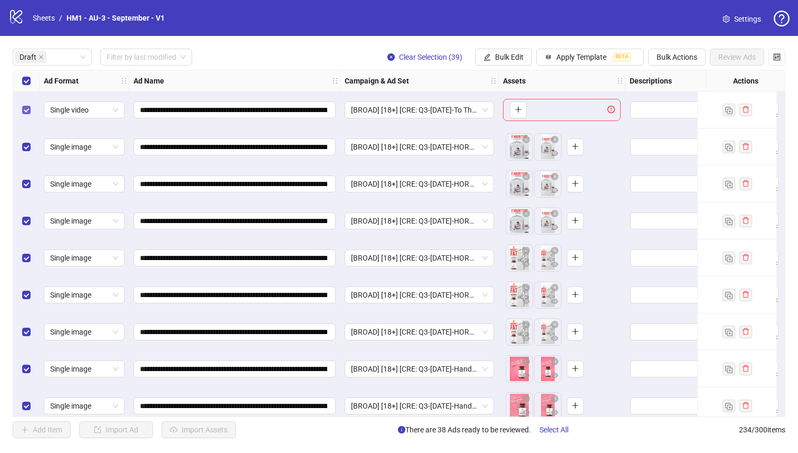
click at [23, 103] on div "Select row 1" at bounding box center [26, 109] width 26 height 37
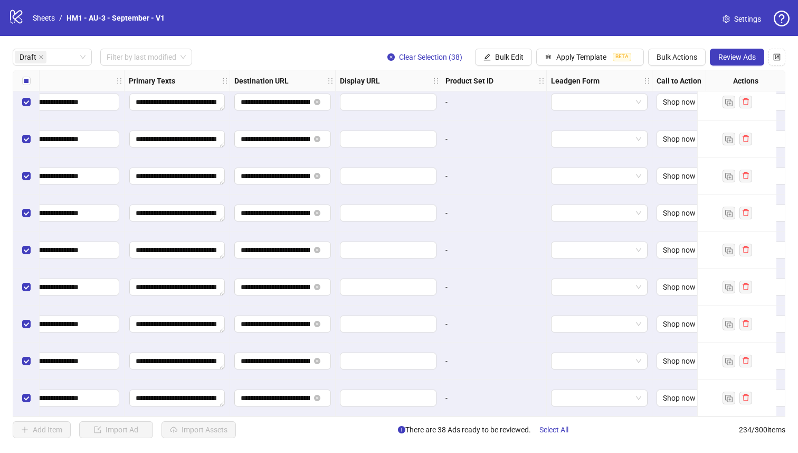
scroll to position [1121, 963]
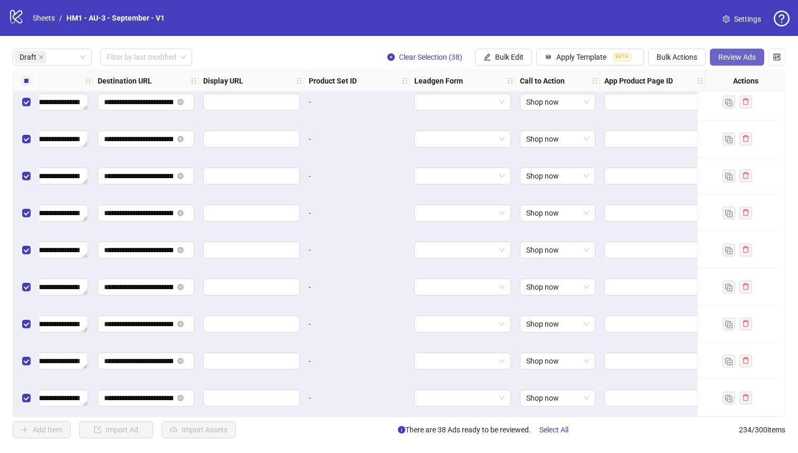
click at [733, 58] on span "Review Ads" at bounding box center [737, 57] width 37 height 8
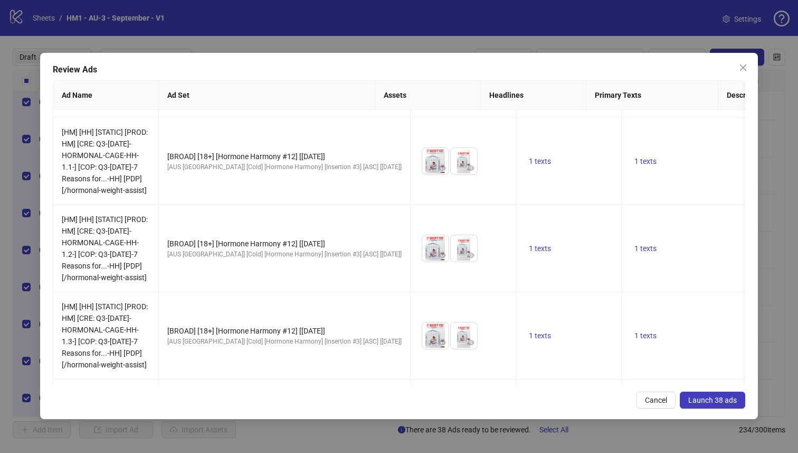
scroll to position [2380, 0]
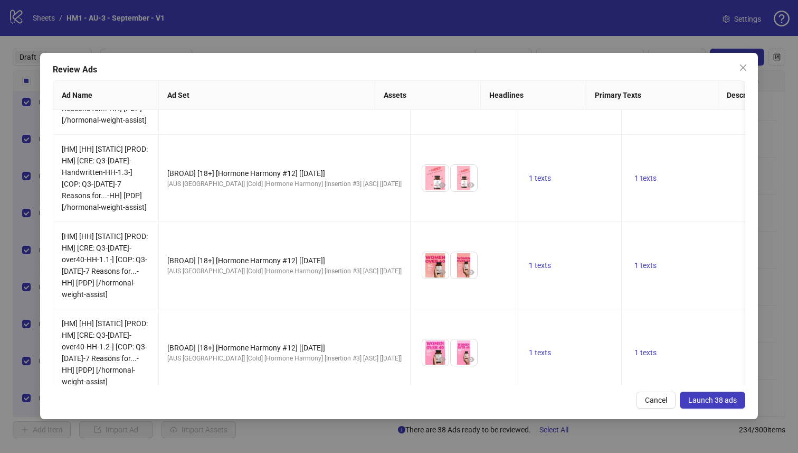
click at [706, 391] on button "Launch 38 ads" at bounding box center [712, 399] width 65 height 17
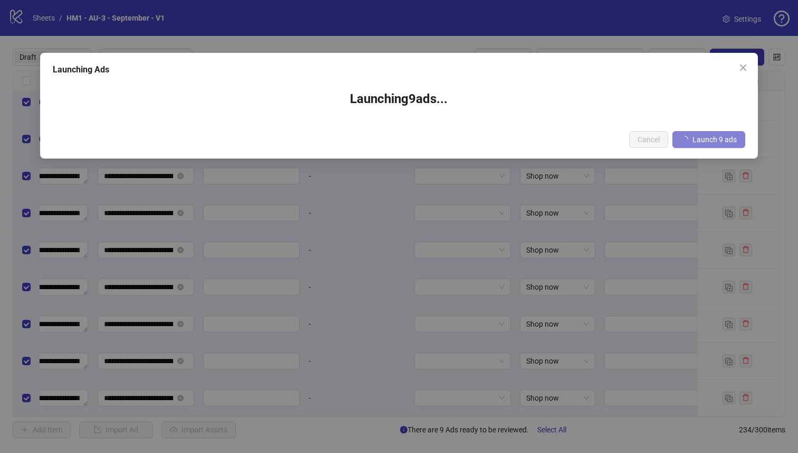
scroll to position [0, 955]
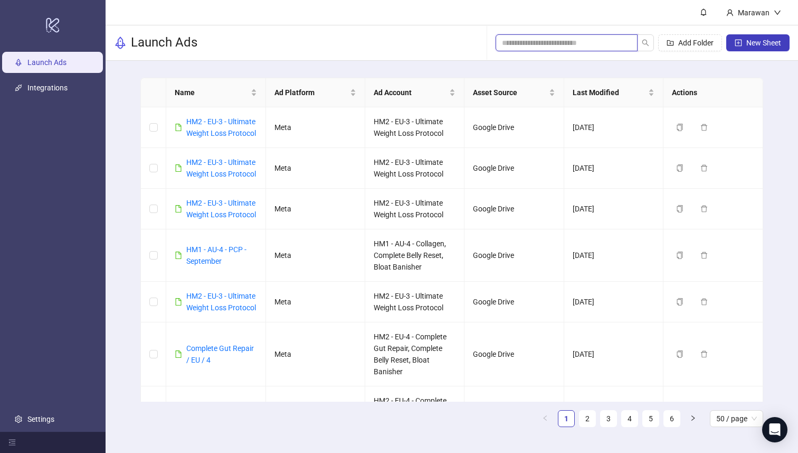
click at [608, 48] on input "search" at bounding box center [562, 43] width 121 height 12
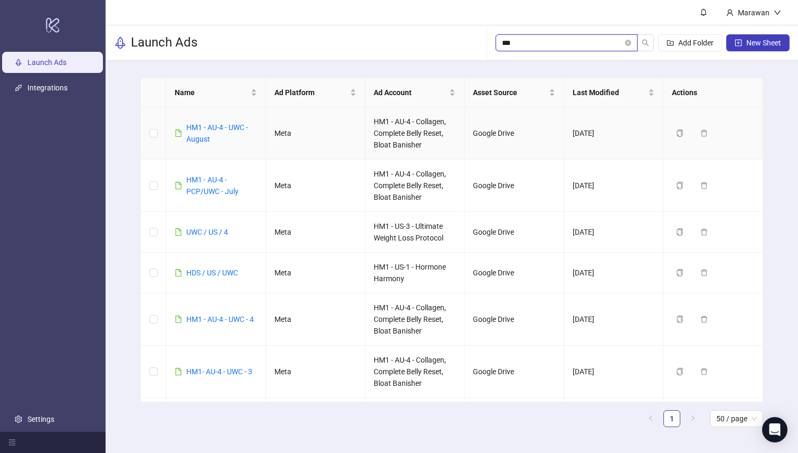
type input "***"
click at [211, 131] on div "HM1 - AU-4 - UWC - August" at bounding box center [221, 132] width 70 height 23
click at [206, 127] on link "HM1 - AU-4 - UWC - August" at bounding box center [217, 133] width 62 height 20
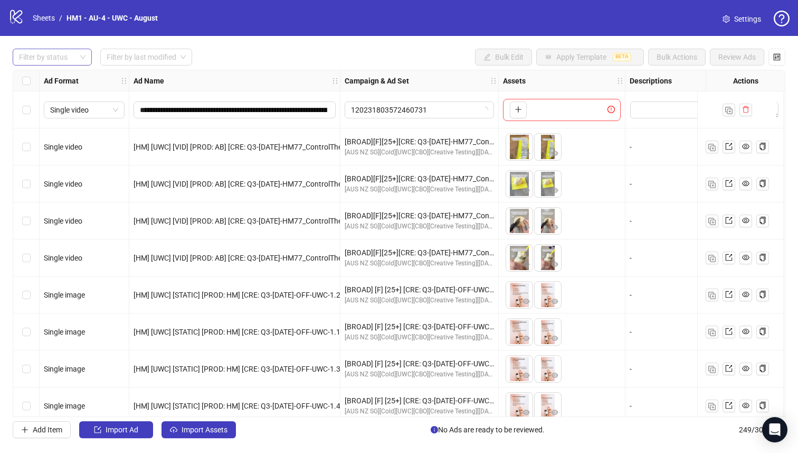
click at [64, 56] on div at bounding box center [47, 57] width 64 height 15
click at [63, 79] on div "Draft" at bounding box center [52, 79] width 62 height 12
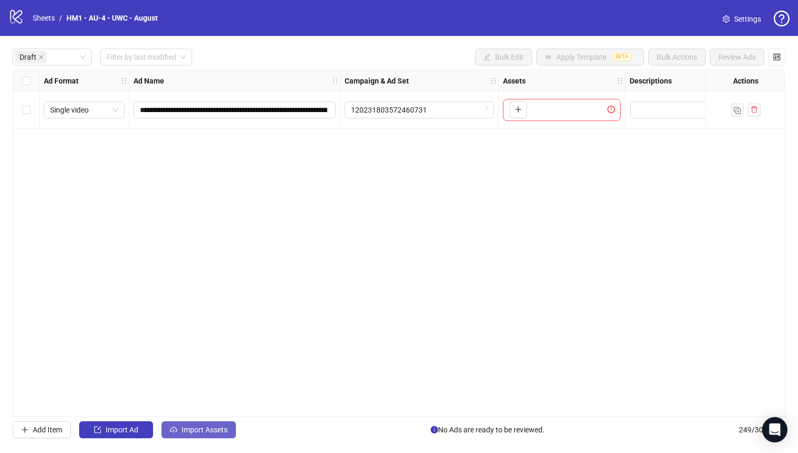
click at [221, 428] on span "Import Assets" at bounding box center [205, 429] width 46 height 8
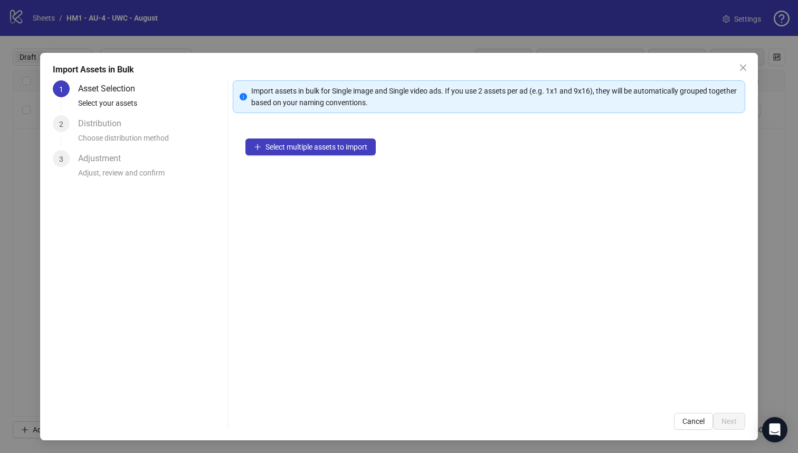
click at [316, 137] on div "Select multiple assets to import" at bounding box center [489, 263] width 513 height 274
click at [315, 149] on span "Select multiple assets to import" at bounding box center [317, 147] width 102 height 8
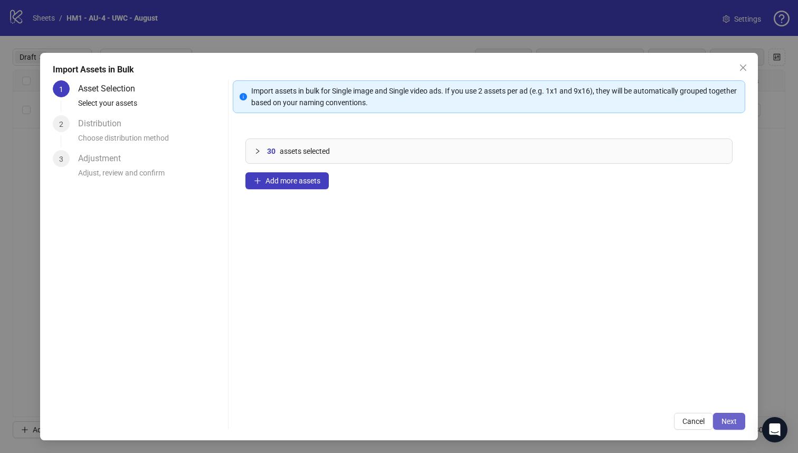
click at [726, 423] on span "Next" at bounding box center [729, 421] width 15 height 8
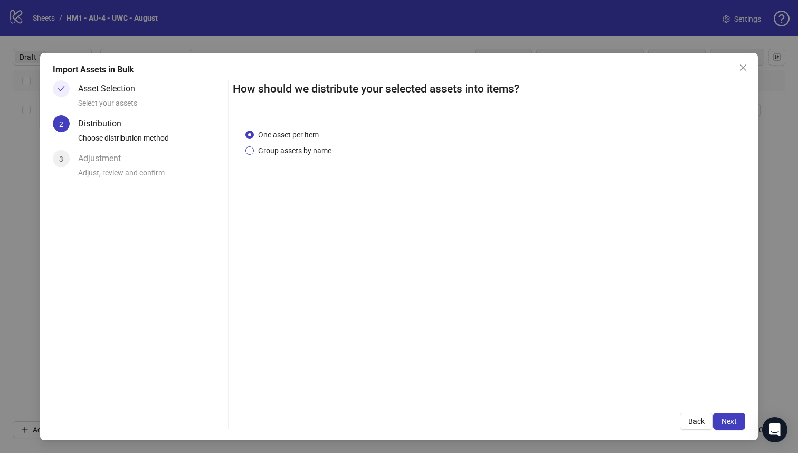
click at [301, 153] on span "Group assets by name" at bounding box center [295, 151] width 82 height 12
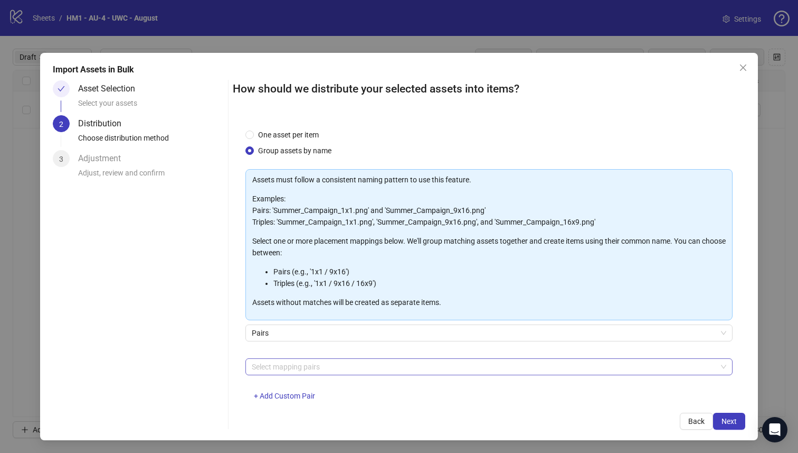
click at [328, 372] on div at bounding box center [484, 366] width 473 height 15
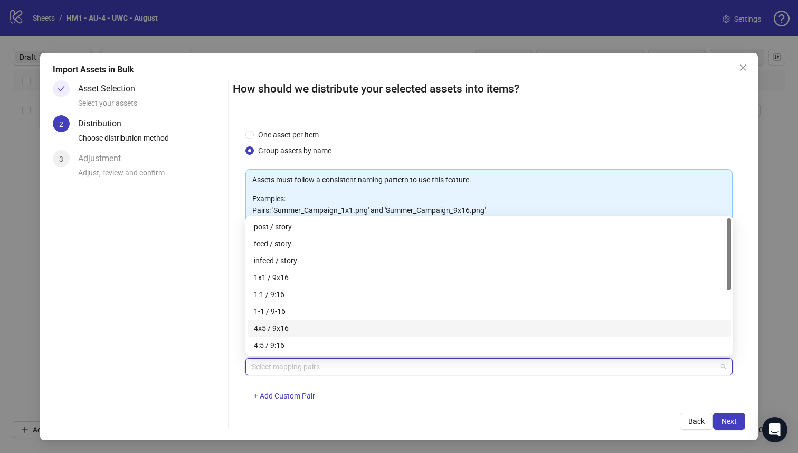
click at [328, 330] on div "4x5 / 9x16" at bounding box center [489, 328] width 471 height 12
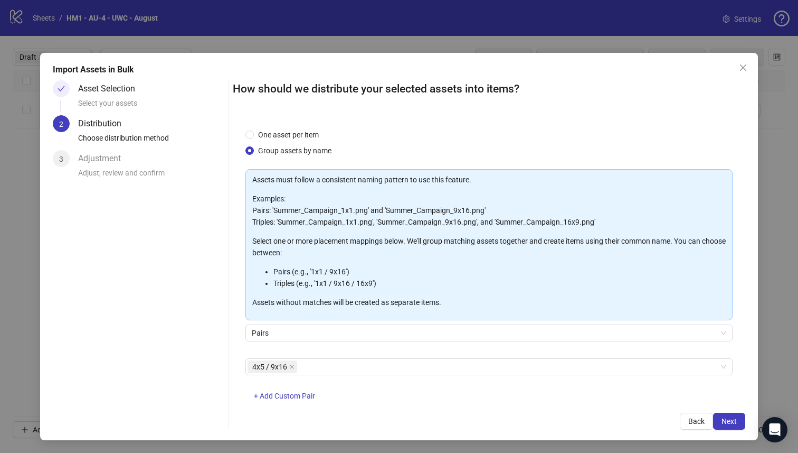
click at [589, 401] on div "How should we distribute your selected assets into items? One asset per item Gr…" at bounding box center [489, 254] width 513 height 349
click at [727, 422] on span "Next" at bounding box center [729, 421] width 15 height 8
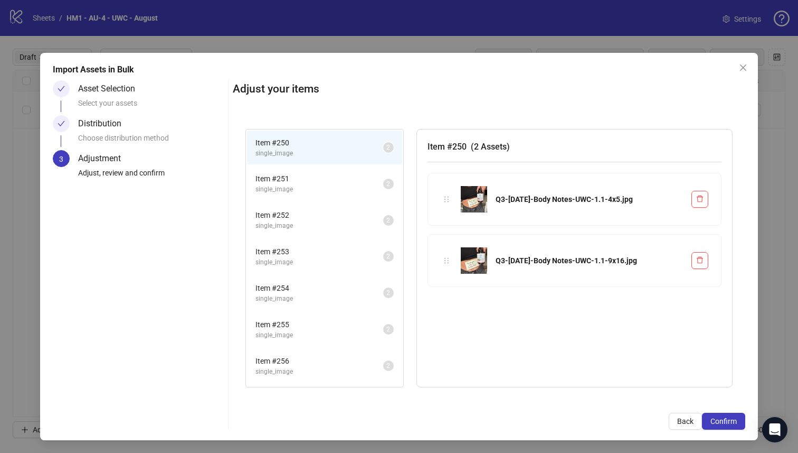
click at [727, 422] on span "Confirm" at bounding box center [724, 421] width 26 height 8
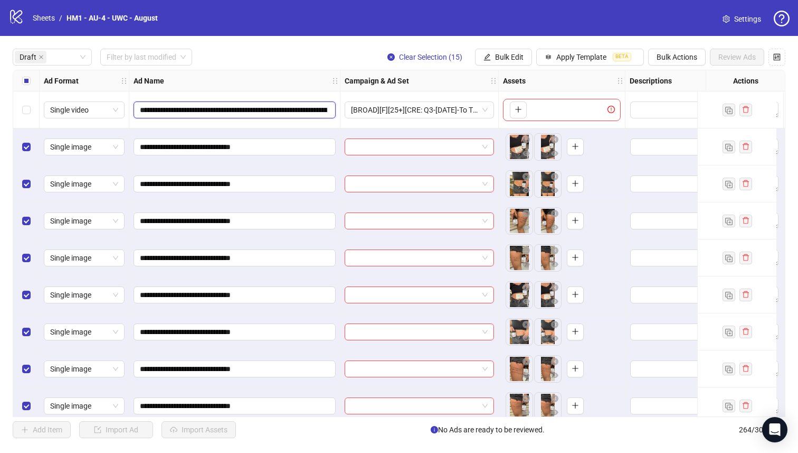
click at [217, 106] on input "**********" at bounding box center [233, 110] width 187 height 12
drag, startPoint x: 214, startPoint y: 108, endPoint x: 159, endPoint y: 108, distance: 54.9
click at [159, 108] on input "**********" at bounding box center [233, 110] width 187 height 12
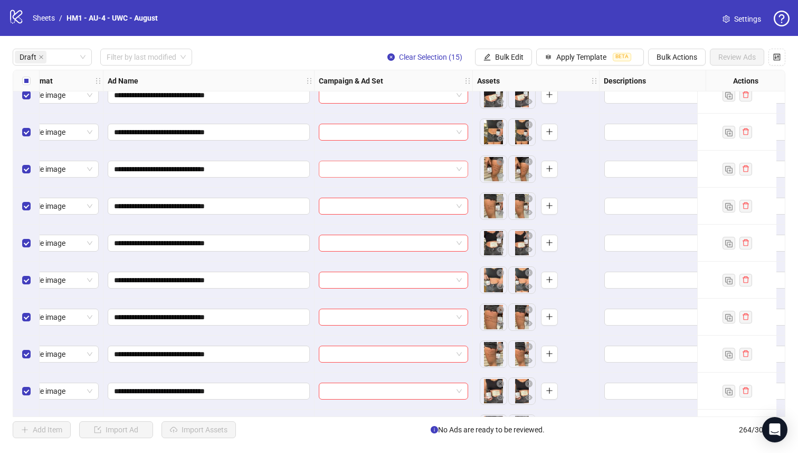
scroll to position [0, 26]
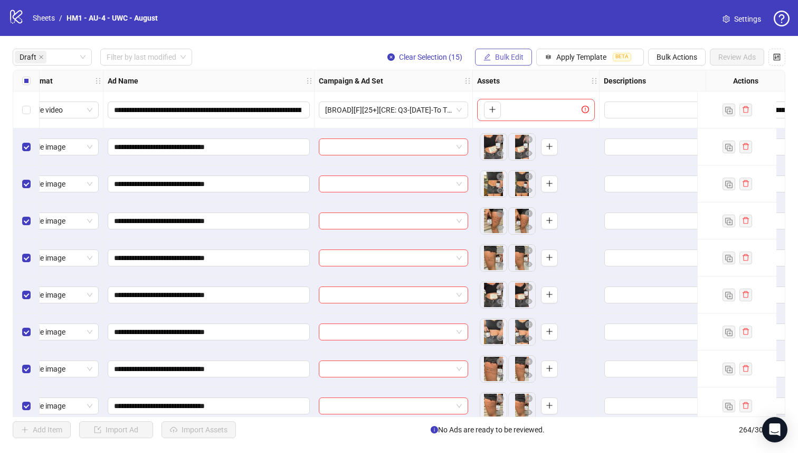
click at [498, 57] on span "Bulk Edit" at bounding box center [509, 57] width 29 height 8
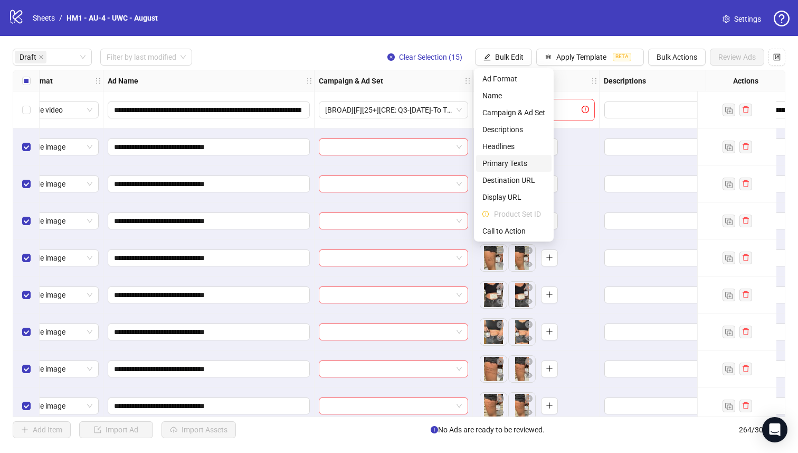
click at [514, 164] on span "Primary Texts" at bounding box center [514, 163] width 63 height 12
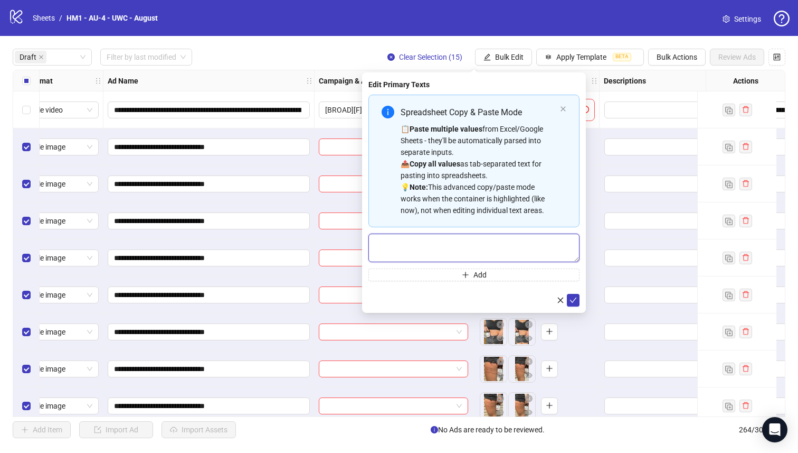
click at [513, 257] on textarea "Multi-text input container - paste or copy values" at bounding box center [474, 247] width 211 height 29
paste textarea "**********"
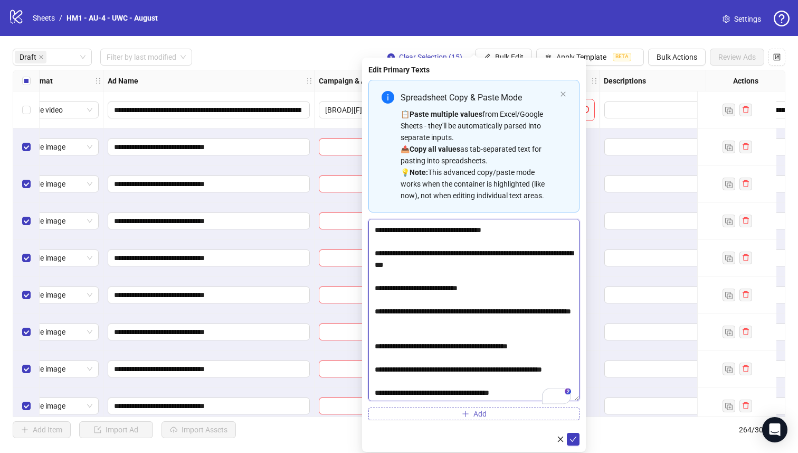
scroll to position [45, 0]
drag, startPoint x: 577, startPoint y: 260, endPoint x: 548, endPoint y: 425, distance: 167.3
click at [548, 420] on div "**********" at bounding box center [474, 250] width 211 height 340
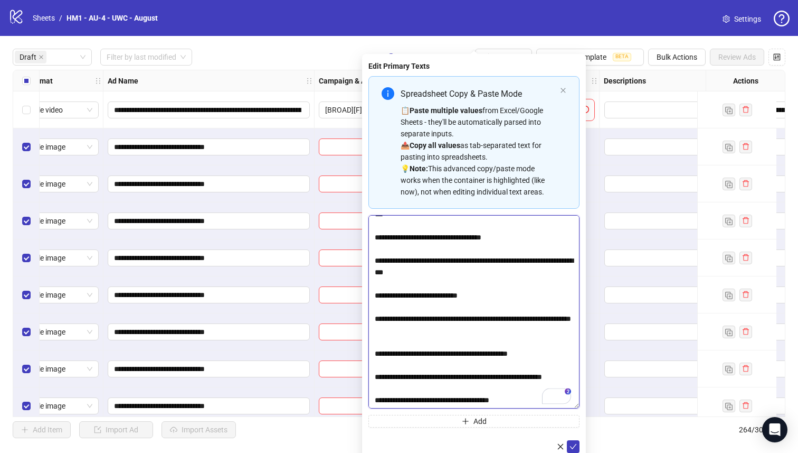
type textarea "**********"
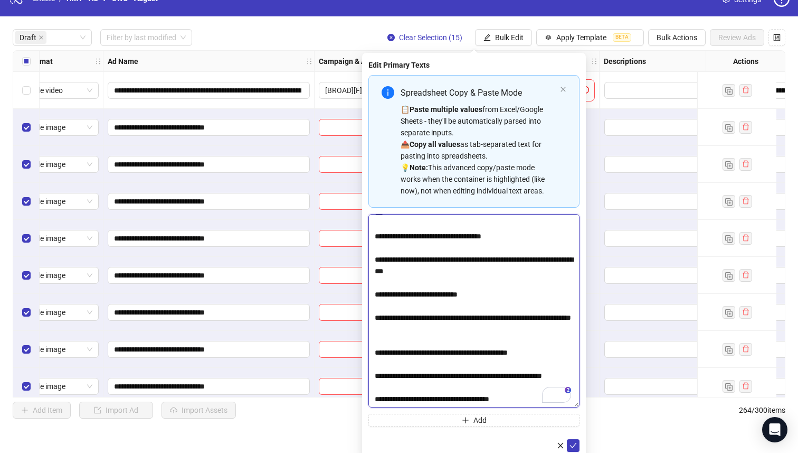
scroll to position [25, 0]
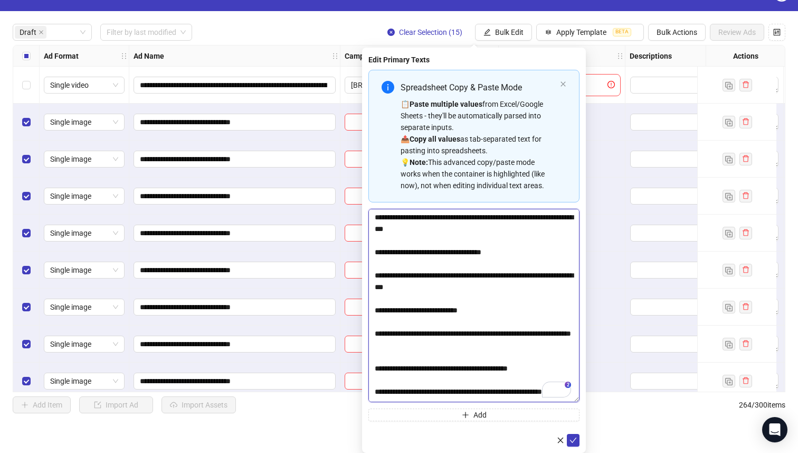
scroll to position [44, 0]
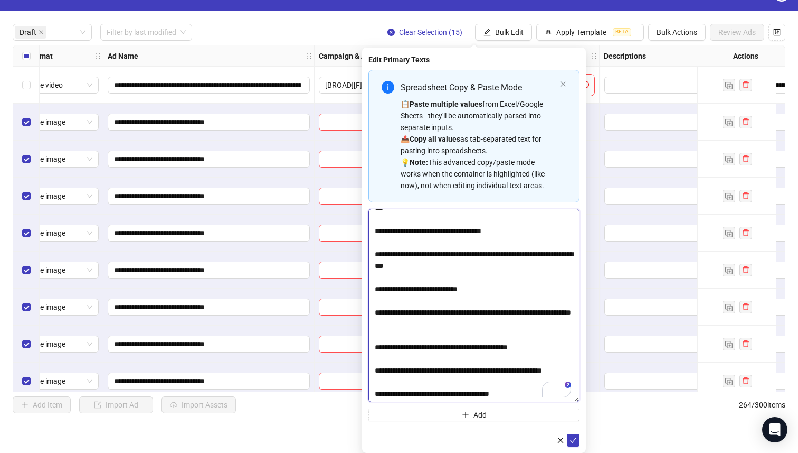
click at [447, 396] on textarea "**********" at bounding box center [474, 305] width 211 height 193
paste textarea "*****"
click at [412, 393] on textarea "**********" at bounding box center [474, 305] width 211 height 193
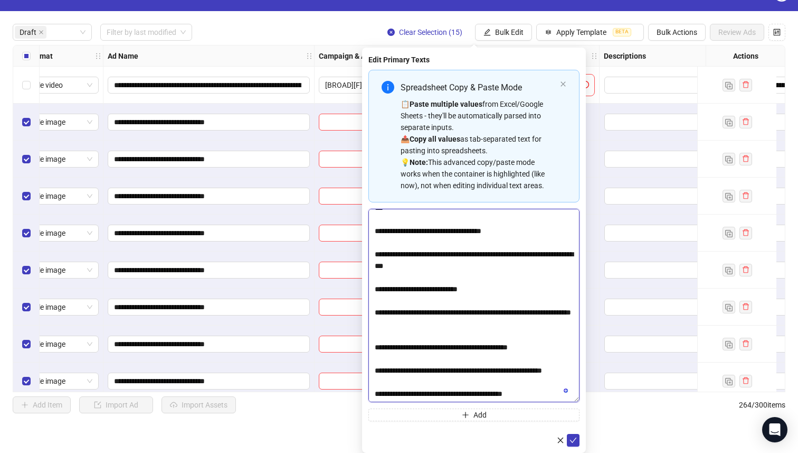
click at [412, 393] on textarea "**********" at bounding box center [474, 305] width 211 height 193
paste textarea "*****"
drag, startPoint x: 497, startPoint y: 393, endPoint x: 596, endPoint y: 393, distance: 98.7
click at [596, 393] on body "**********" at bounding box center [399, 201] width 798 height 453
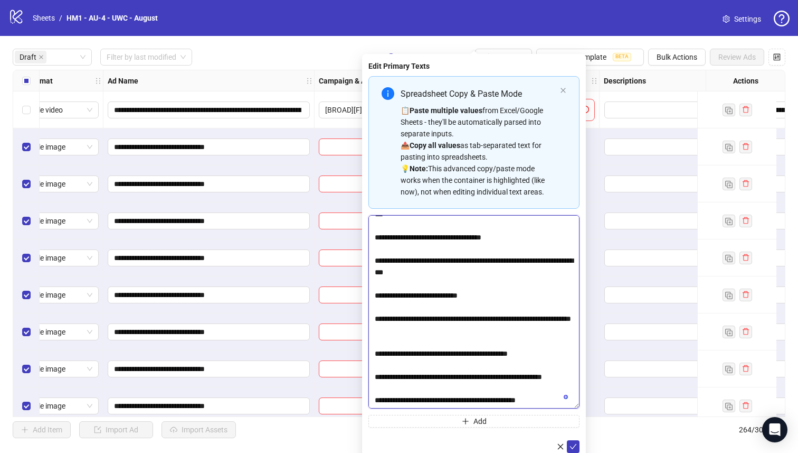
scroll to position [25, 0]
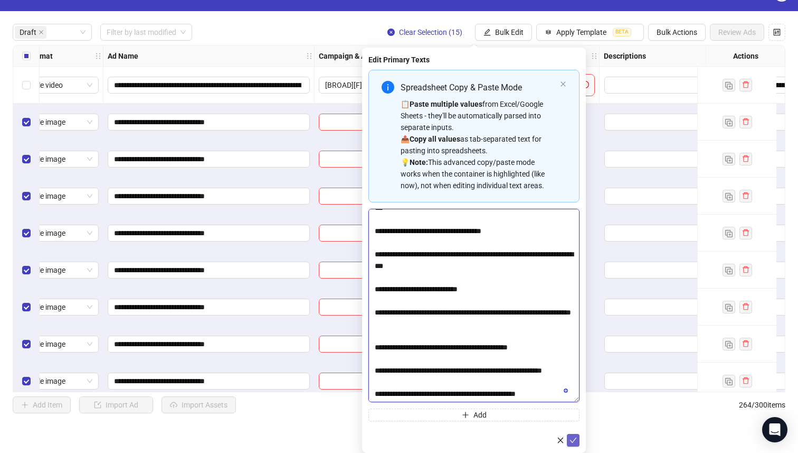
type textarea "**********"
click at [572, 437] on icon "check" at bounding box center [573, 439] width 7 height 7
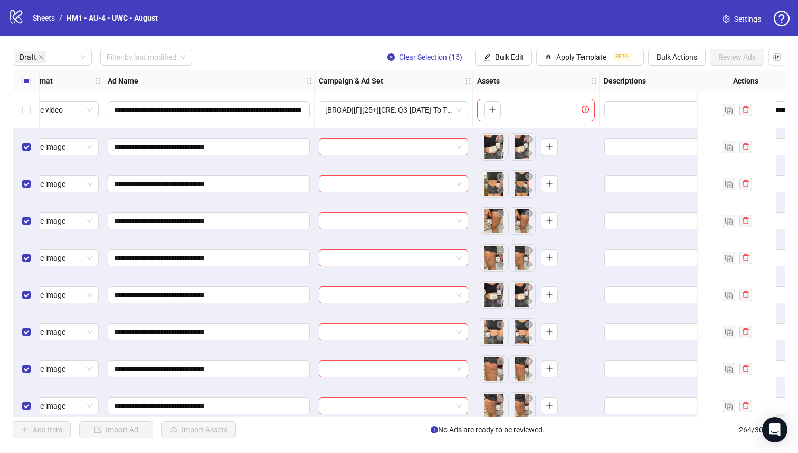
scroll to position [0, 0]
click at [522, 58] on span "Bulk Edit" at bounding box center [509, 57] width 29 height 8
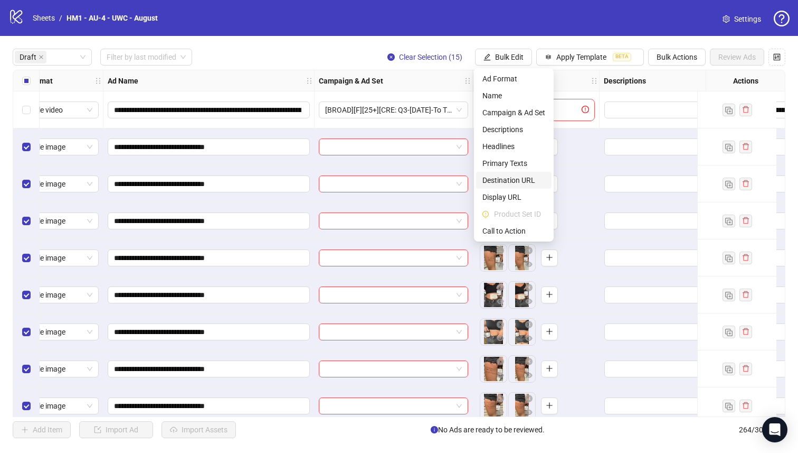
click at [522, 179] on span "Destination URL" at bounding box center [514, 180] width 63 height 12
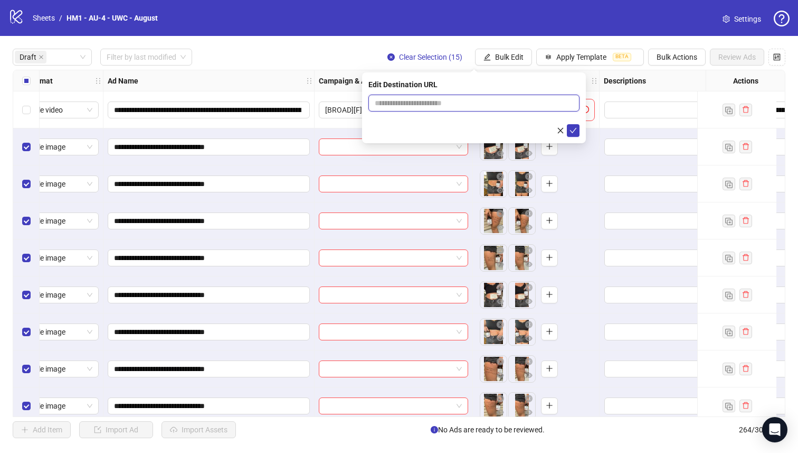
click at [484, 108] on input "text" at bounding box center [470, 103] width 190 height 12
paste input "**********"
type input "**********"
paste input "**********"
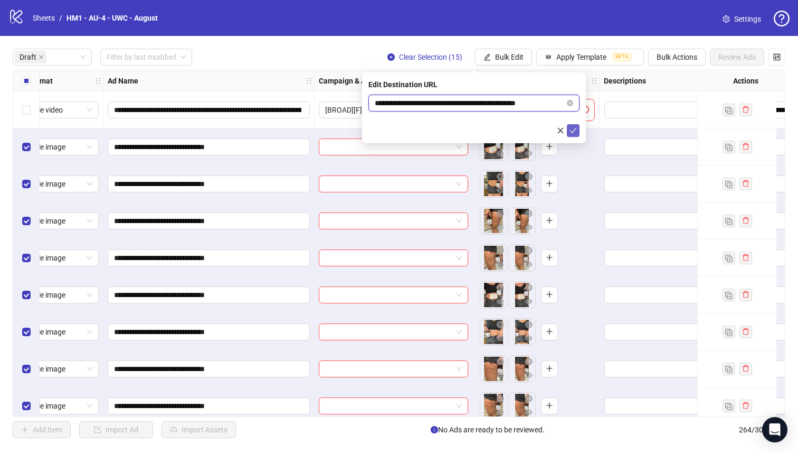
type input "**********"
click at [575, 131] on icon "check" at bounding box center [573, 130] width 7 height 7
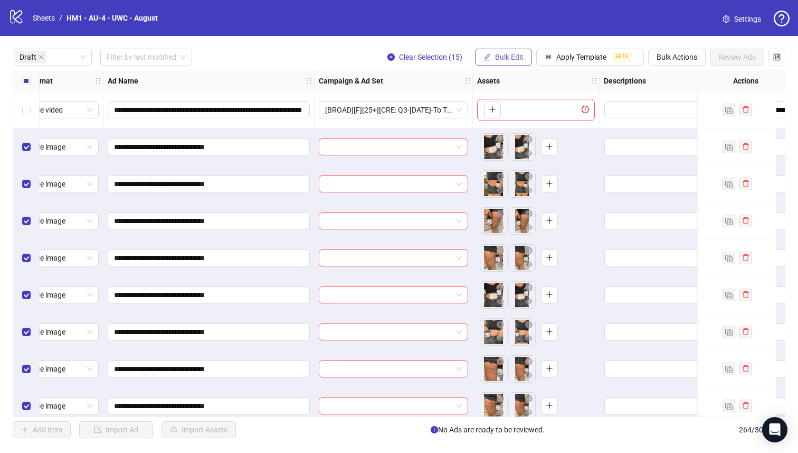
click at [509, 57] on span "Bulk Edit" at bounding box center [509, 57] width 29 height 8
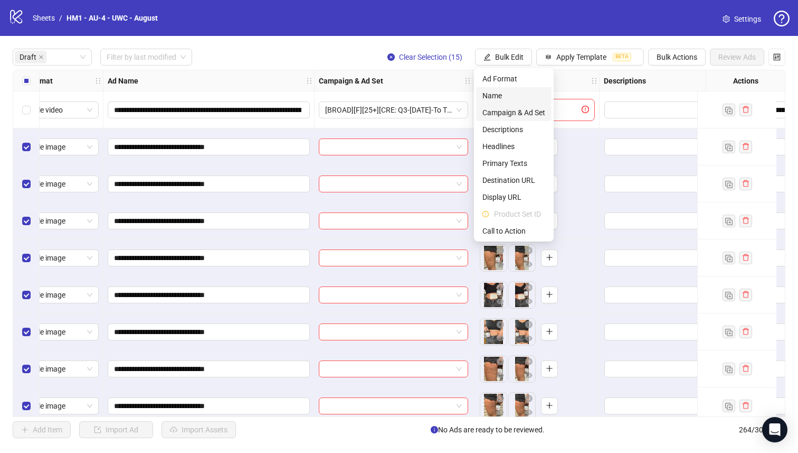
click at [497, 101] on span "Name" at bounding box center [514, 96] width 63 height 12
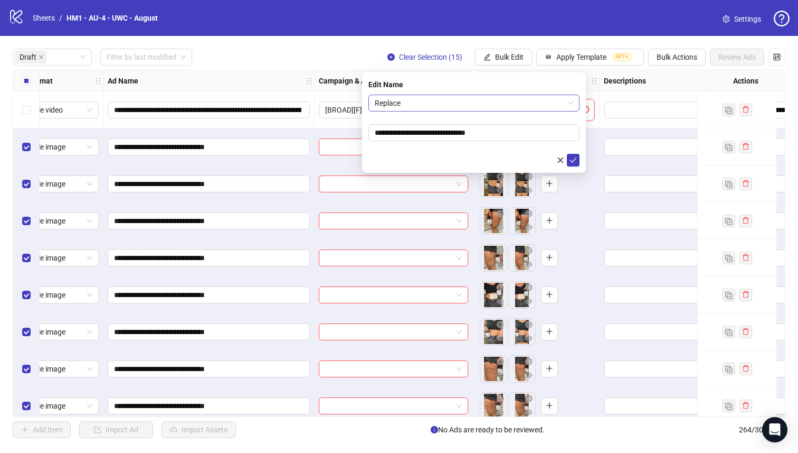
click at [483, 103] on span "Replace" at bounding box center [474, 103] width 199 height 16
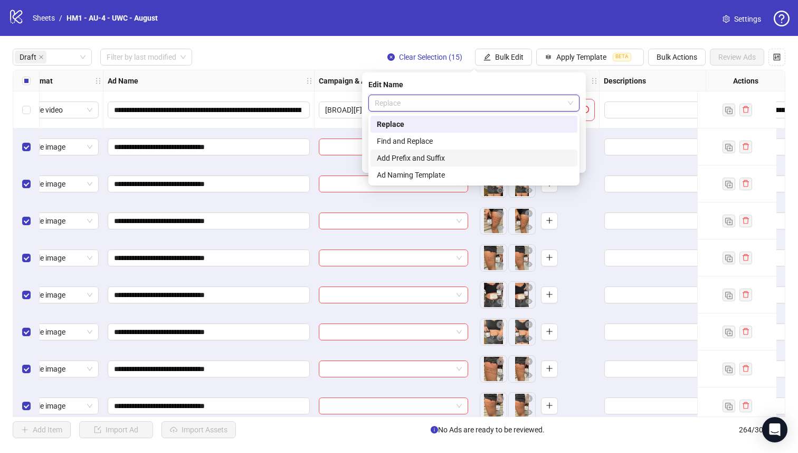
click at [474, 158] on div "Add Prefix and Suffix" at bounding box center [474, 158] width 194 height 12
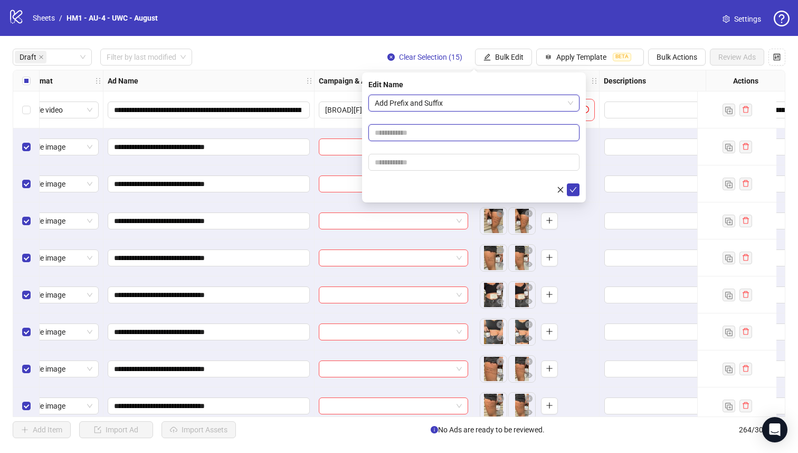
click at [474, 132] on input "text" at bounding box center [474, 132] width 211 height 17
type input "**********"
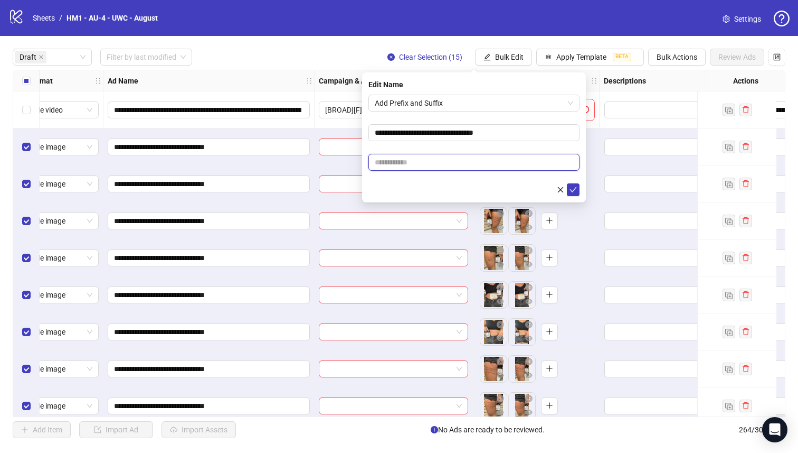
click at [488, 166] on input "text" at bounding box center [474, 162] width 211 height 17
paste input "**********"
click at [494, 153] on form "**********" at bounding box center [474, 145] width 211 height 101
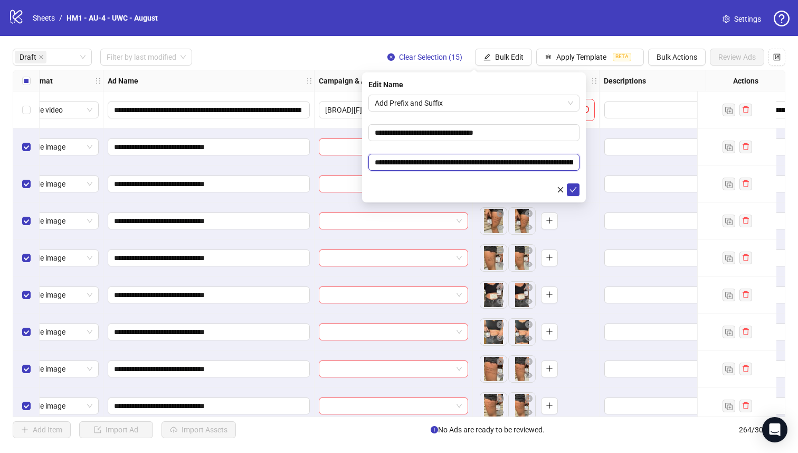
click at [437, 160] on input "**********" at bounding box center [474, 162] width 211 height 17
drag, startPoint x: 532, startPoint y: 163, endPoint x: 571, endPoint y: 162, distance: 39.6
click at [571, 162] on input "**********" at bounding box center [474, 162] width 211 height 17
paste input "**********"
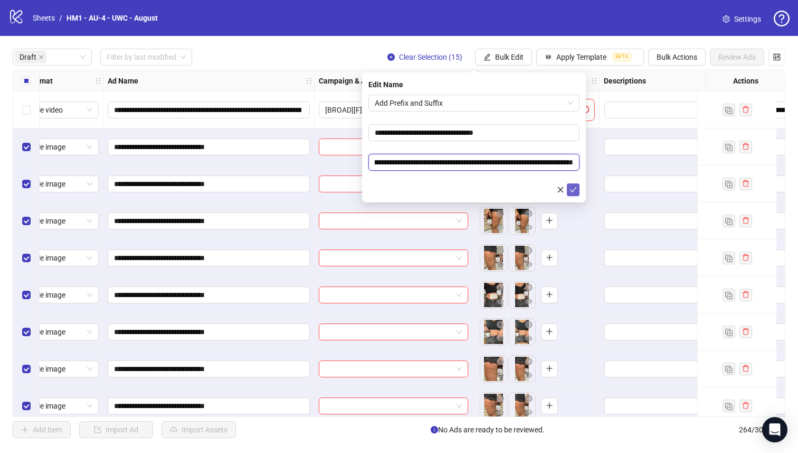
scroll to position [0, 119]
type input "**********"
click at [575, 189] on icon "check" at bounding box center [573, 189] width 7 height 5
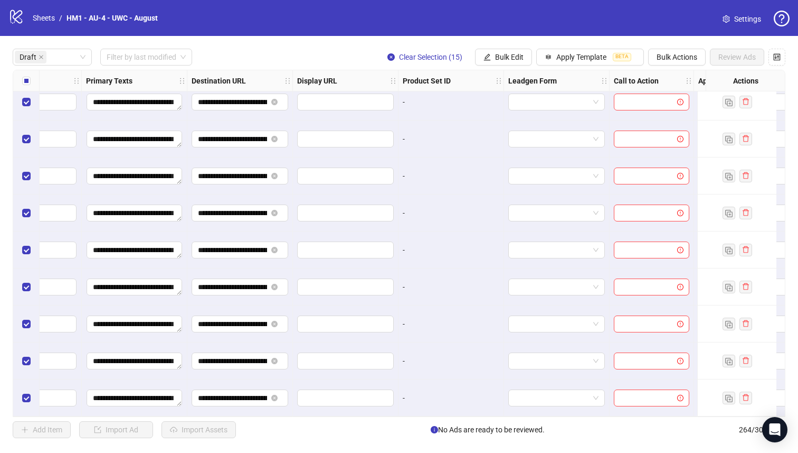
scroll to position [271, 963]
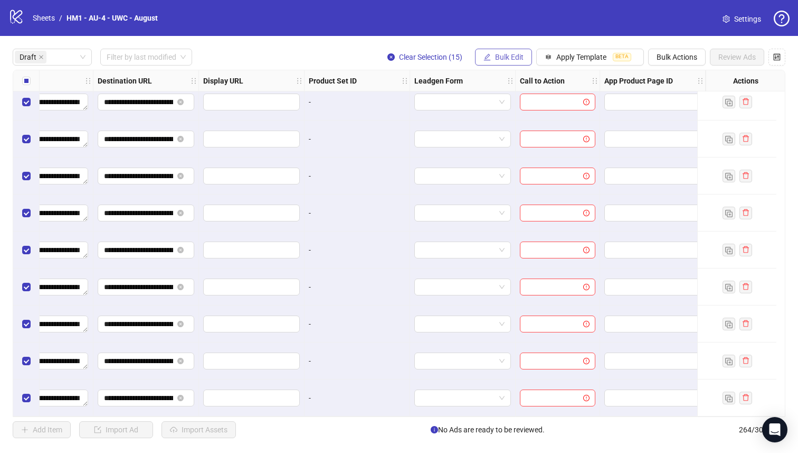
click at [496, 58] on span "Bulk Edit" at bounding box center [509, 57] width 29 height 8
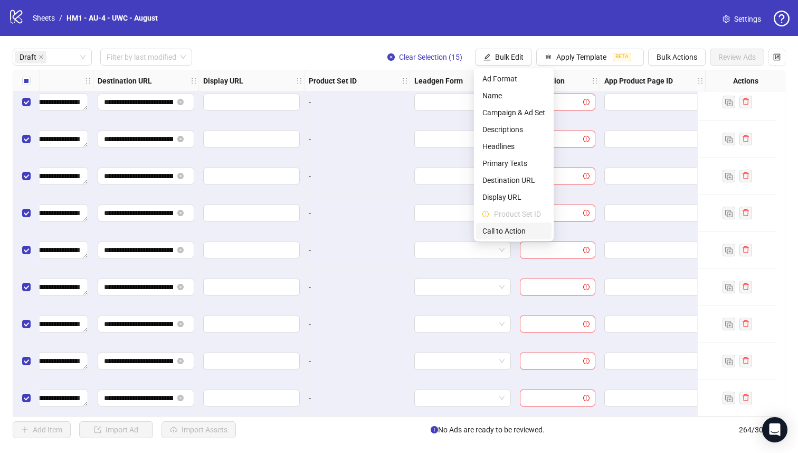
click at [530, 228] on span "Call to Action" at bounding box center [514, 231] width 63 height 12
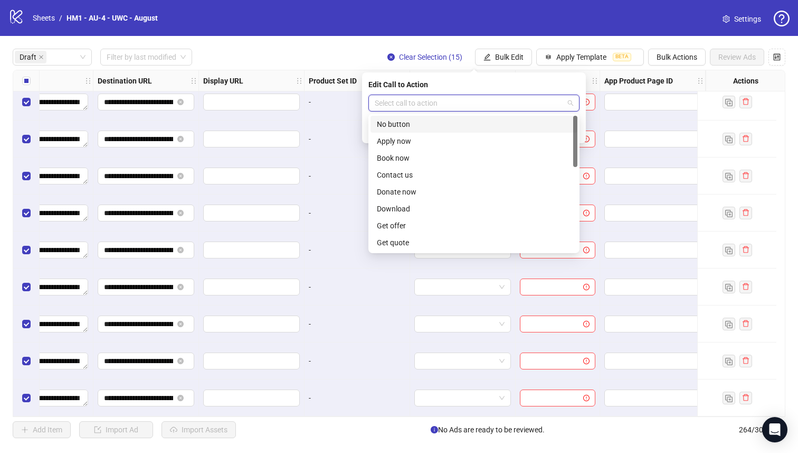
click at [522, 109] on input "search" at bounding box center [469, 103] width 189 height 16
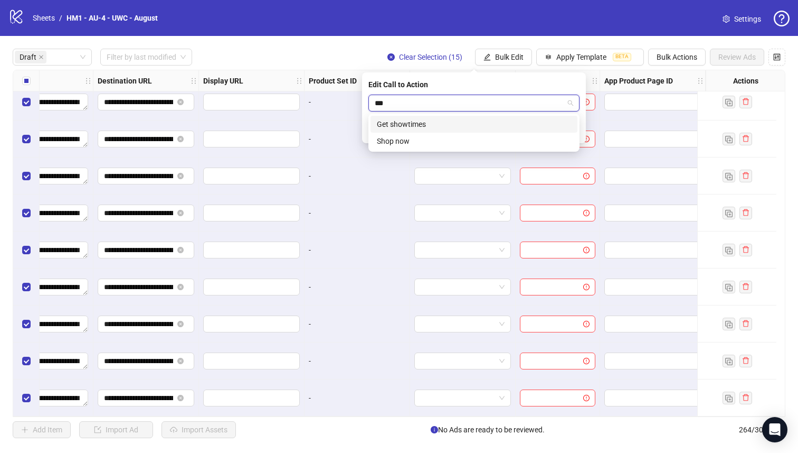
type input "****"
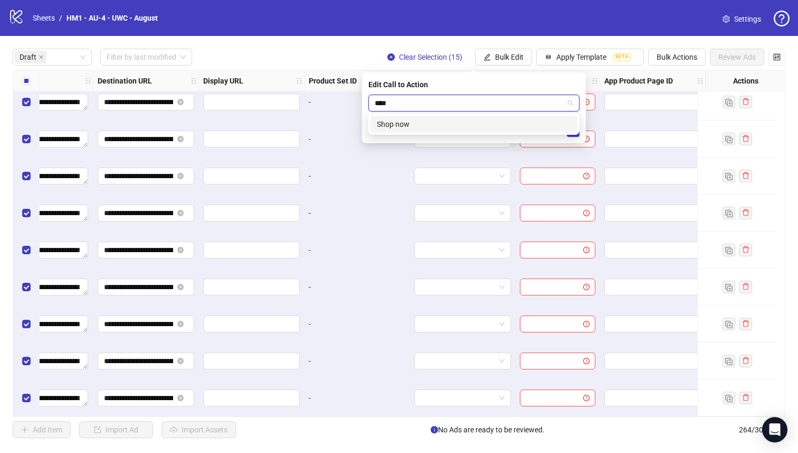
click at [532, 125] on div "Shop now" at bounding box center [474, 124] width 194 height 12
click at [578, 131] on button "submit" at bounding box center [573, 130] width 13 height 13
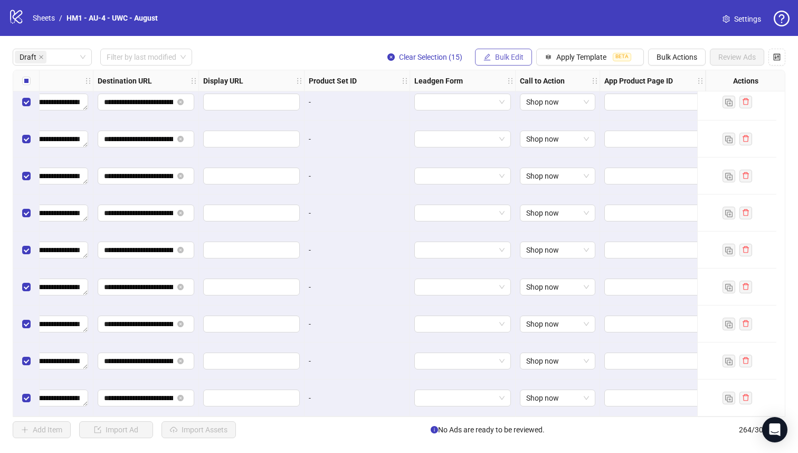
click at [501, 50] on button "Bulk Edit" at bounding box center [503, 57] width 57 height 17
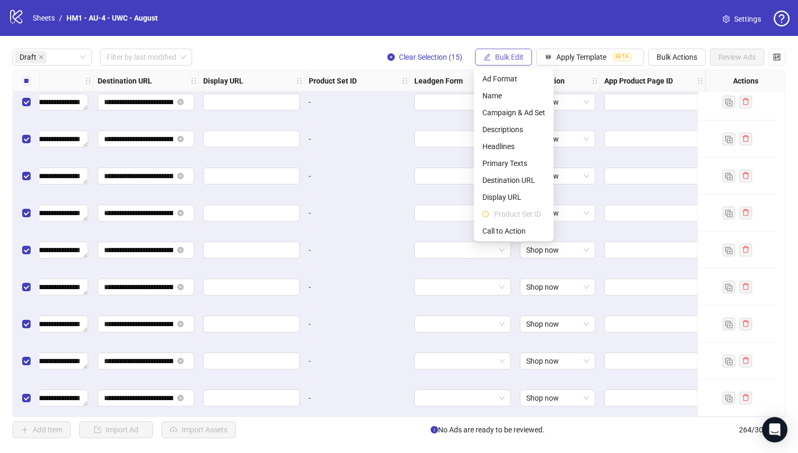
click at [503, 61] on button "Bulk Edit" at bounding box center [503, 57] width 57 height 17
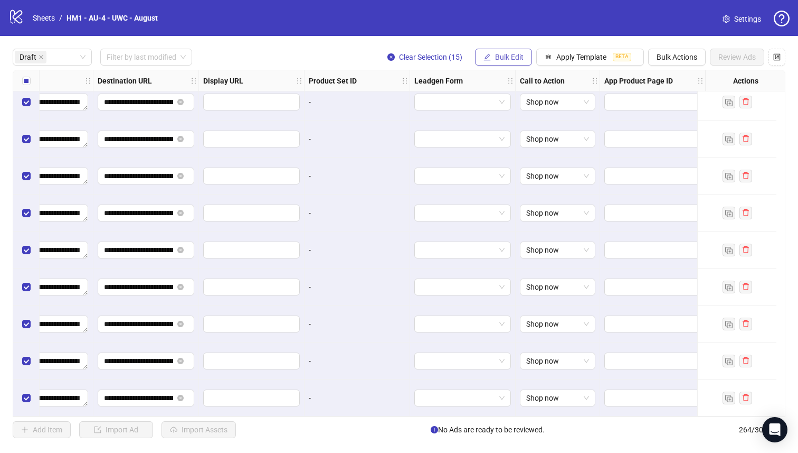
click at [509, 61] on button "Bulk Edit" at bounding box center [503, 57] width 57 height 17
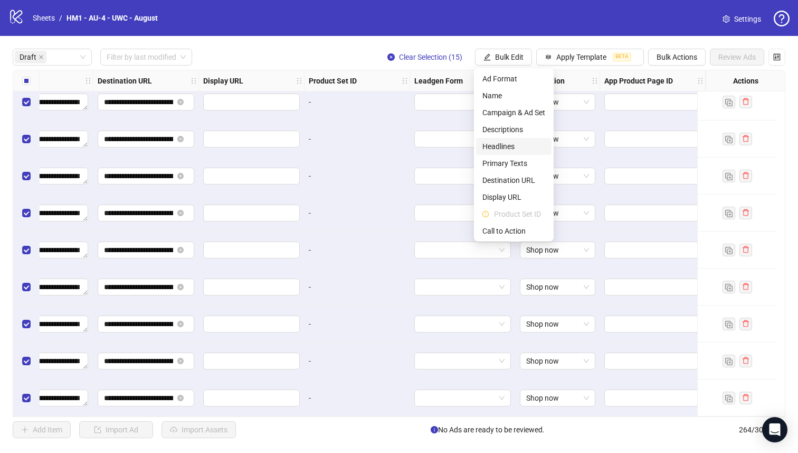
click at [516, 151] on span "Headlines" at bounding box center [514, 146] width 63 height 12
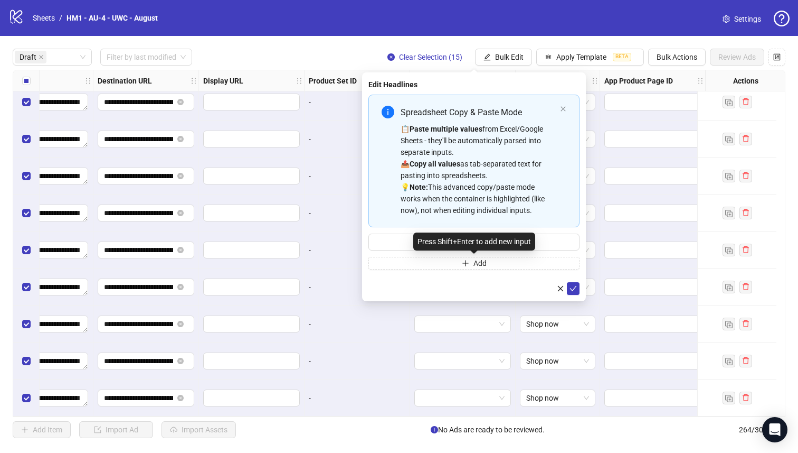
click at [523, 237] on div "Press Shift+Enter to add new input" at bounding box center [474, 241] width 122 height 18
click at [553, 242] on input "Multi-input container - paste or copy values" at bounding box center [474, 241] width 211 height 17
paste input "**********"
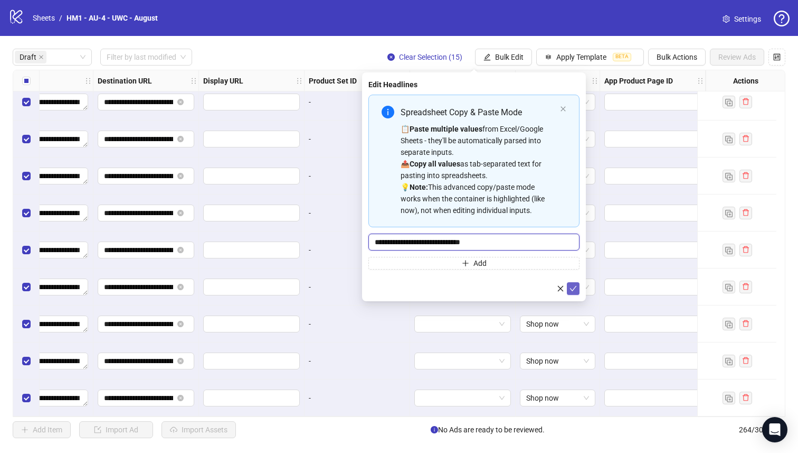
type input "**********"
click at [576, 287] on icon "check" at bounding box center [573, 288] width 7 height 7
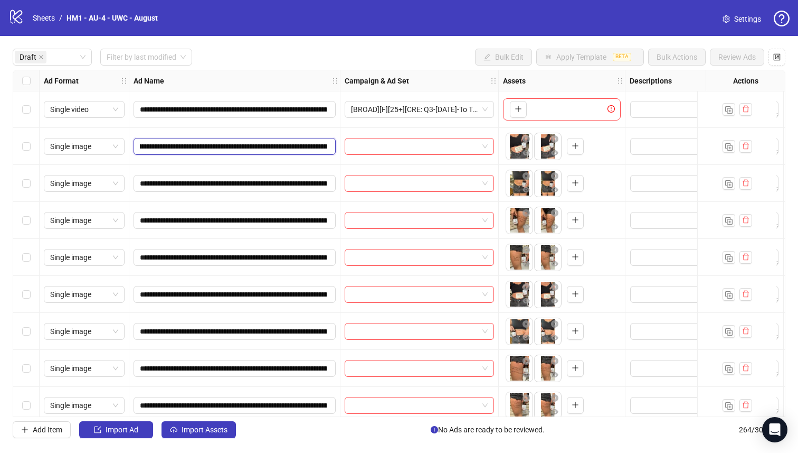
scroll to position [0, 127]
drag, startPoint x: 270, startPoint y: 147, endPoint x: 255, endPoint y: 152, distance: 15.9
click at [255, 152] on input "**********" at bounding box center [233, 146] width 187 height 12
click at [25, 305] on div "Select row 6" at bounding box center [26, 294] width 26 height 37
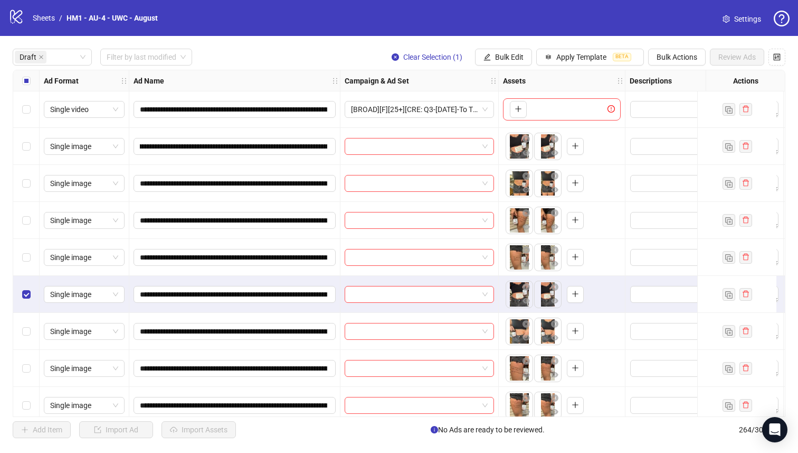
scroll to position [0, 0]
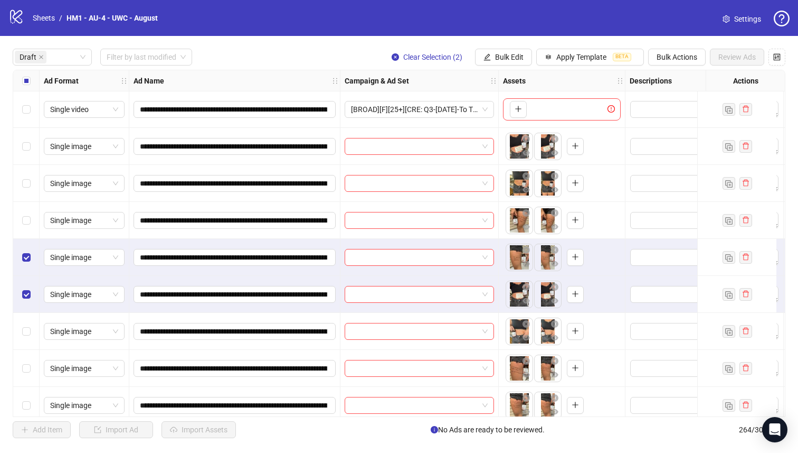
click at [30, 212] on div "Select row 4" at bounding box center [26, 220] width 26 height 37
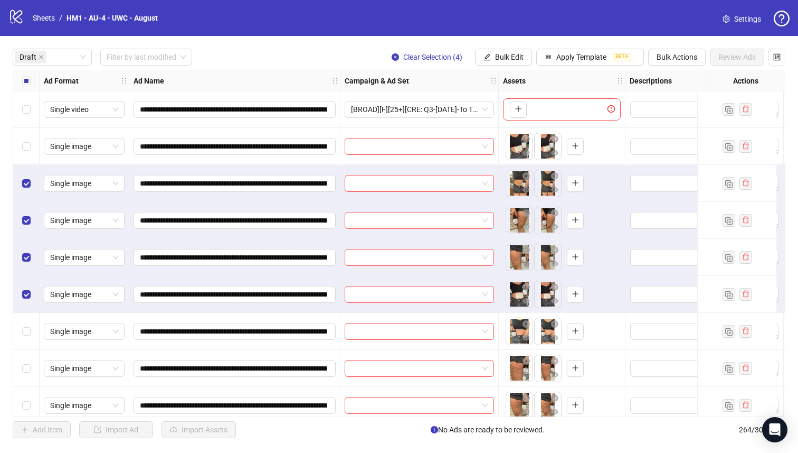
click at [30, 155] on div "Select row 2" at bounding box center [26, 146] width 26 height 37
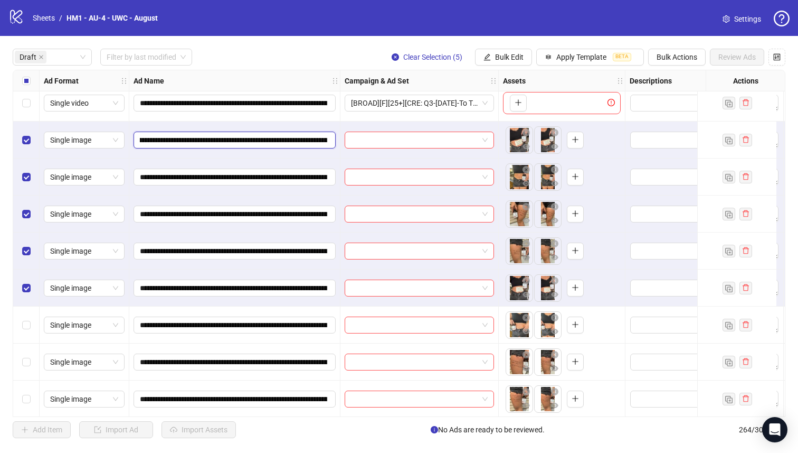
scroll to position [0, 196]
drag, startPoint x: 269, startPoint y: 140, endPoint x: 184, endPoint y: 135, distance: 85.1
click at [184, 135] on input "**********" at bounding box center [233, 140] width 187 height 12
click at [507, 55] on span "Bulk Edit" at bounding box center [509, 57] width 29 height 8
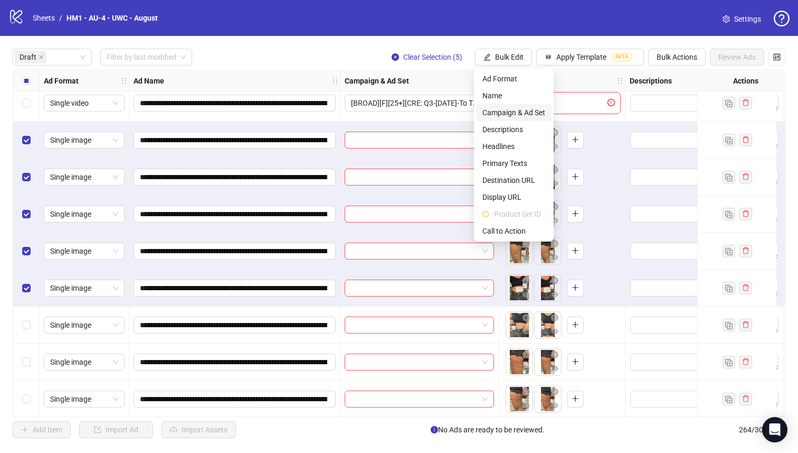
click at [512, 113] on span "Campaign & Ad Set" at bounding box center [514, 113] width 63 height 12
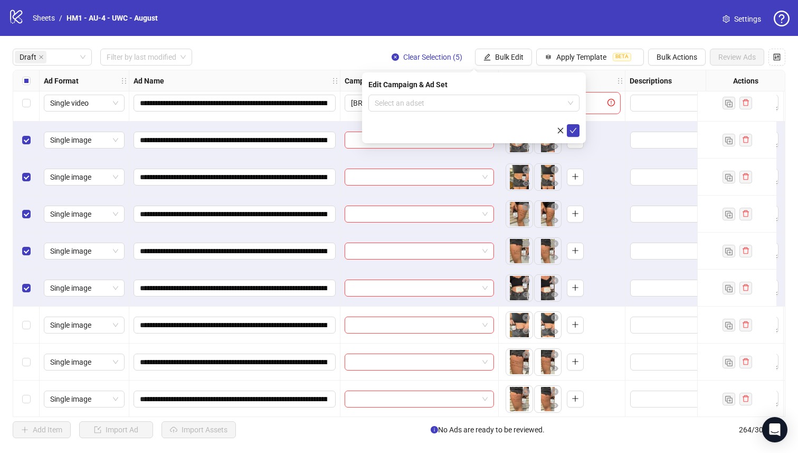
click at [504, 107] on input "search" at bounding box center [469, 103] width 189 height 16
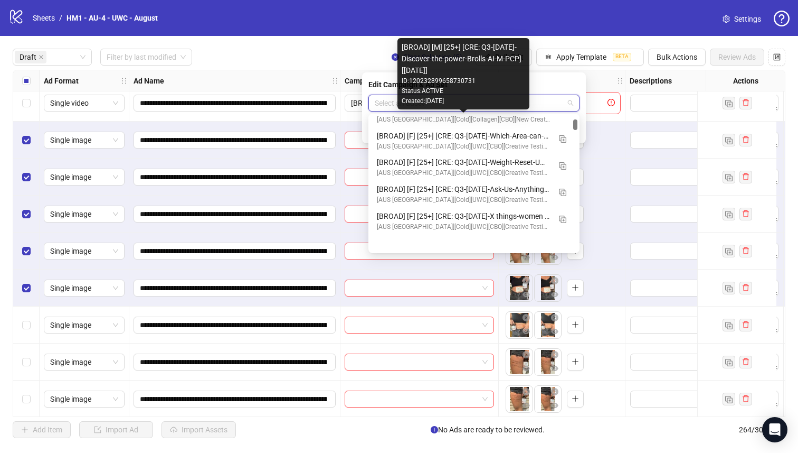
scroll to position [446, 0]
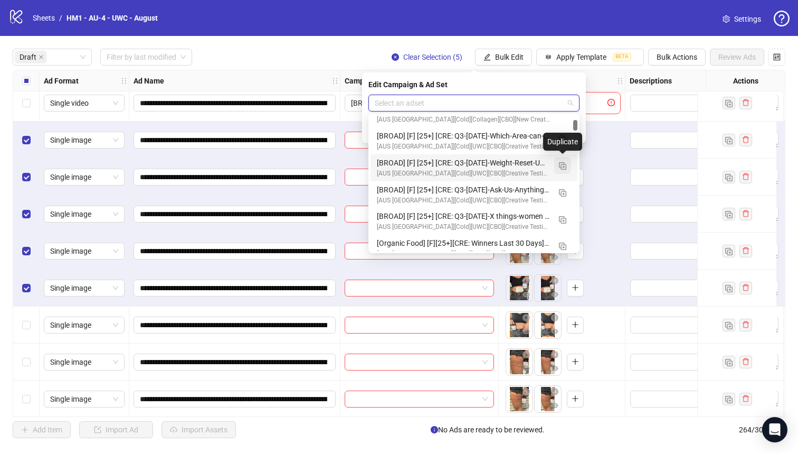
click at [560, 164] on img "button" at bounding box center [562, 165] width 7 height 7
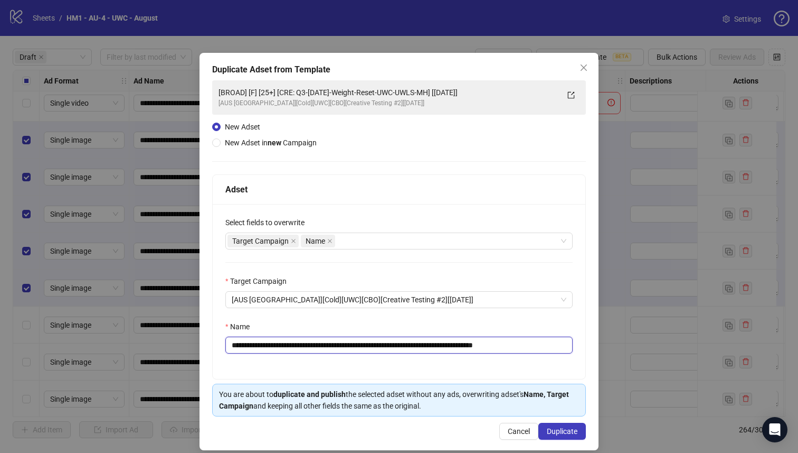
drag, startPoint x: 462, startPoint y: 346, endPoint x: 310, endPoint y: 349, distance: 152.1
click at [310, 349] on input "**********" at bounding box center [398, 344] width 347 height 17
paste input "text"
click at [435, 346] on input "**********" at bounding box center [398, 344] width 347 height 17
type input "**********"
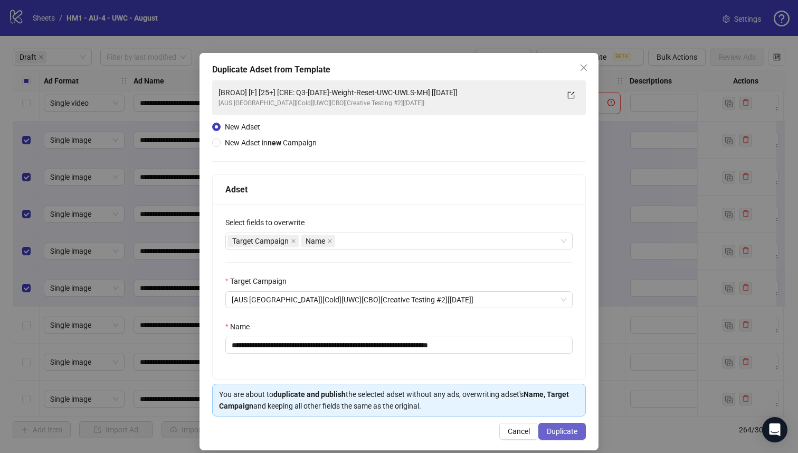
click at [549, 428] on span "Duplicate" at bounding box center [562, 431] width 31 height 8
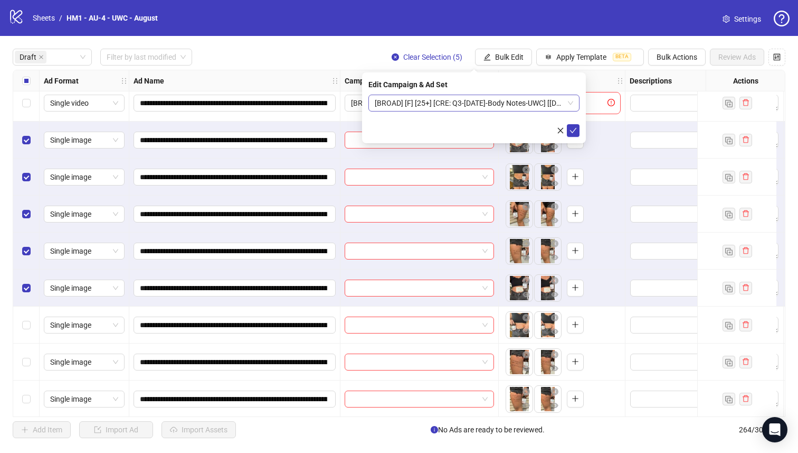
click at [443, 105] on span "[BROAD] [F] [25+] [CRE: Q3-[DATE]-Body Notes-UWC] [[DATE]]" at bounding box center [474, 103] width 199 height 16
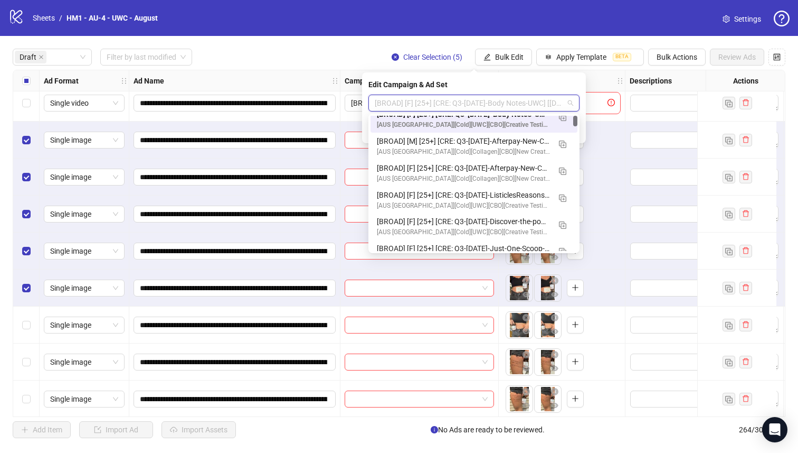
click at [455, 118] on div "[BROAD] [F] [25+] [CRE: Q3-[DATE]-Body Notes-UWC] [[DATE]]" at bounding box center [463, 114] width 173 height 12
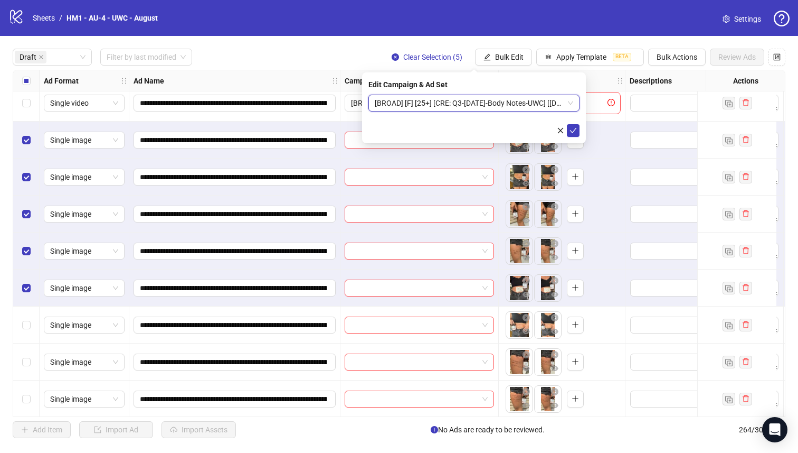
click at [580, 131] on div "Edit Campaign & Ad Set [BROAD] [F] [25+] [CRE: Q3-[DATE]-Body Notes-UWC] [[DATE…" at bounding box center [474, 107] width 224 height 71
click at [571, 131] on icon "check" at bounding box center [573, 130] width 7 height 7
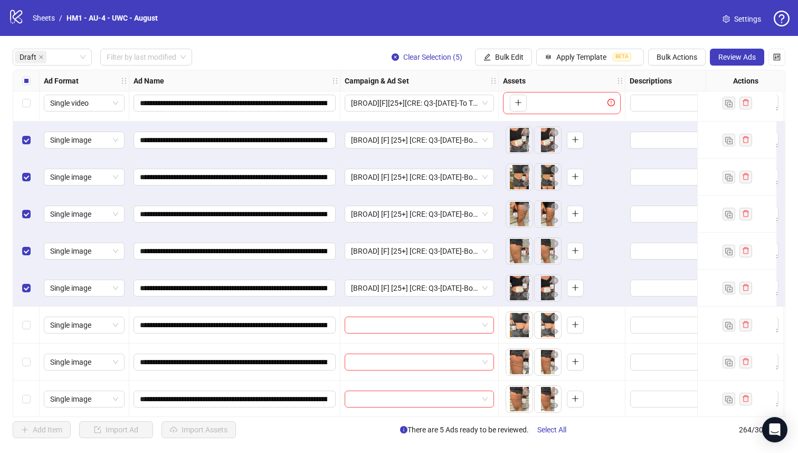
click at [29, 86] on label "Select all rows" at bounding box center [26, 81] width 8 height 12
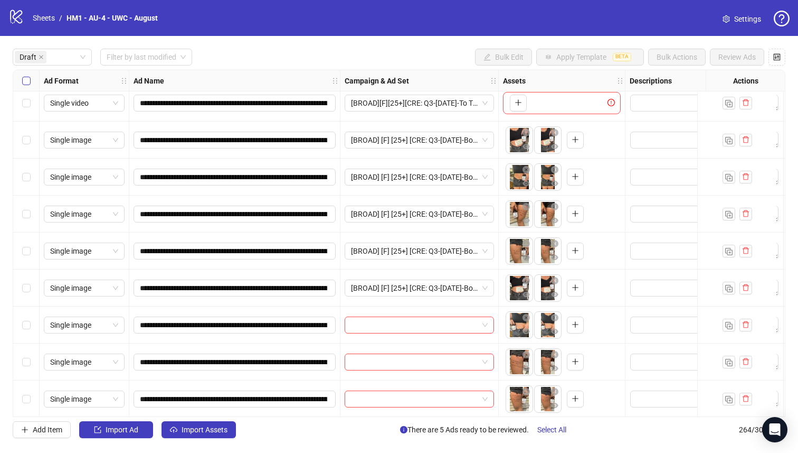
click at [29, 86] on label "Select all rows" at bounding box center [26, 81] width 8 height 12
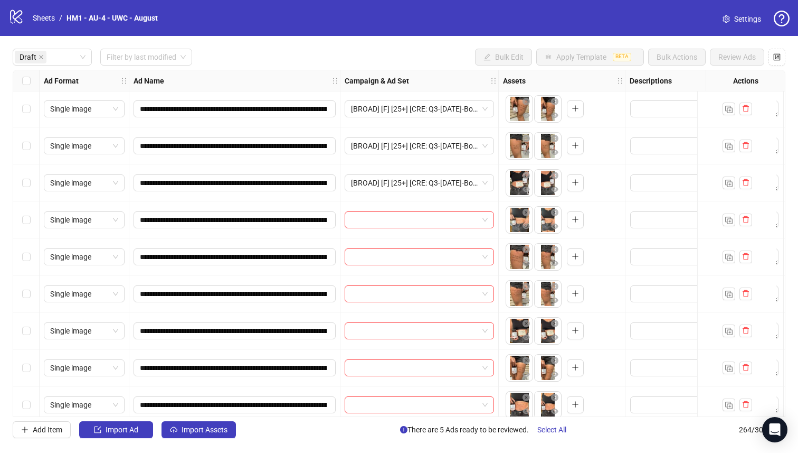
scroll to position [149, 0]
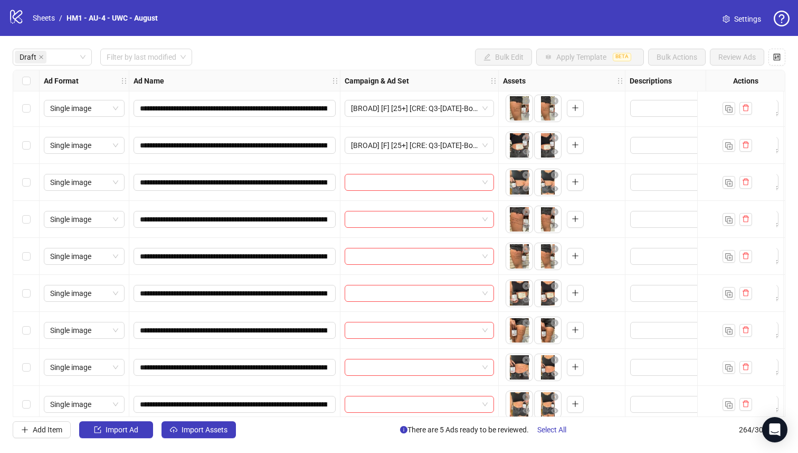
click at [33, 288] on div "Select row 10" at bounding box center [26, 293] width 26 height 37
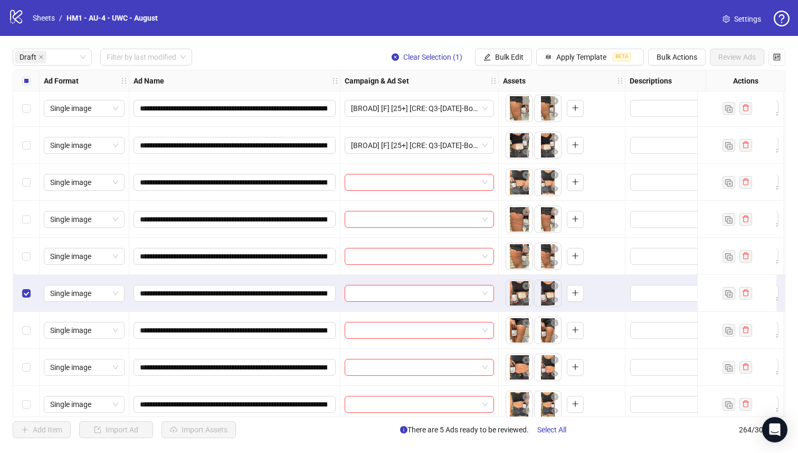
click at [30, 263] on div "Select row 9" at bounding box center [26, 256] width 26 height 37
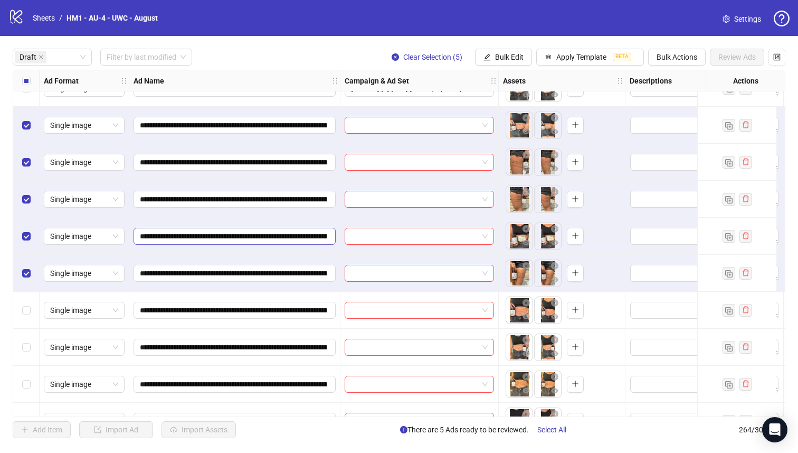
scroll to position [187, 0]
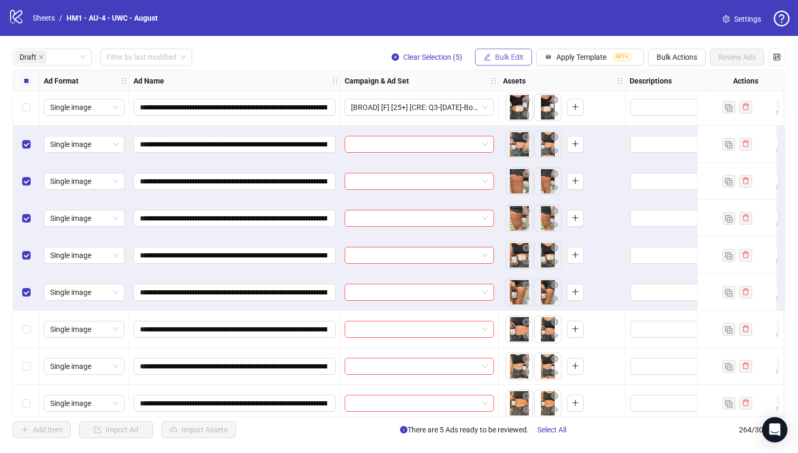
click at [509, 58] on span "Bulk Edit" at bounding box center [509, 57] width 29 height 8
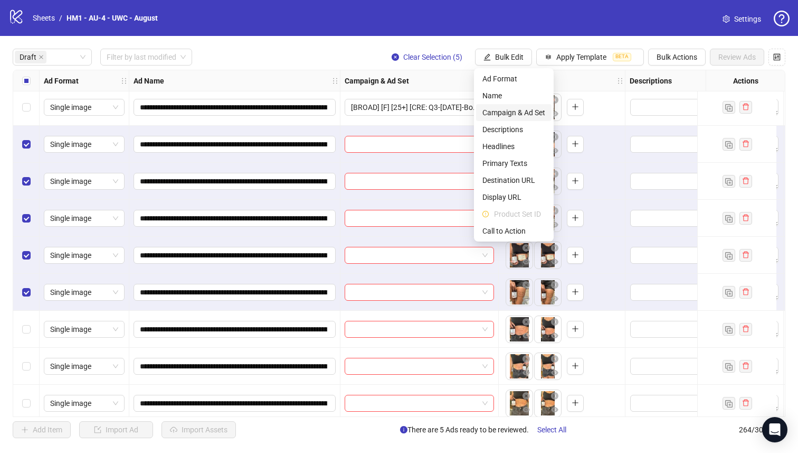
click at [524, 115] on span "Campaign & Ad Set" at bounding box center [514, 113] width 63 height 12
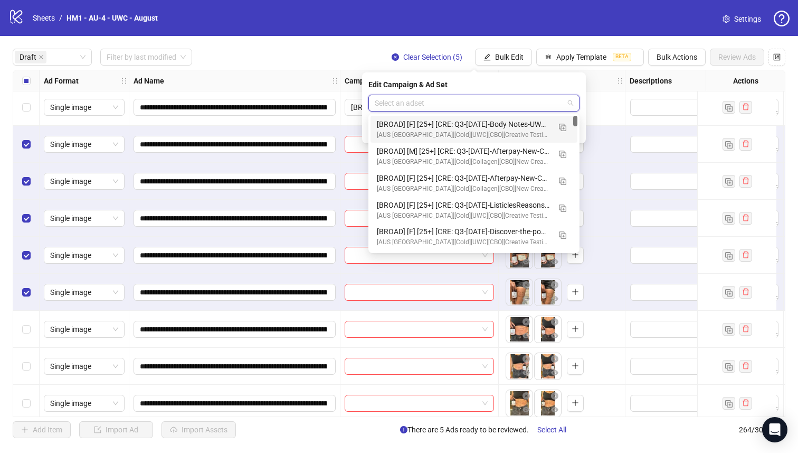
click at [507, 99] on input "search" at bounding box center [469, 103] width 189 height 16
click at [563, 130] on img "button" at bounding box center [562, 127] width 7 height 7
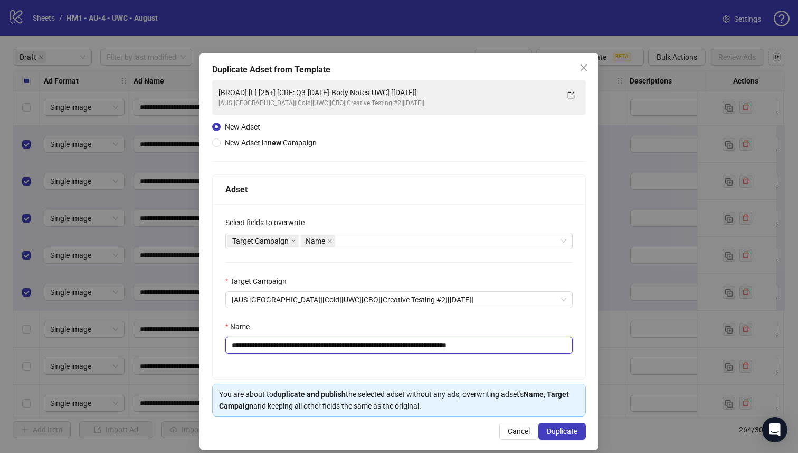
click at [420, 349] on input "**********" at bounding box center [398, 344] width 347 height 17
type input "**********"
click at [563, 434] on span "Duplicate" at bounding box center [562, 431] width 31 height 8
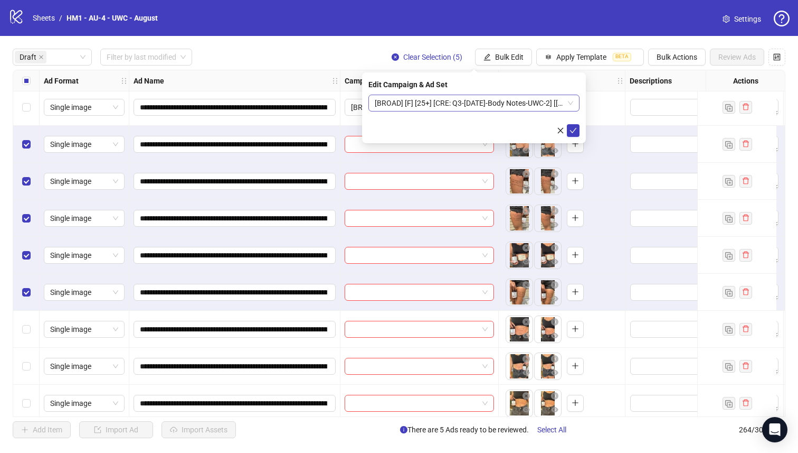
click at [385, 108] on span "[BROAD] [F] [25+] [CRE: Q3-[DATE]-Body Notes-UWC-2] [[DATE]]" at bounding box center [474, 103] width 199 height 16
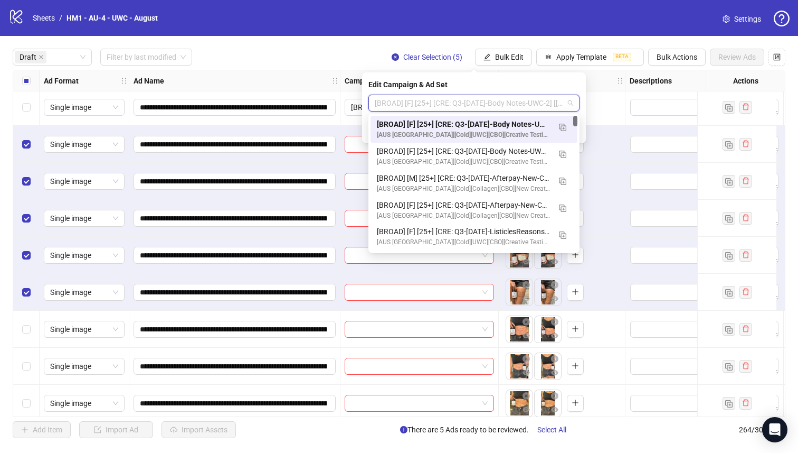
click at [404, 126] on div "[BROAD] [F] [25+] [CRE: Q3-[DATE]-Body Notes-UWC-2] [[DATE]]" at bounding box center [463, 124] width 173 height 12
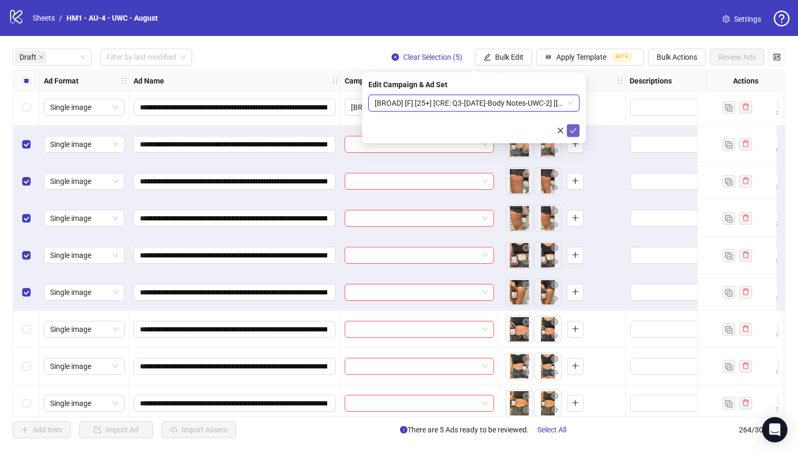
click at [571, 134] on span "submit" at bounding box center [573, 130] width 7 height 8
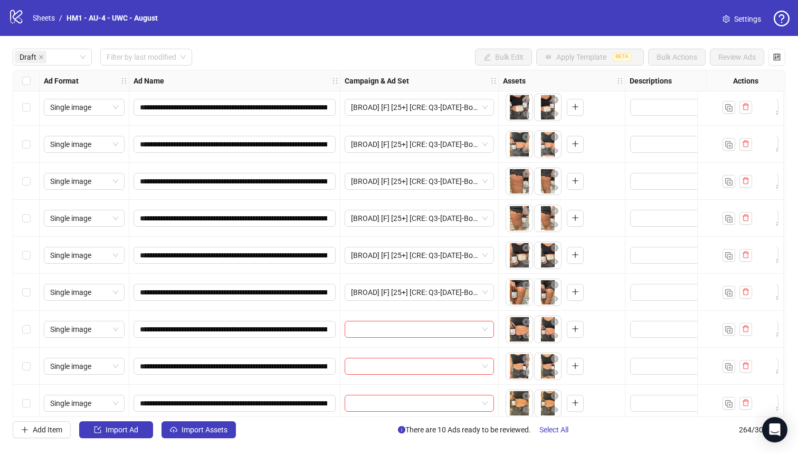
scroll to position [271, 0]
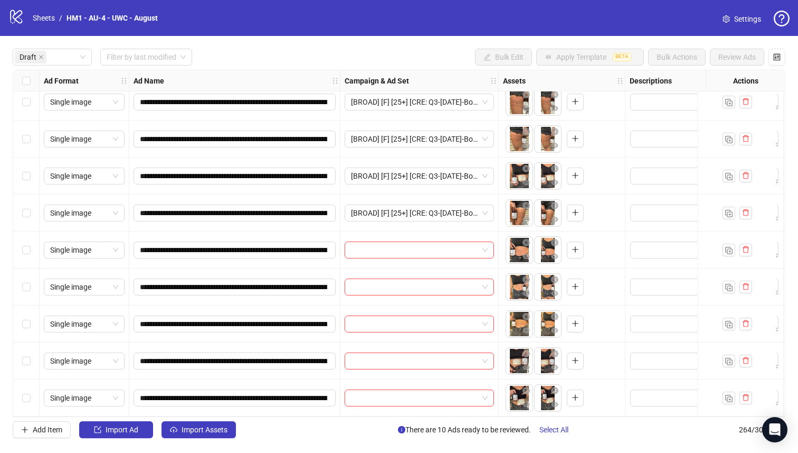
click at [32, 397] on div "Select row 16" at bounding box center [26, 397] width 26 height 37
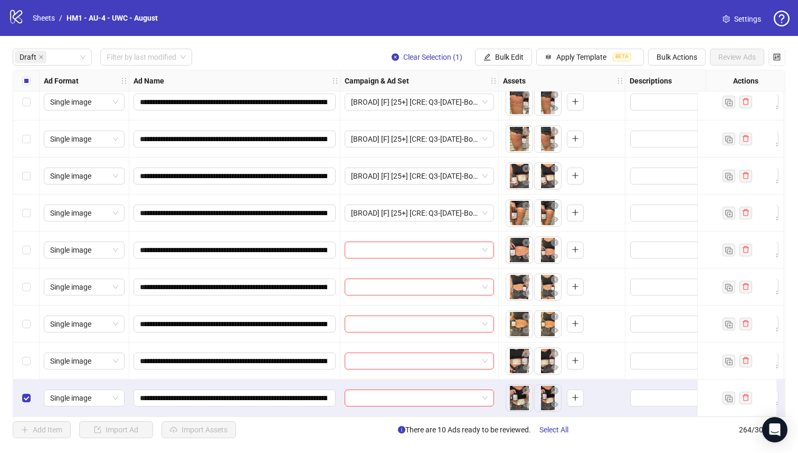
click at [32, 363] on div "Select row 15" at bounding box center [26, 360] width 26 height 37
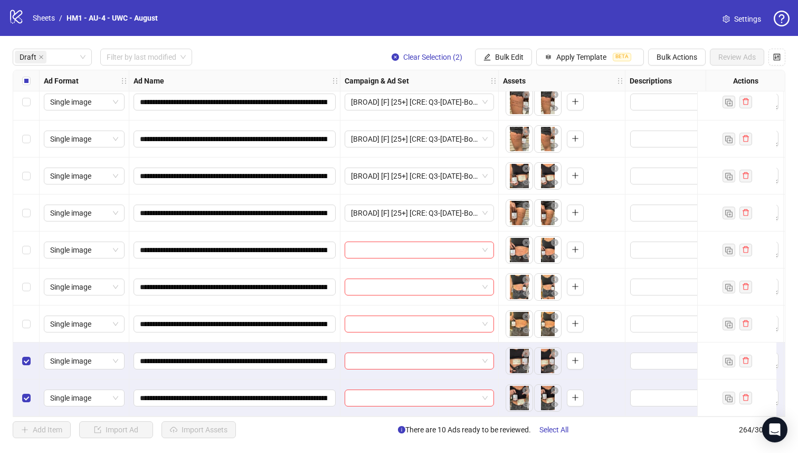
click at [32, 342] on div "Select row 15" at bounding box center [26, 360] width 26 height 37
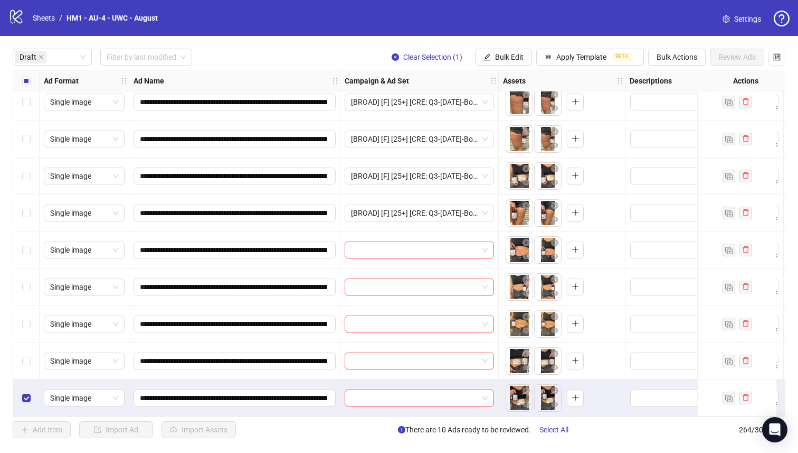
click at [28, 295] on div "Select row 13" at bounding box center [26, 286] width 26 height 37
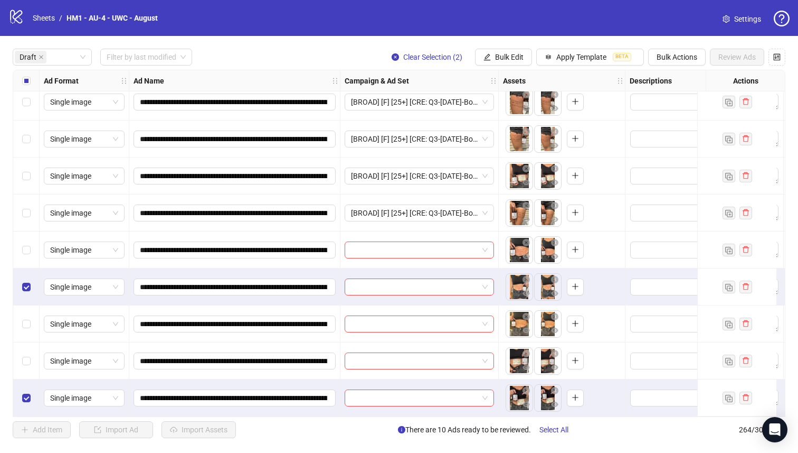
click at [28, 256] on div "Select row 12" at bounding box center [26, 249] width 26 height 37
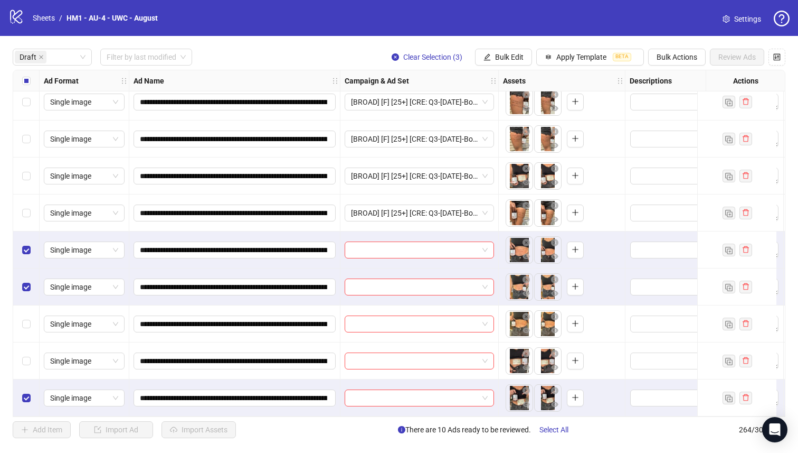
click at [30, 328] on div "Select row 14" at bounding box center [26, 323] width 26 height 37
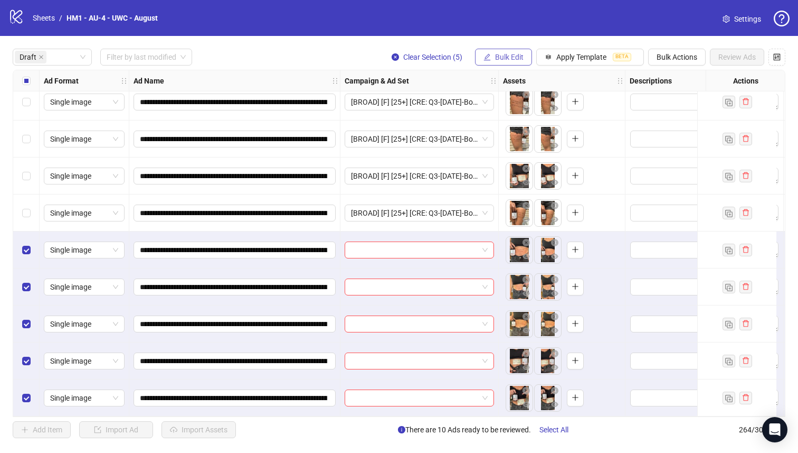
click at [512, 57] on span "Bulk Edit" at bounding box center [509, 57] width 29 height 8
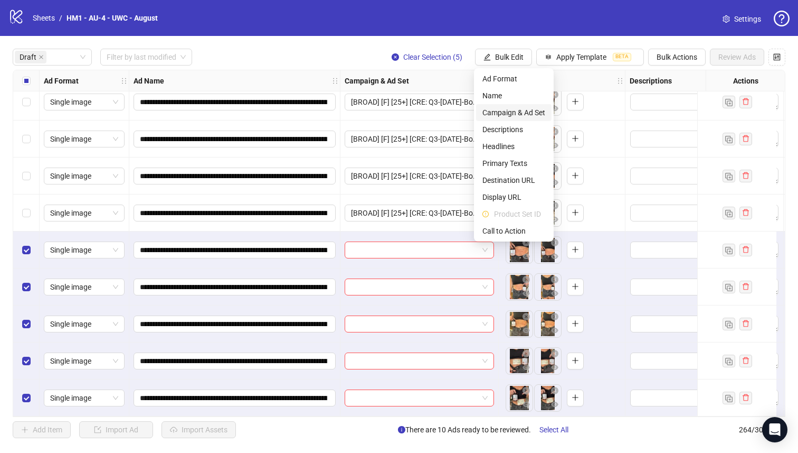
click at [508, 115] on span "Campaign & Ad Set" at bounding box center [514, 113] width 63 height 12
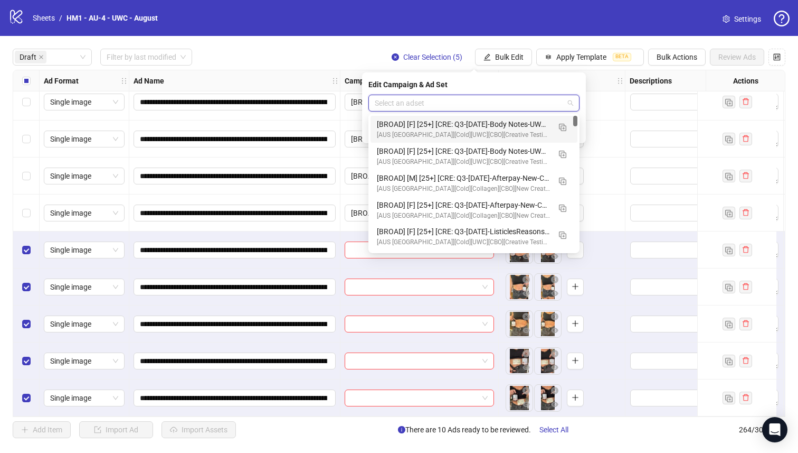
click at [503, 101] on input "search" at bounding box center [469, 103] width 189 height 16
click at [561, 133] on button "button" at bounding box center [562, 126] width 17 height 17
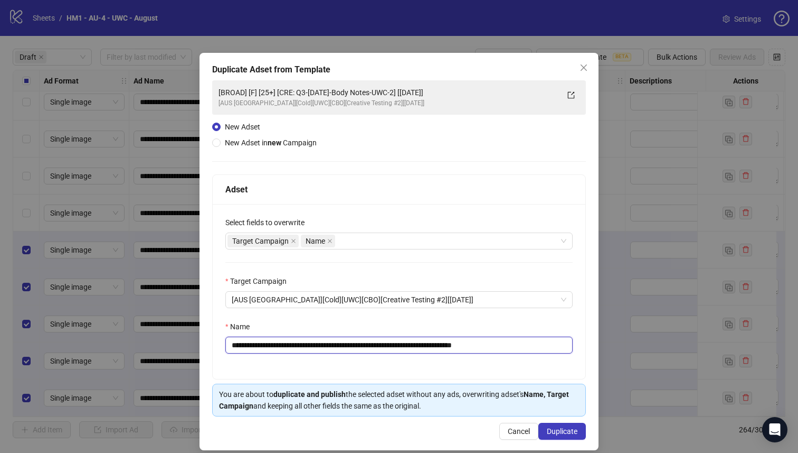
click at [425, 345] on input "**********" at bounding box center [398, 344] width 347 height 17
type input "**********"
click at [571, 435] on span "Duplicate" at bounding box center [562, 431] width 31 height 8
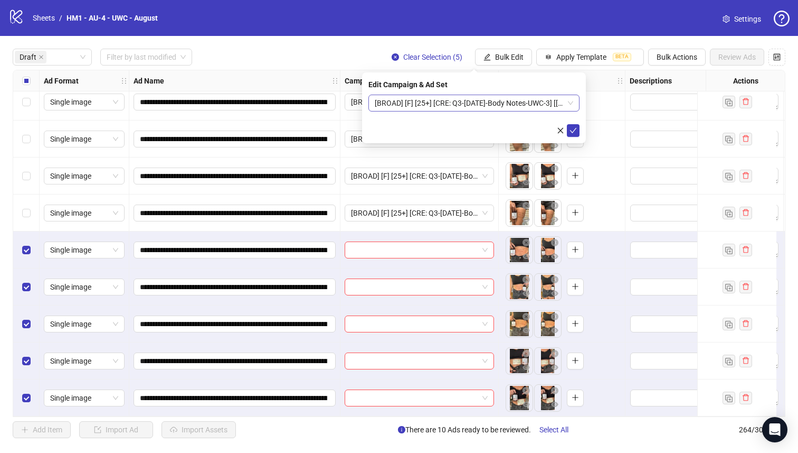
click at [476, 100] on span "[BROAD] [F] [25+] [CRE: Q3-[DATE]-Body Notes-UWC-3] [[DATE]]" at bounding box center [474, 103] width 199 height 16
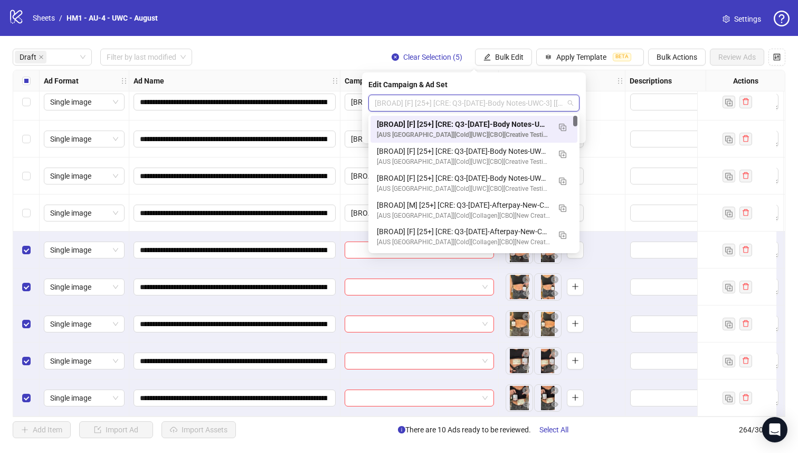
click at [485, 124] on div "[BROAD] [F] [25+] [CRE: Q3-[DATE]-Body Notes-UWC-3] [[DATE]]" at bounding box center [463, 124] width 173 height 12
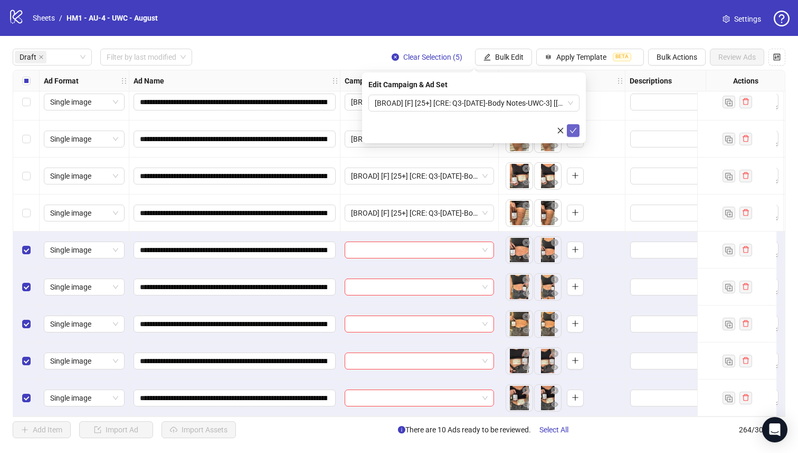
click at [572, 129] on icon "check" at bounding box center [573, 130] width 7 height 7
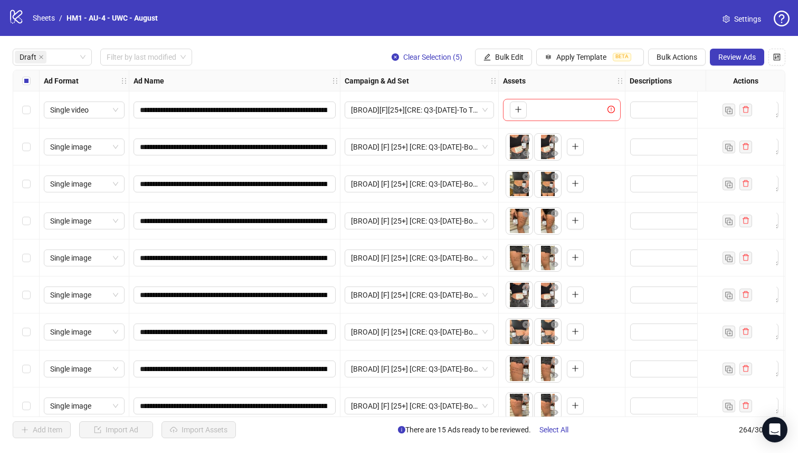
click at [24, 71] on div "Select all rows" at bounding box center [26, 80] width 26 height 21
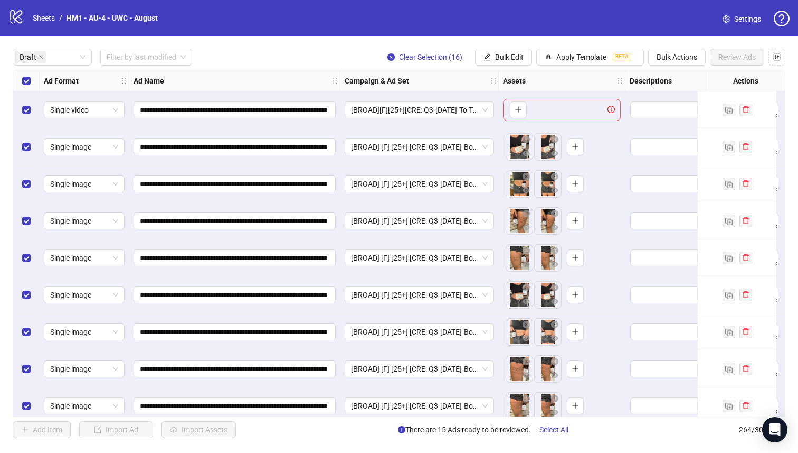
click at [30, 103] on div "Select row 1" at bounding box center [26, 109] width 26 height 37
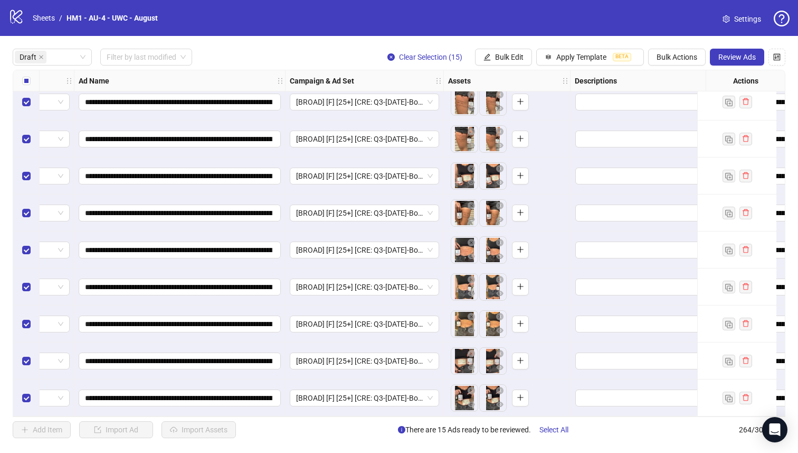
scroll to position [271, 76]
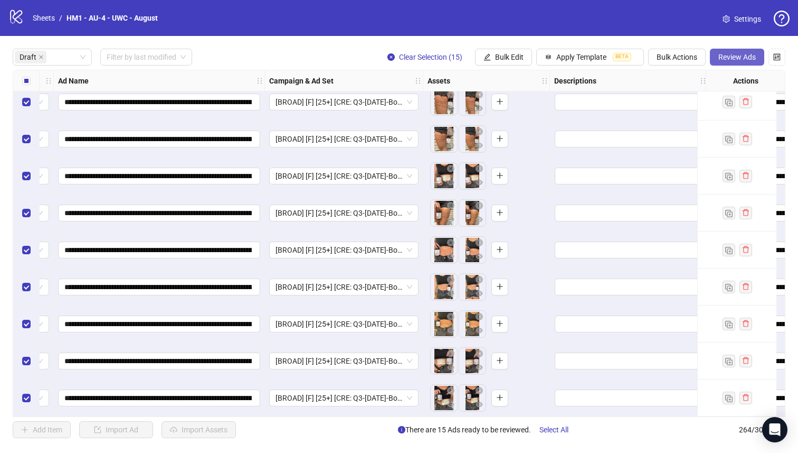
click at [722, 63] on button "Review Ads" at bounding box center [737, 57] width 54 height 17
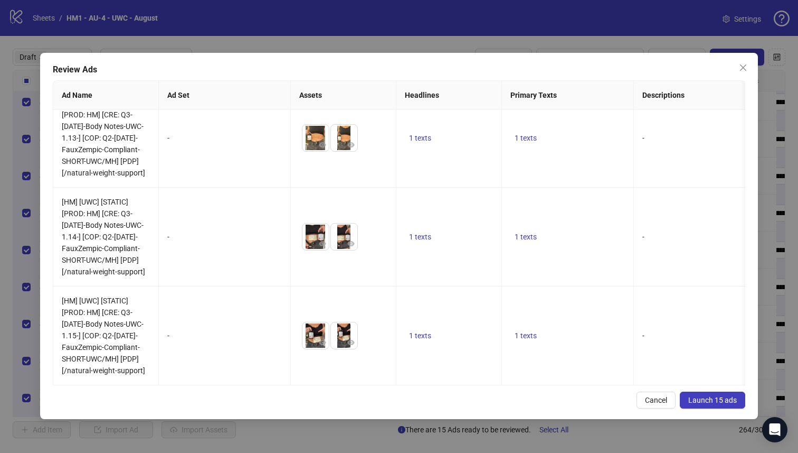
scroll to position [1380, 0]
click at [708, 398] on span "Launch 15 ads" at bounding box center [713, 400] width 49 height 8
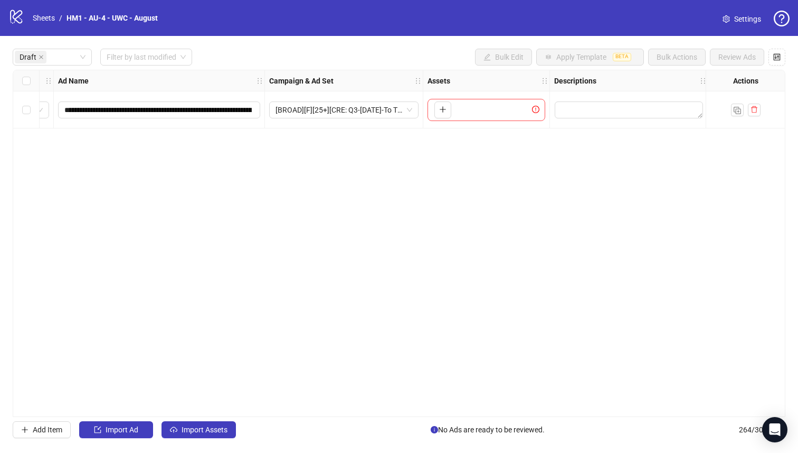
scroll to position [0, 76]
